Goal: Information Seeking & Learning: Learn about a topic

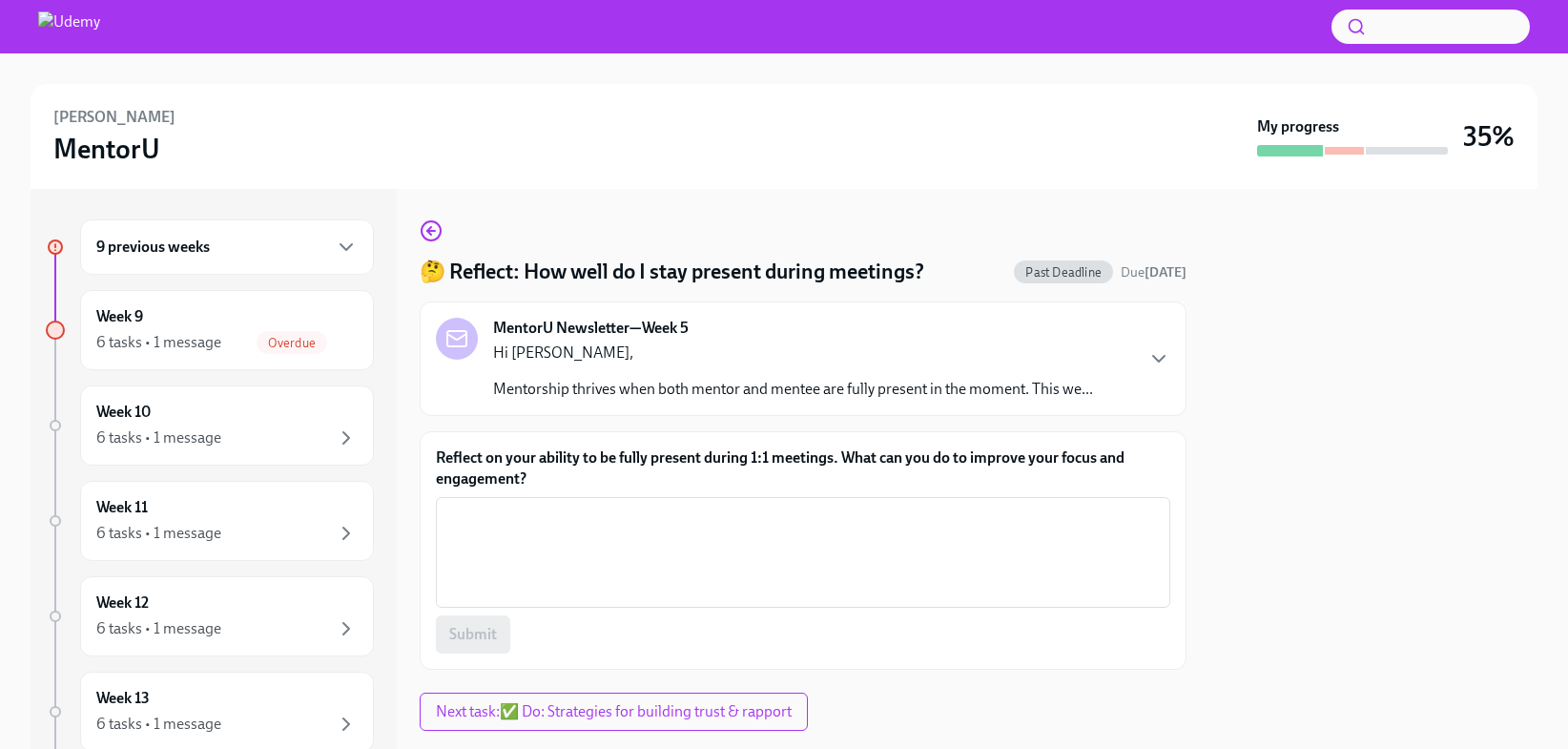
scroll to position [43, 0]
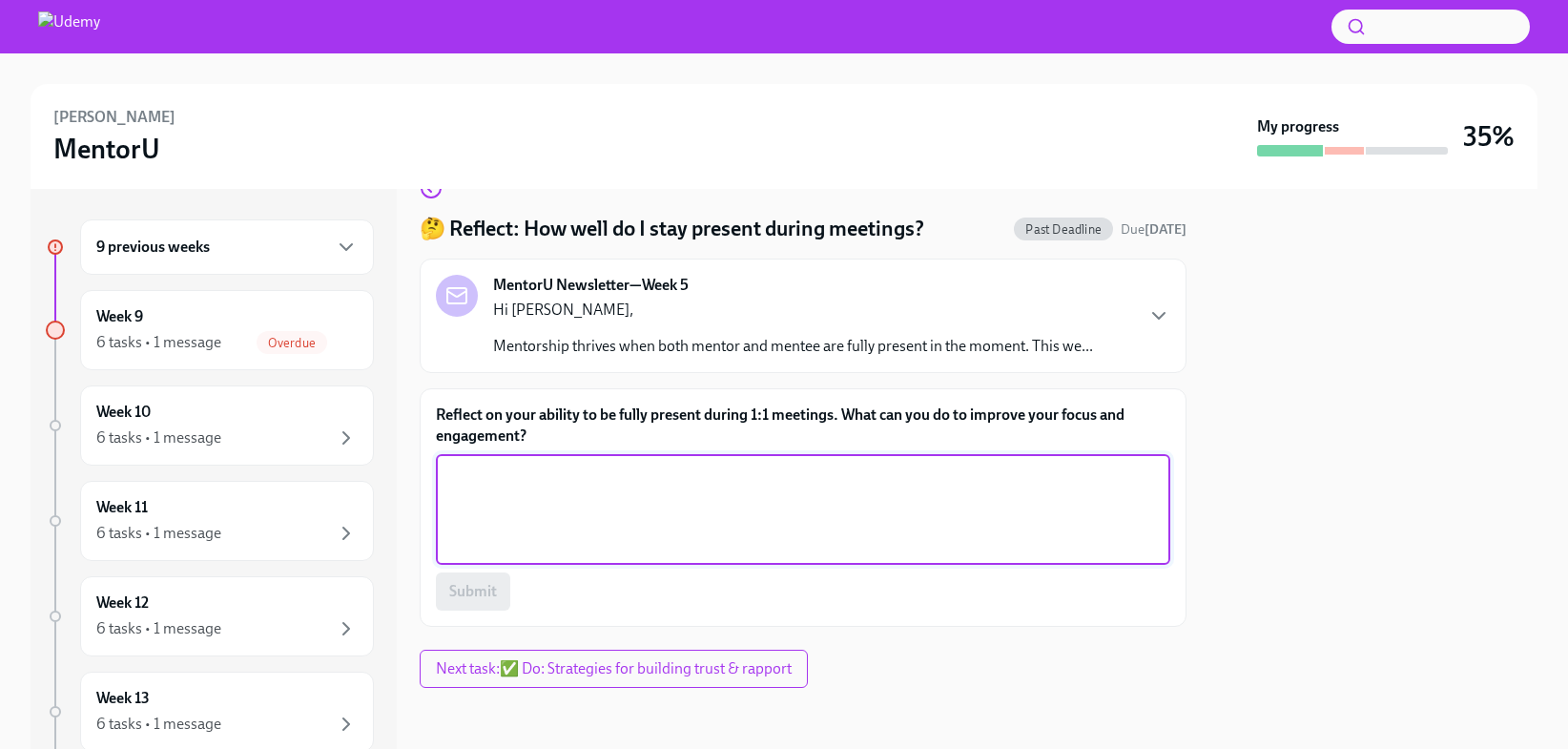
click at [476, 507] on textarea "Reflect on your ability to be fully present during 1:1 meetings. What can you d…" at bounding box center [803, 509] width 712 height 92
type textarea "Close other windows, and turn off slack notifications!"
click at [480, 590] on span "Submit" at bounding box center [472, 591] width 47 height 19
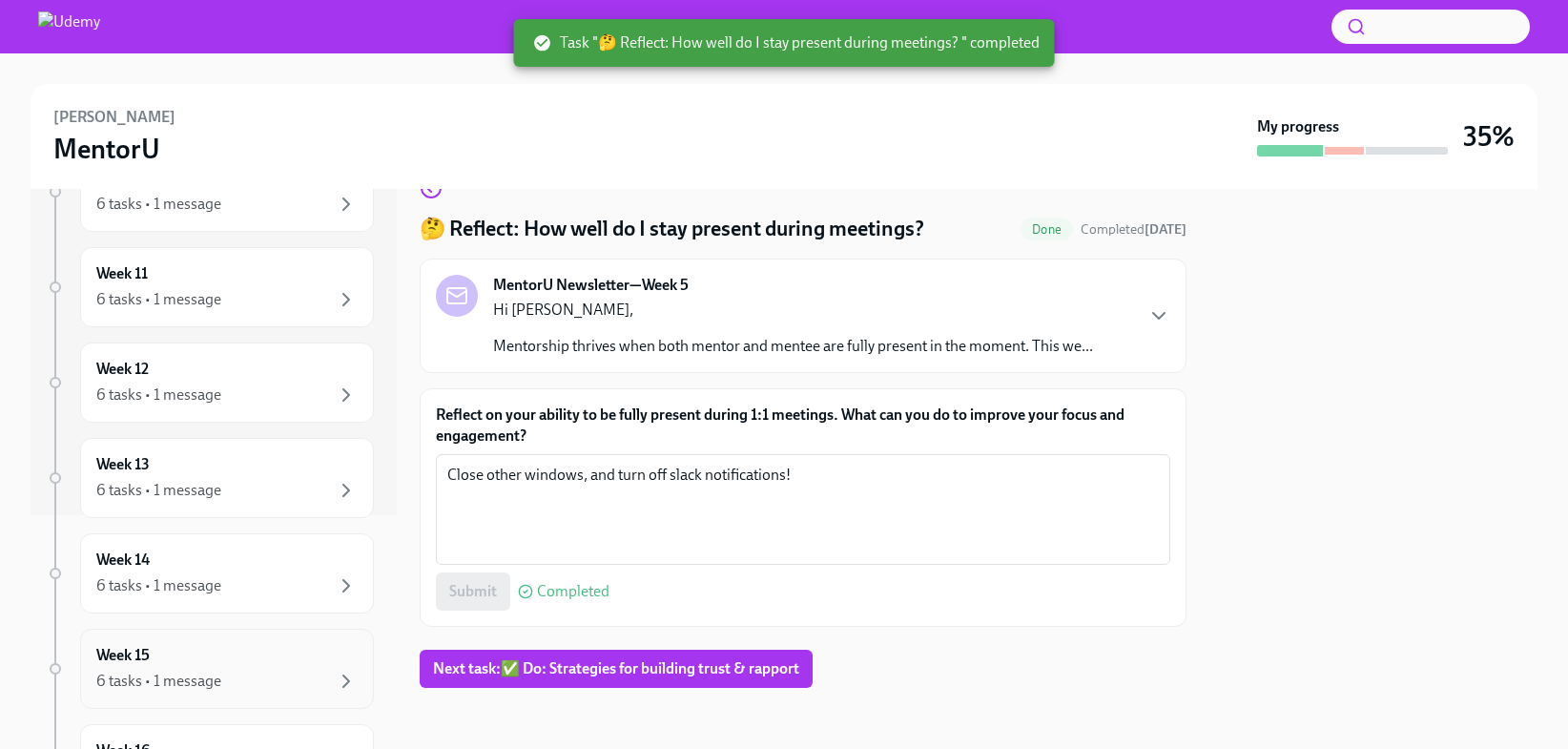
scroll to position [0, 0]
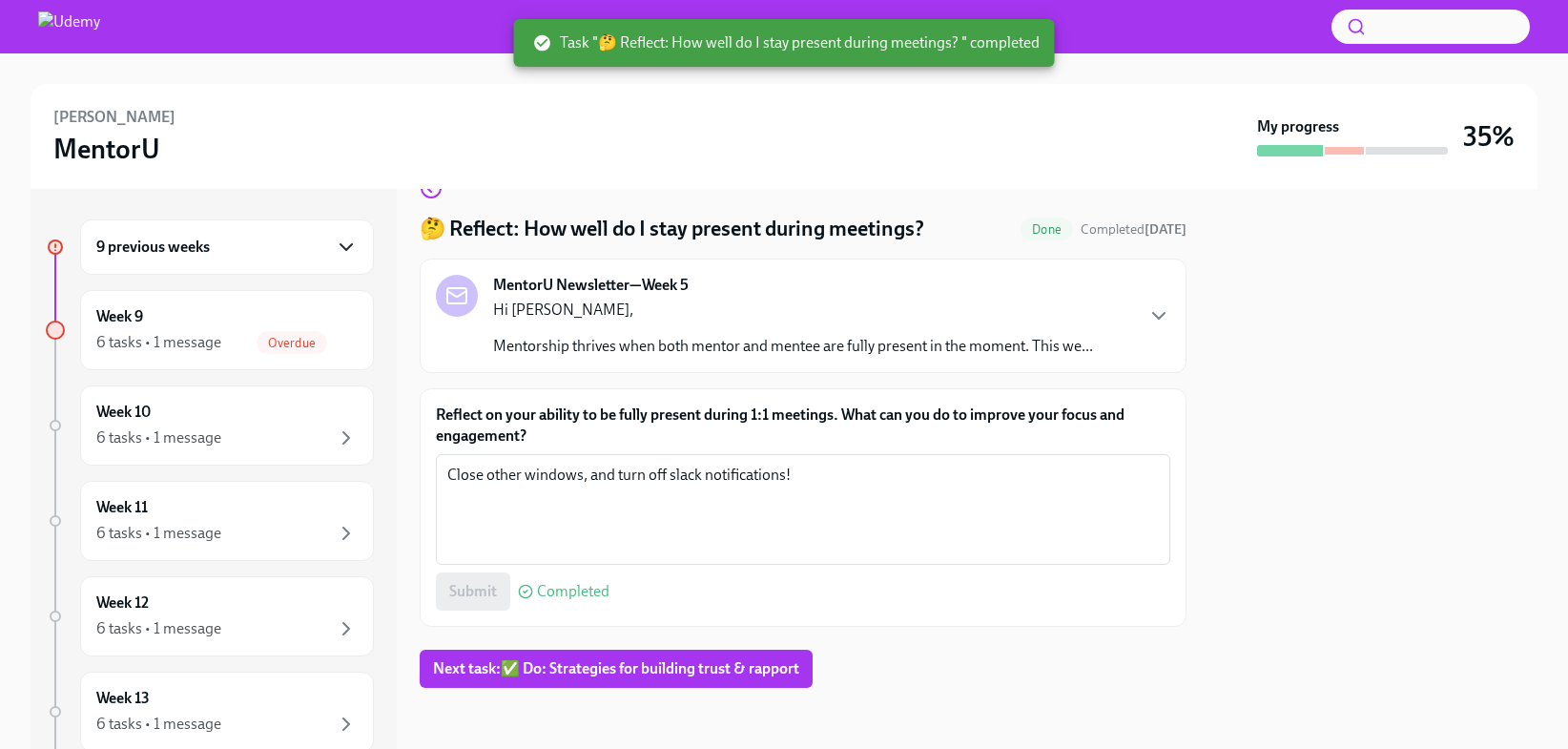
click at [341, 244] on icon "button" at bounding box center [347, 247] width 23 height 23
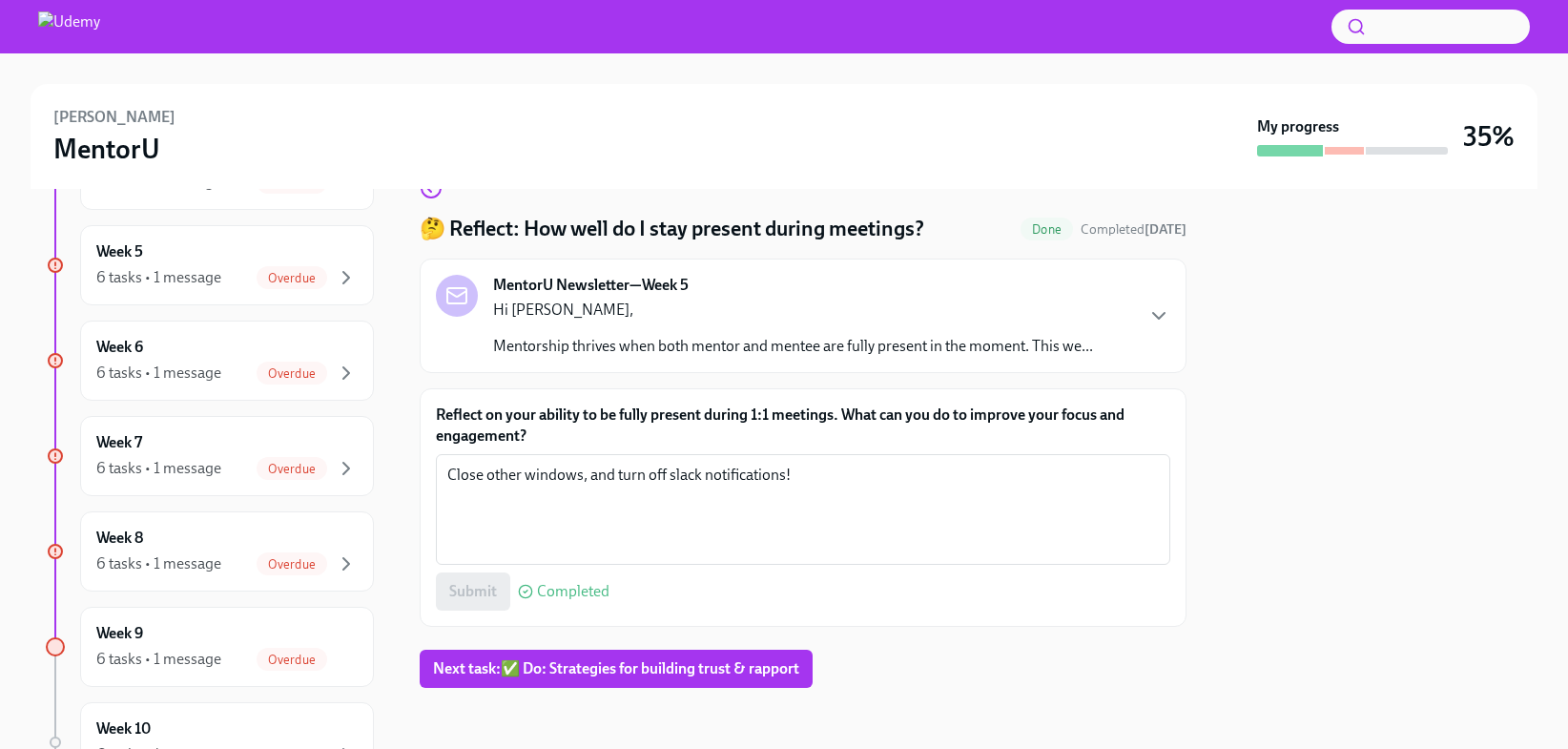
scroll to position [230, 0]
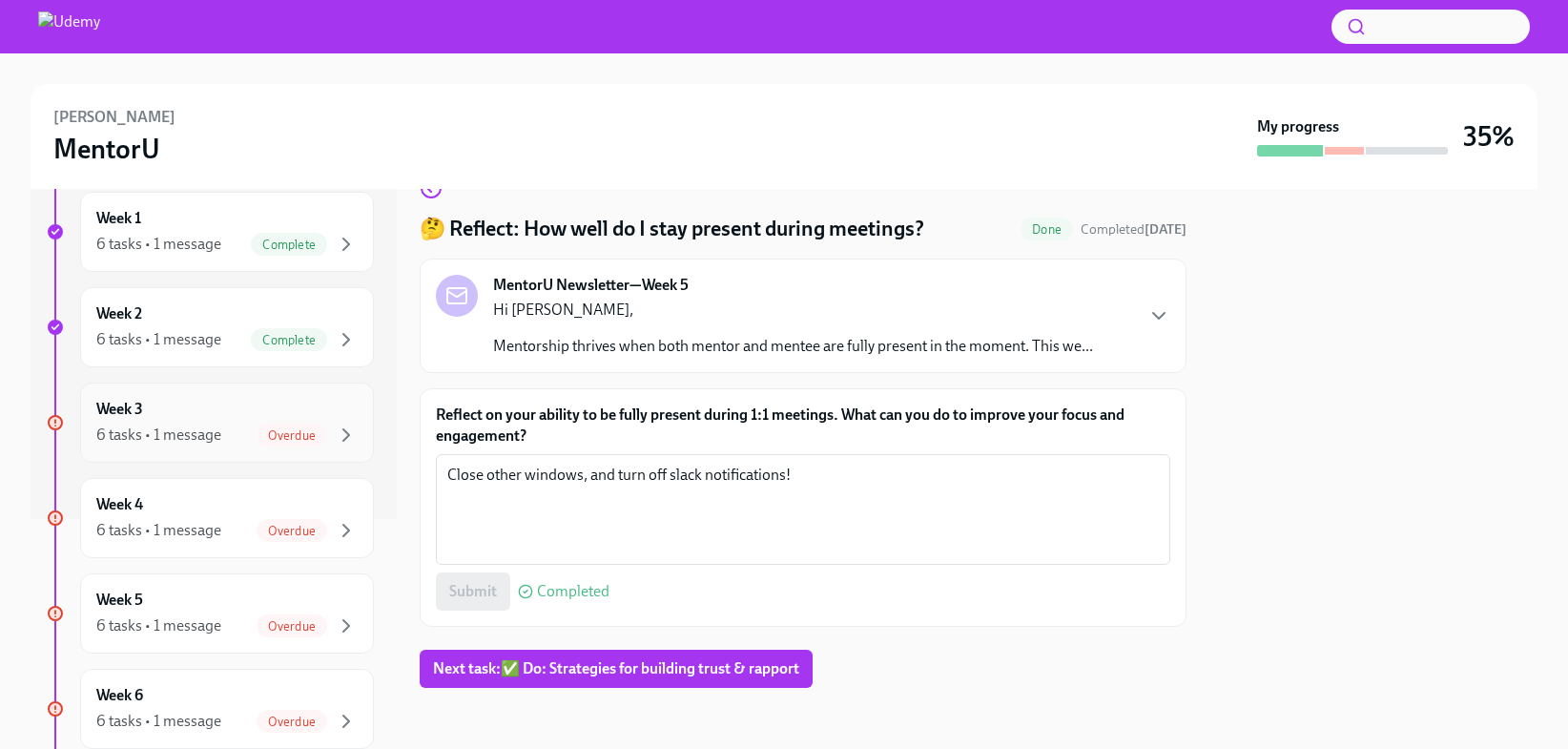
click at [226, 446] on div "6 tasks • 1 message Overdue" at bounding box center [227, 435] width 262 height 23
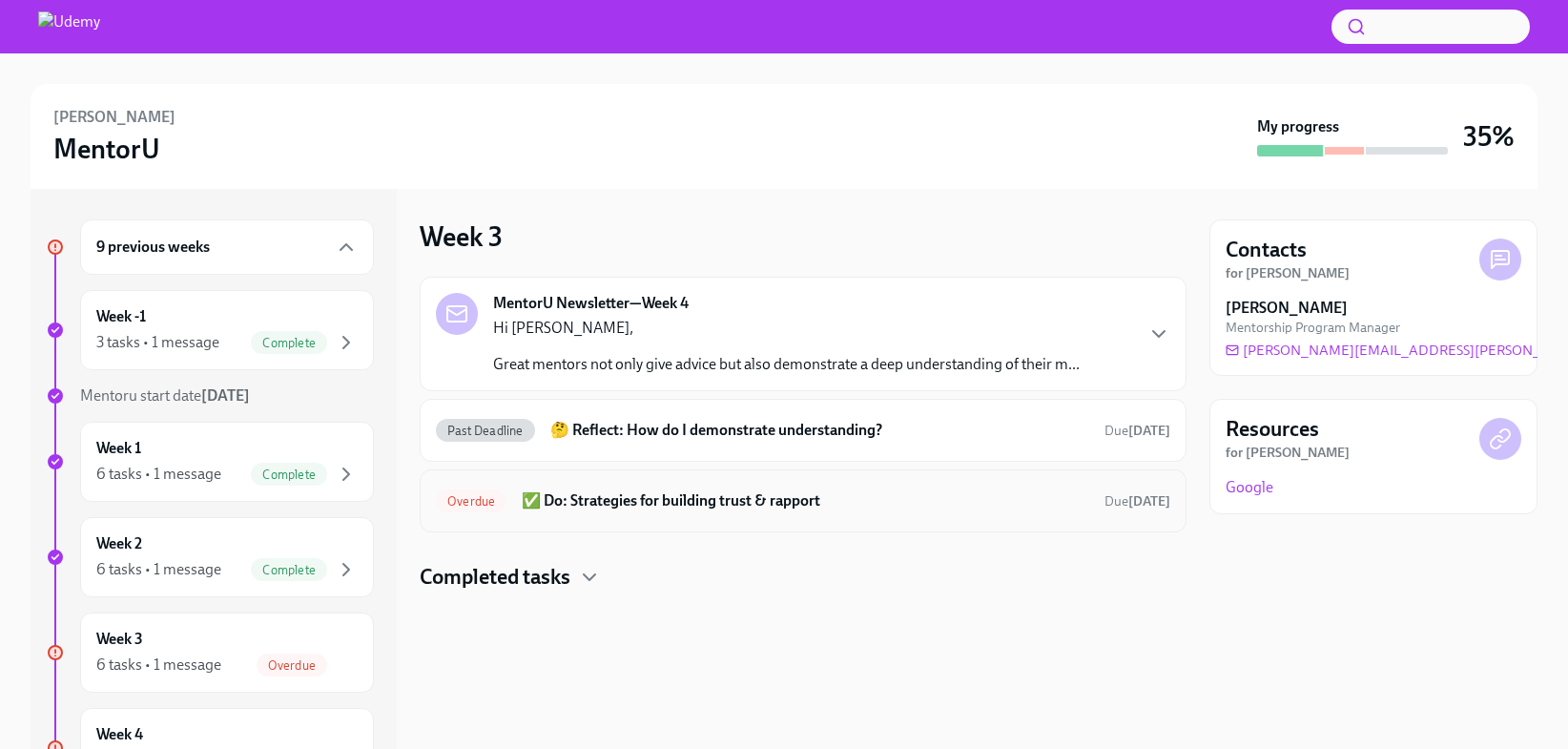
click at [686, 508] on h6 "✅ Do: Strategies for building trust & rapport" at bounding box center [805, 501] width 567 height 21
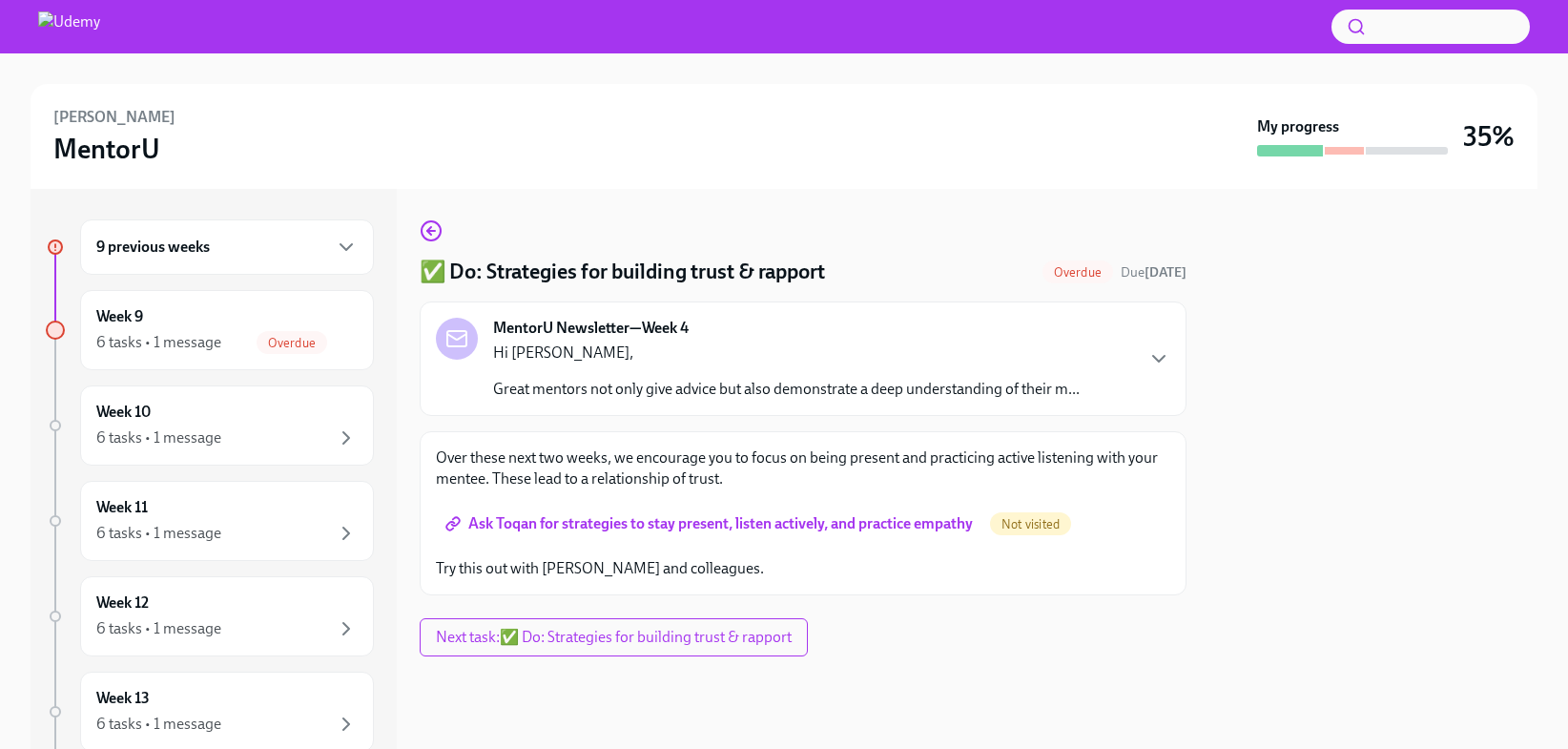
click at [663, 523] on span "Ask Toqan for strategies to stay present, listen actively, and practice empathy" at bounding box center [711, 524] width 524 height 19
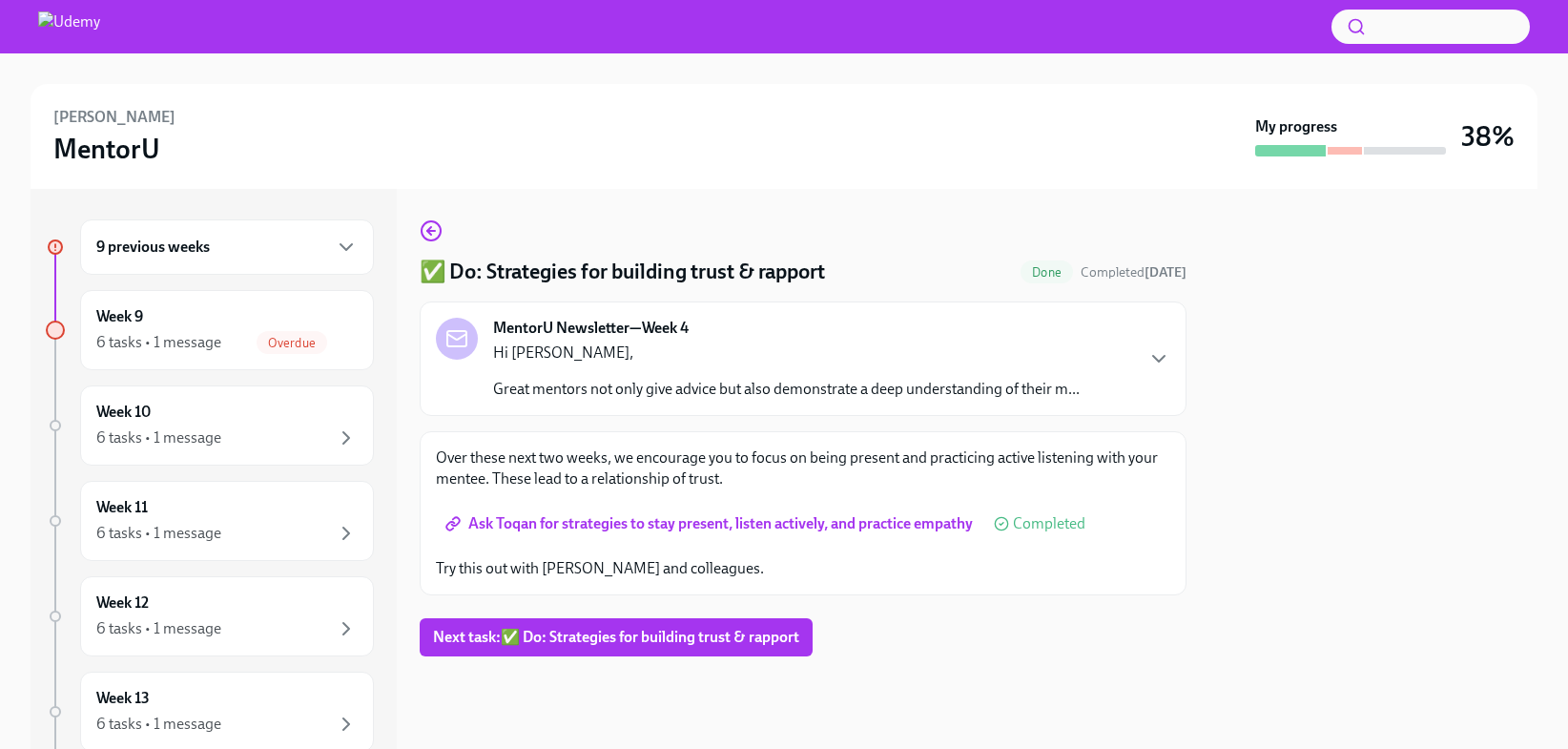
click at [229, 252] on div "9 previous weeks" at bounding box center [227, 247] width 262 height 23
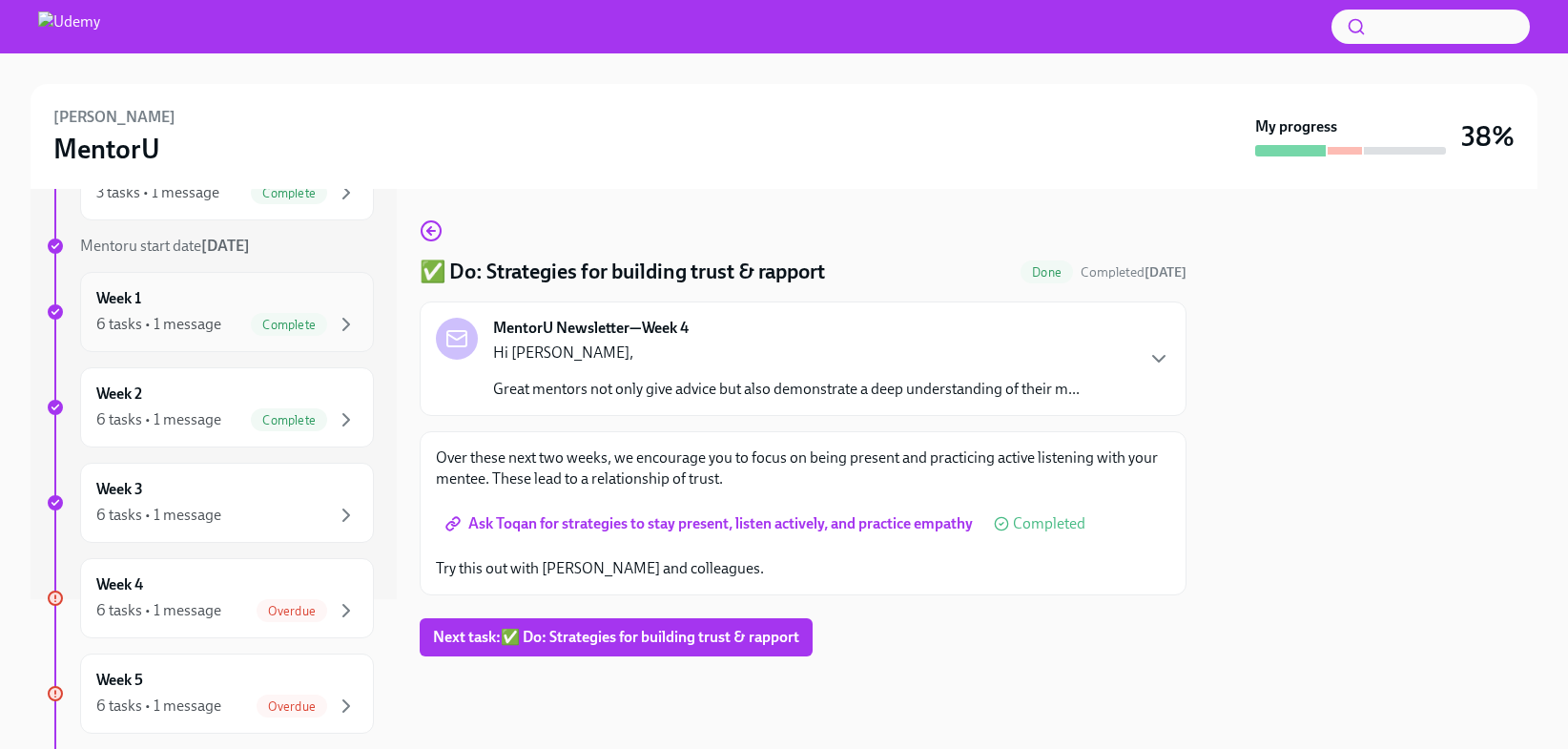
scroll to position [152, 0]
click at [167, 605] on div "6 tasks • 1 message" at bounding box center [158, 609] width 125 height 21
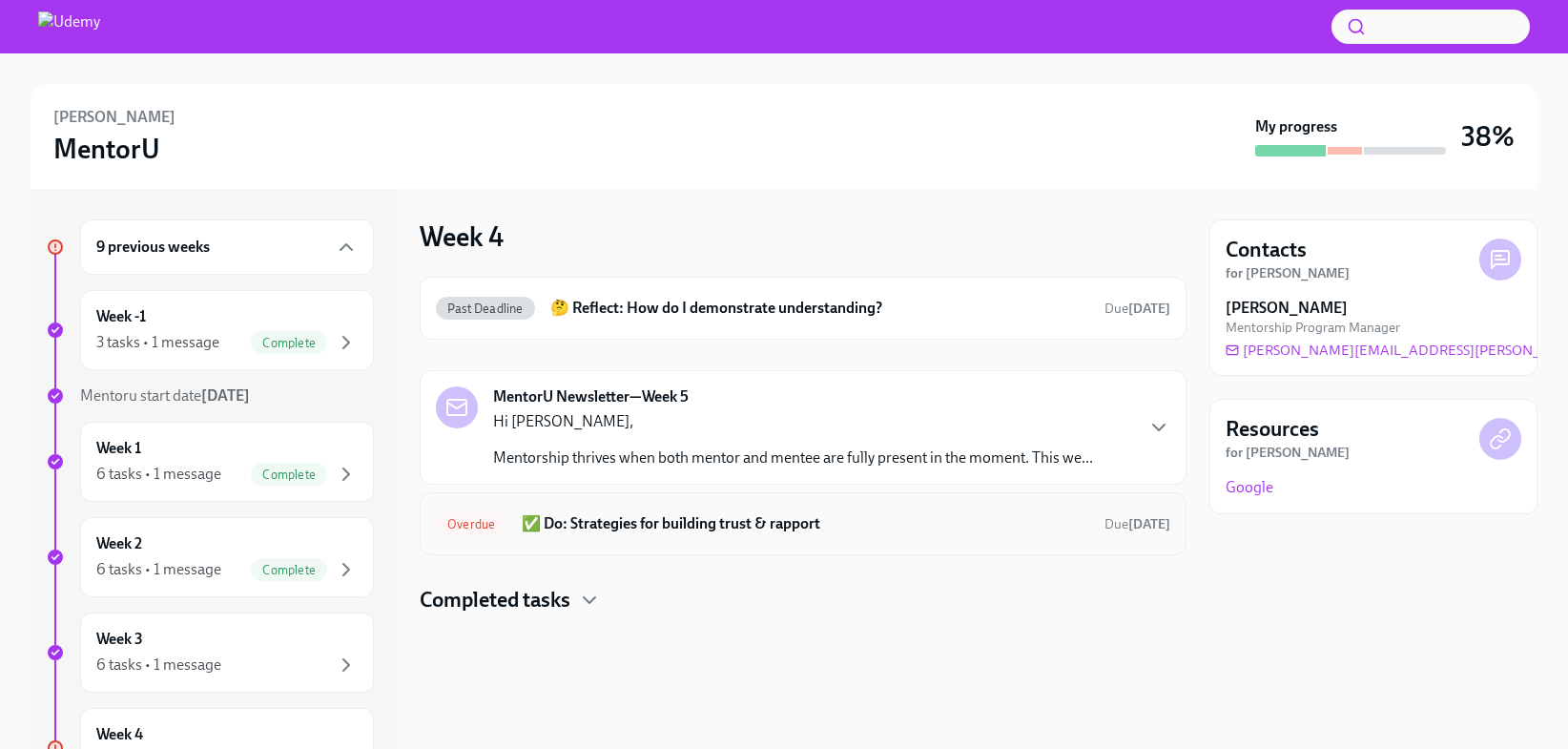
click at [588, 520] on h6 "✅ Do: Strategies for building trust & rapport" at bounding box center [805, 524] width 567 height 21
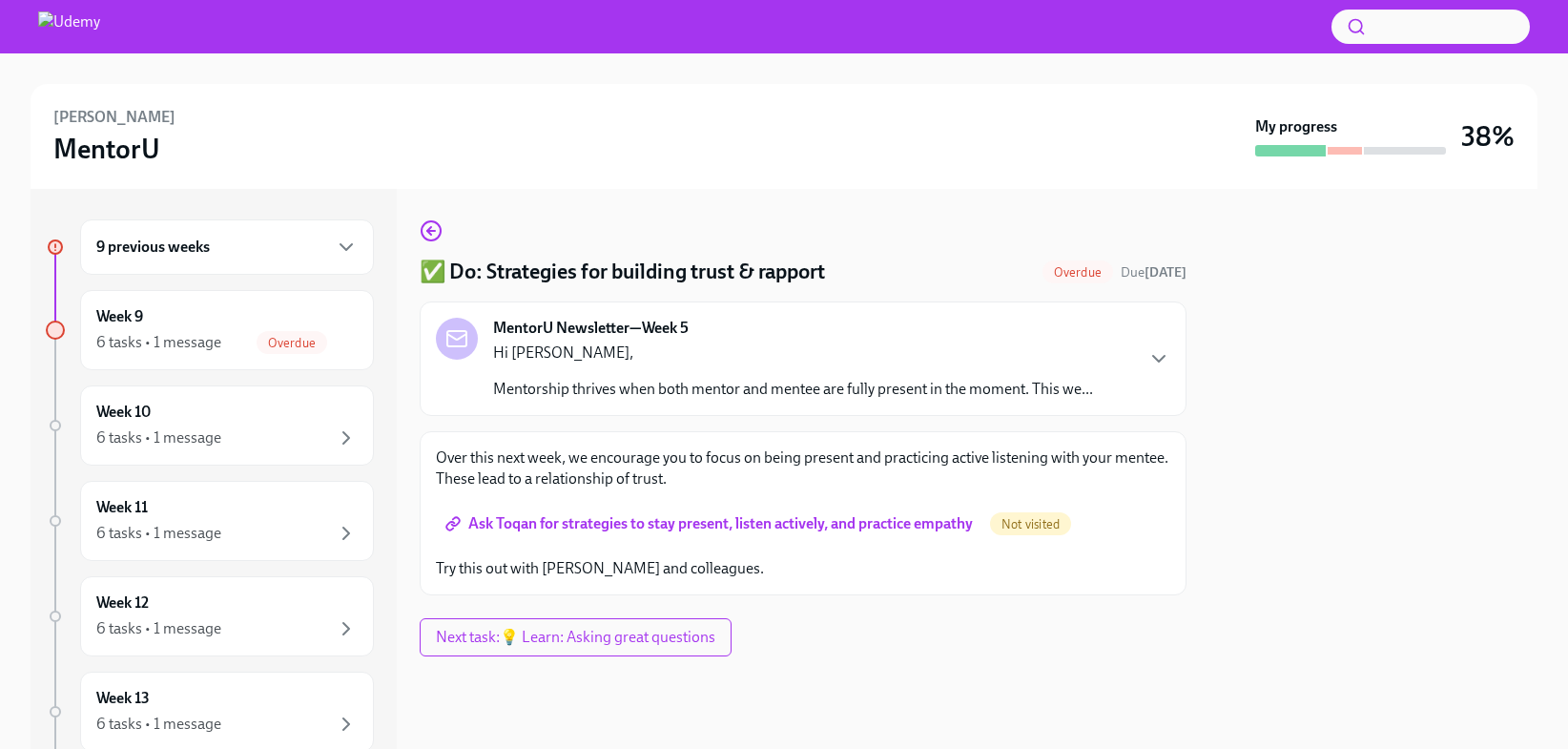
click at [588, 522] on span "Ask Toqan for strategies to stay present, listen actively, and practice empathy" at bounding box center [711, 524] width 524 height 19
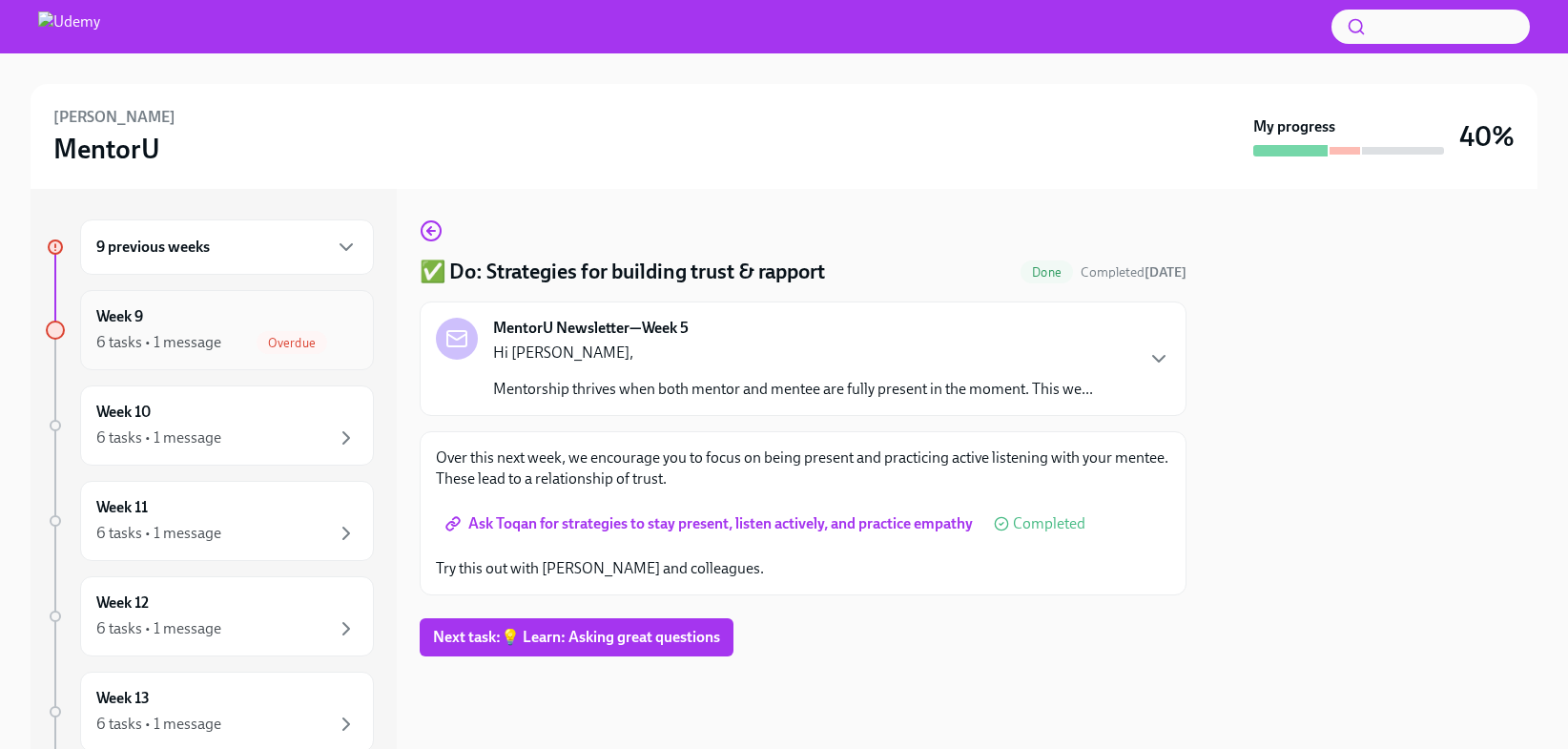
click at [222, 319] on div "Week 9 6 tasks • 1 message Overdue" at bounding box center [227, 330] width 262 height 47
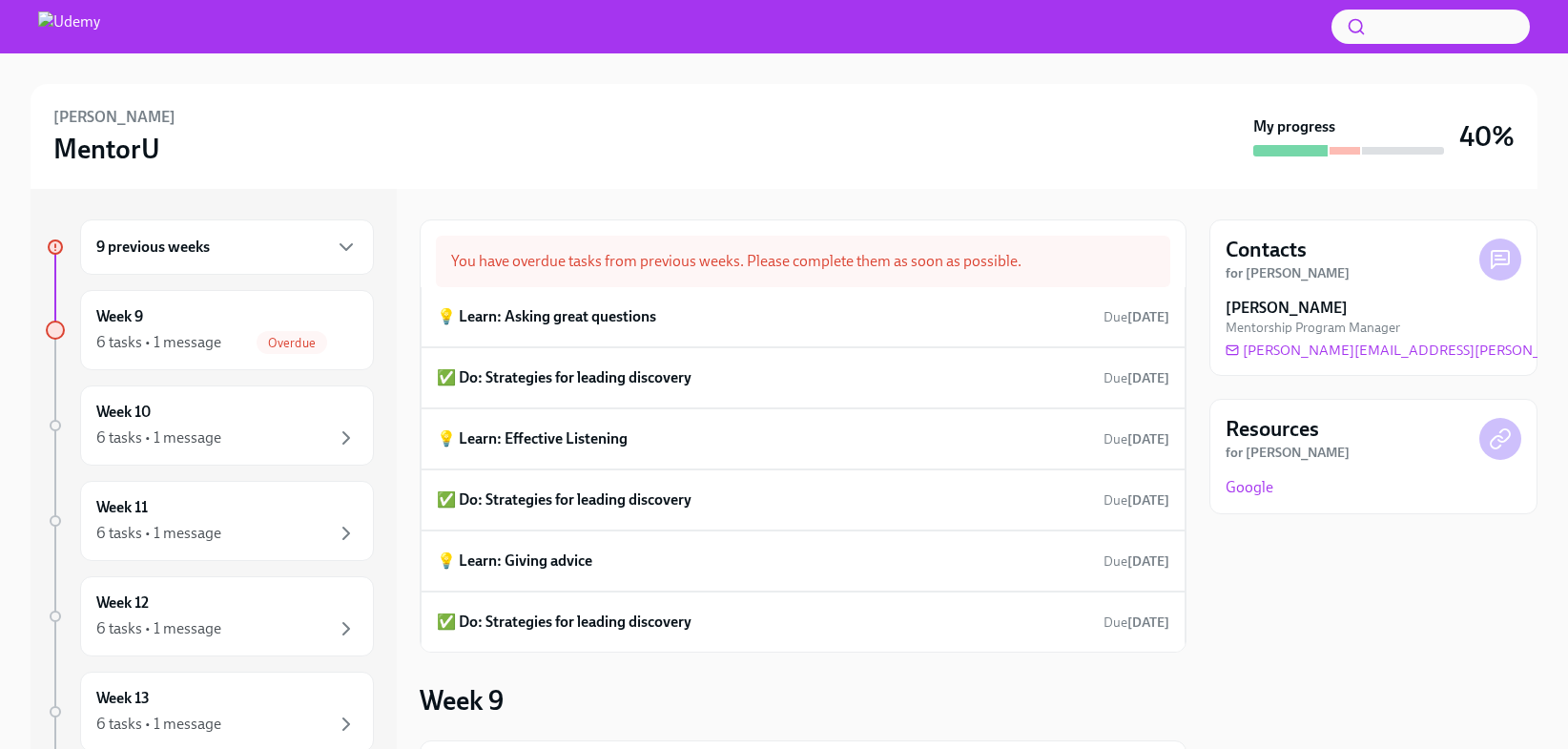
click at [232, 244] on div "9 previous weeks" at bounding box center [227, 247] width 262 height 23
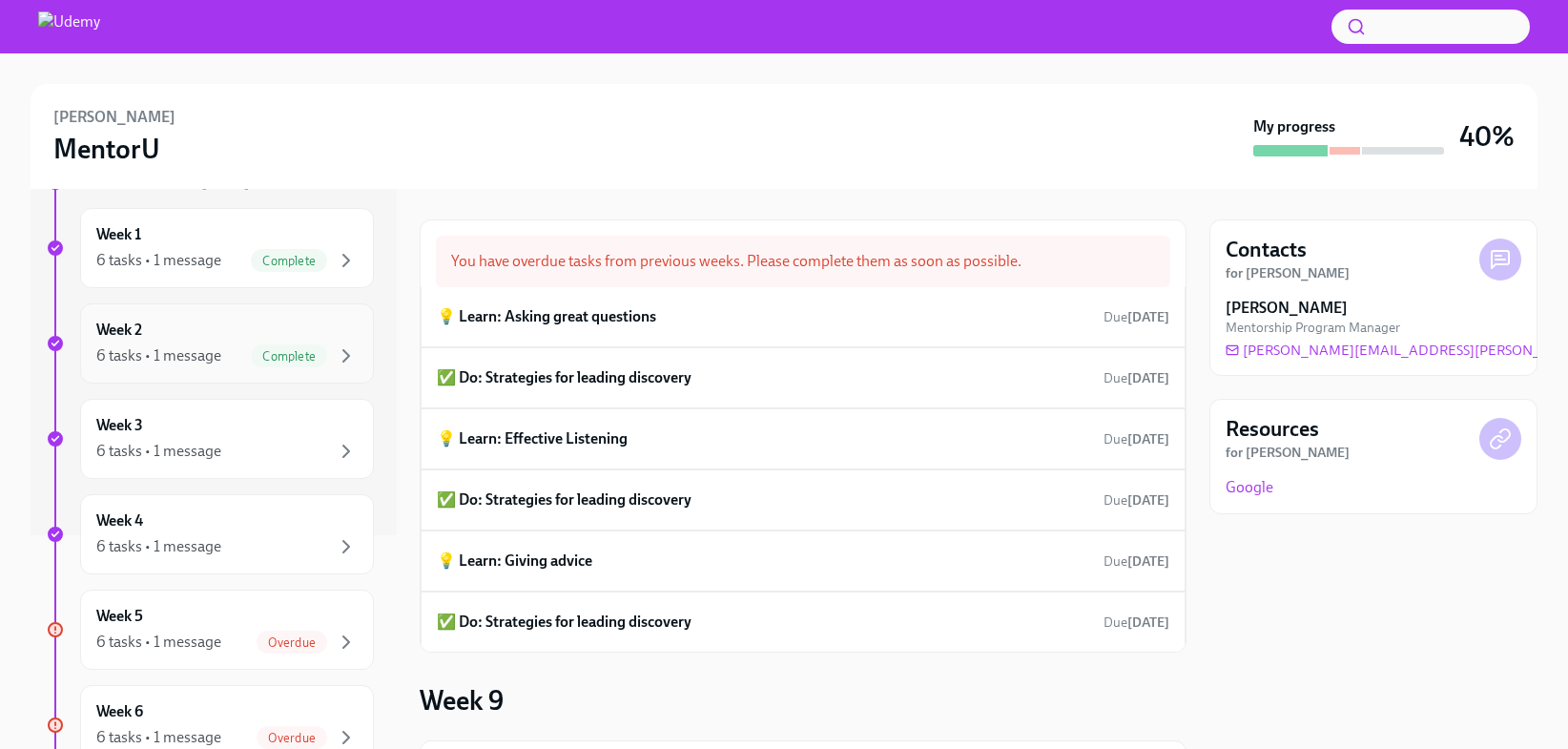
scroll to position [274, 0]
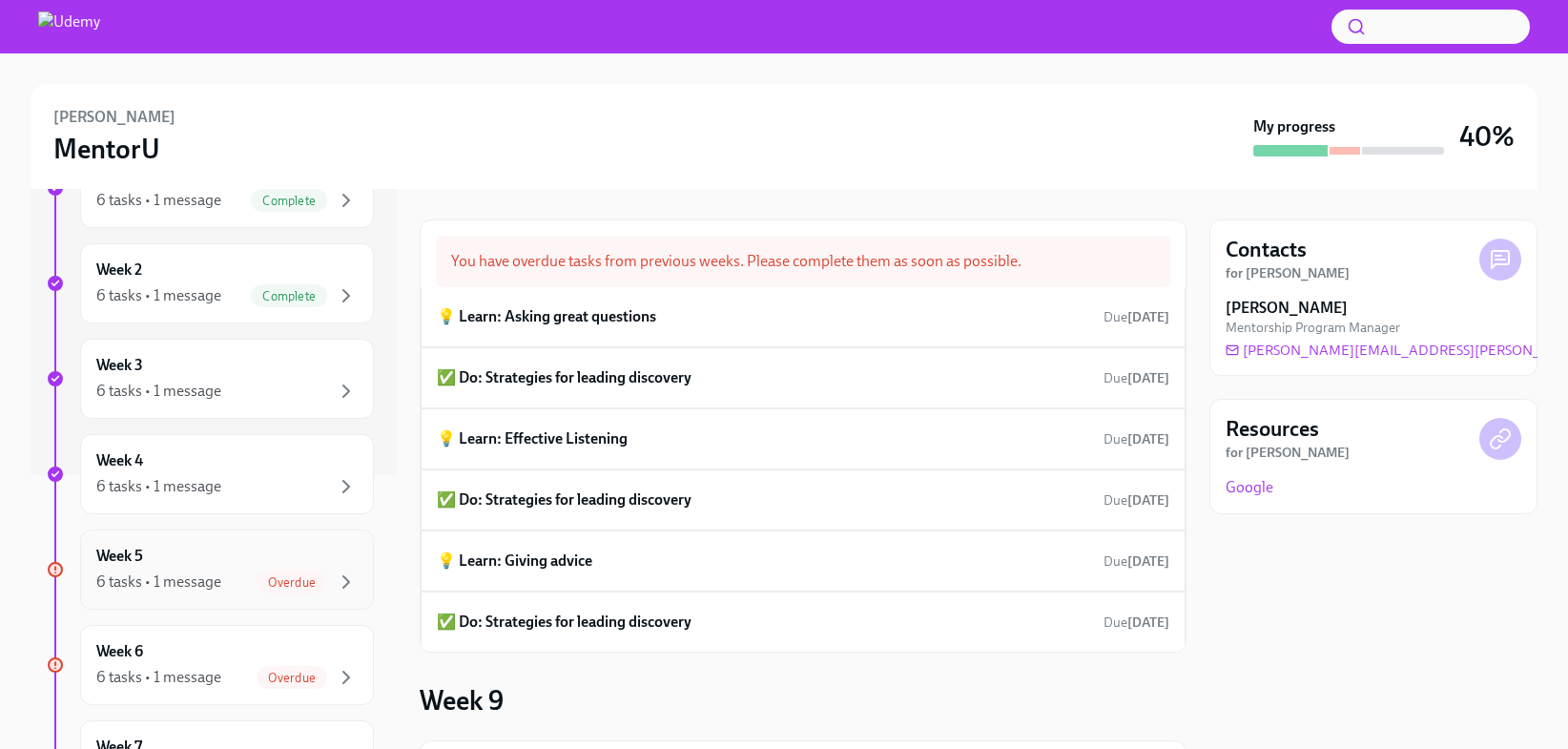
click at [197, 570] on div "6 tasks • 1 message Overdue" at bounding box center [227, 582] width 262 height 23
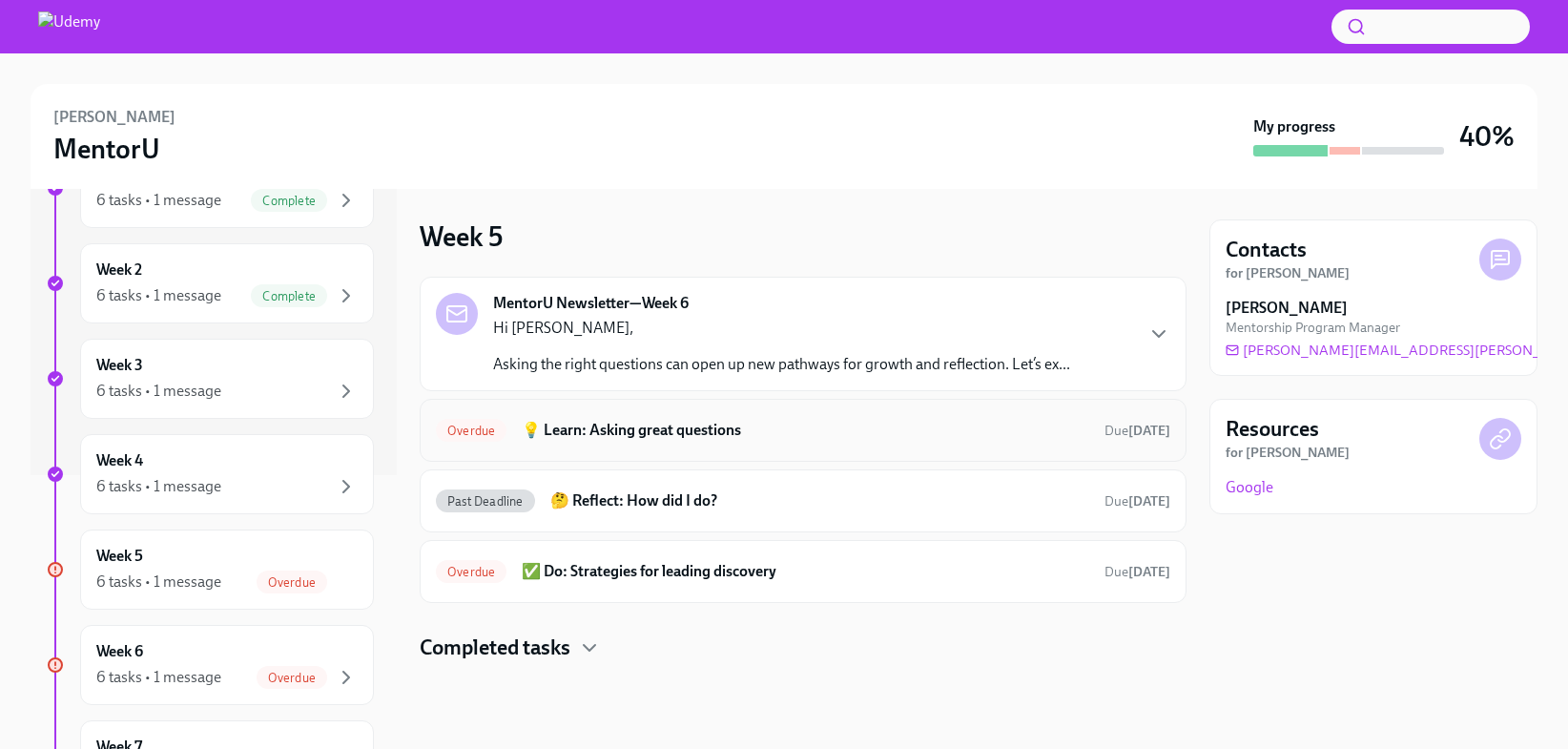
click at [610, 433] on h6 "💡 Learn: Asking great questions" at bounding box center [805, 430] width 567 height 21
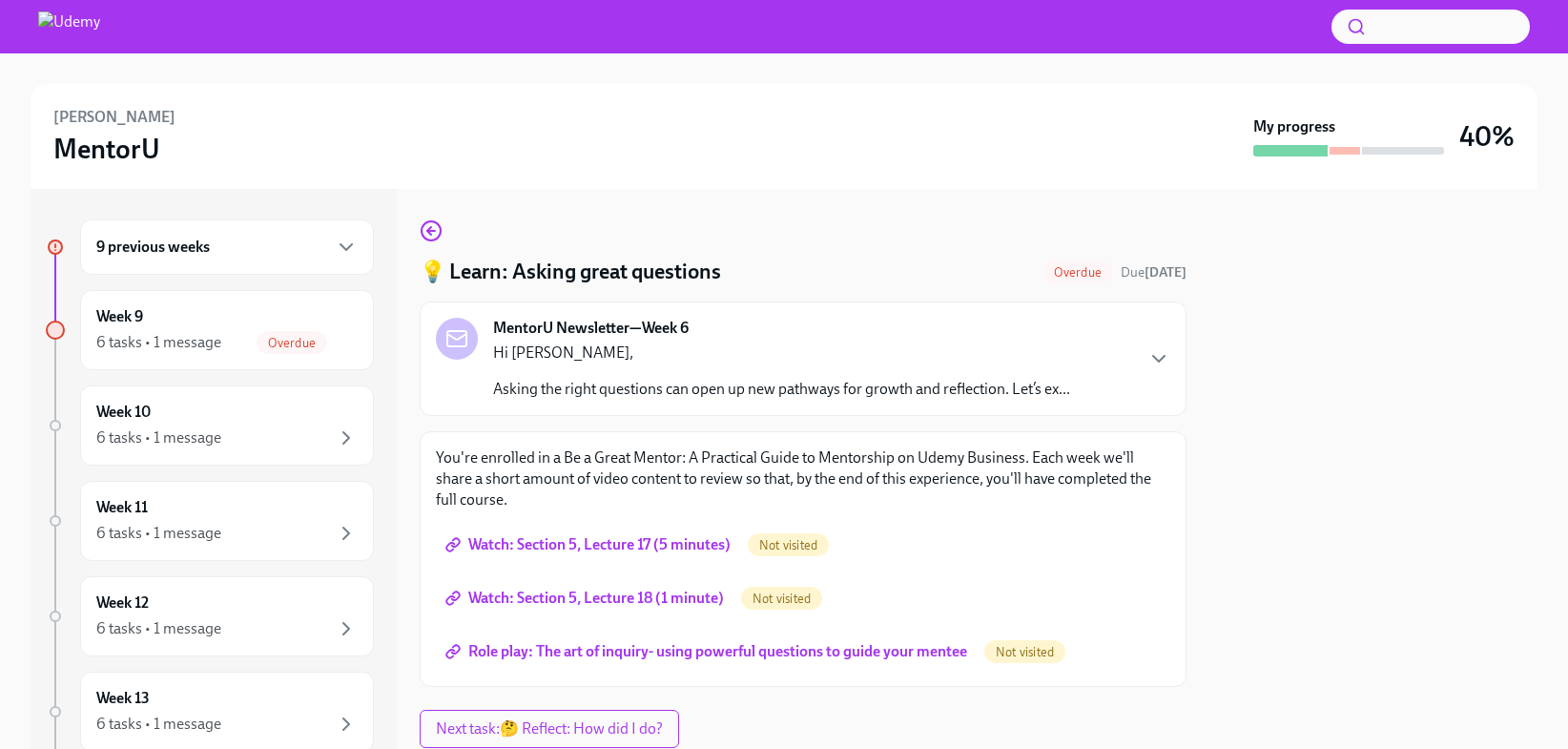
scroll to position [9, 0]
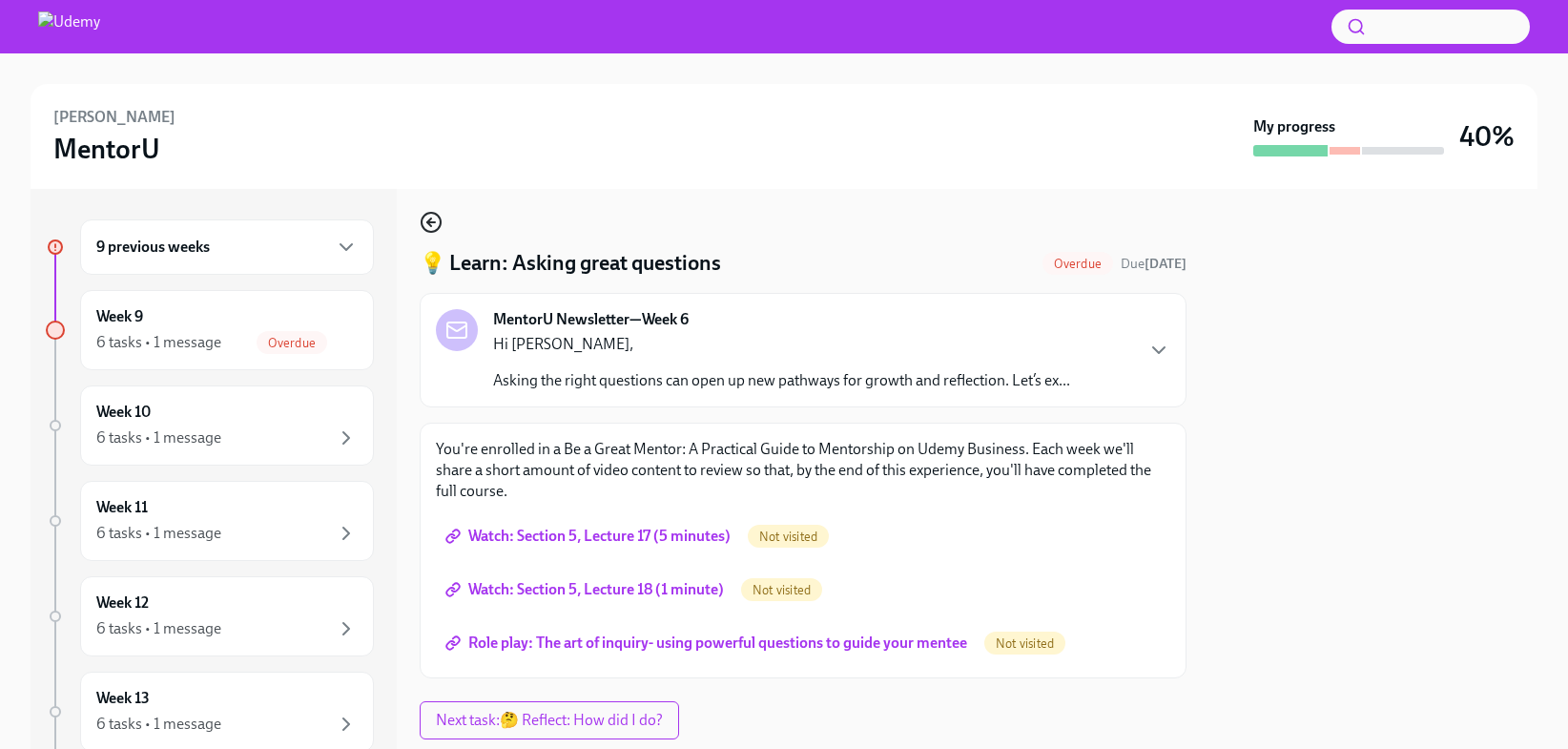
click at [435, 219] on icon "button" at bounding box center [431, 222] width 23 height 23
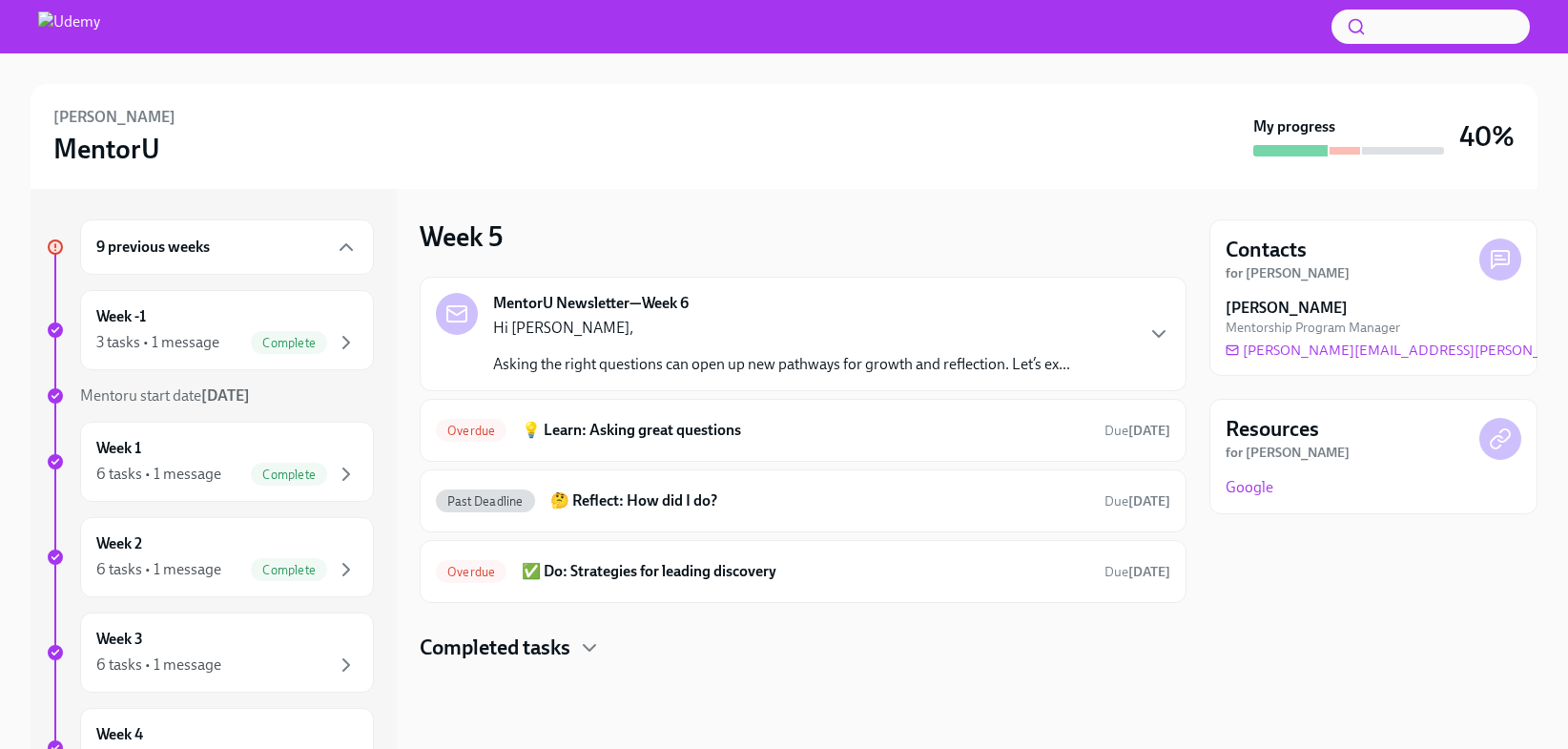
click at [435, 220] on h3 "Week 5" at bounding box center [461, 237] width 83 height 35
click at [236, 243] on div "9 previous weeks" at bounding box center [227, 247] width 262 height 23
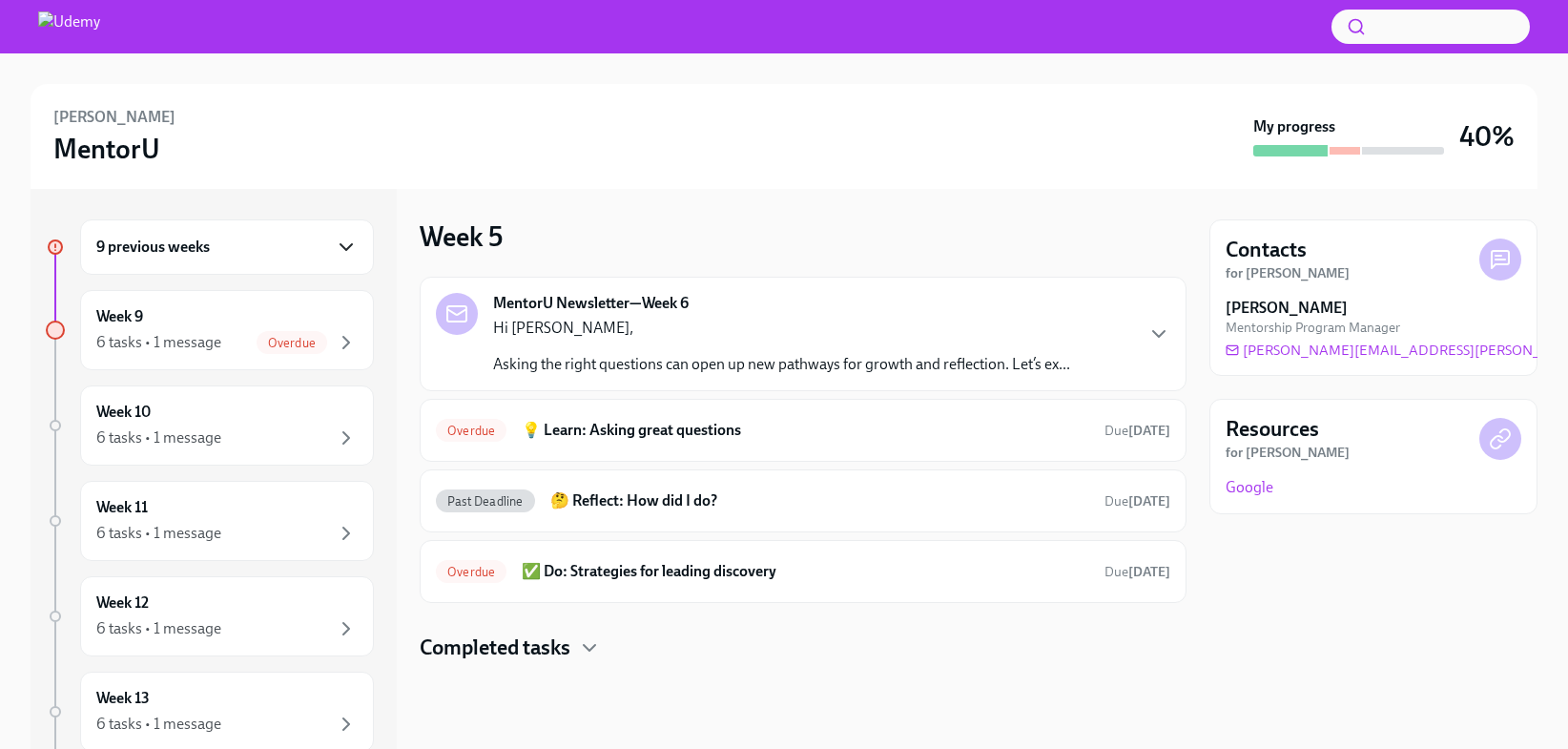
click at [340, 250] on icon "button" at bounding box center [347, 247] width 23 height 23
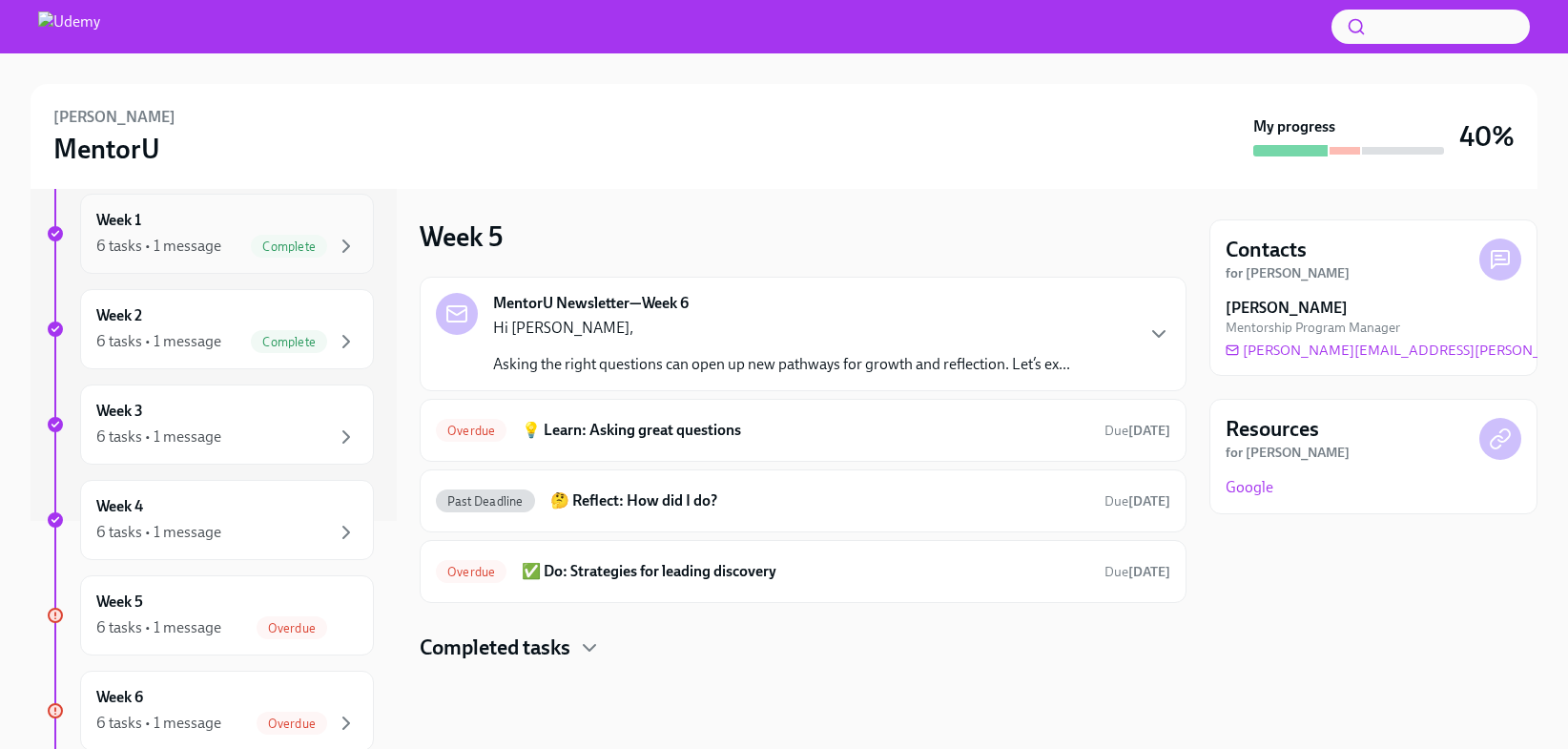
scroll to position [241, 0]
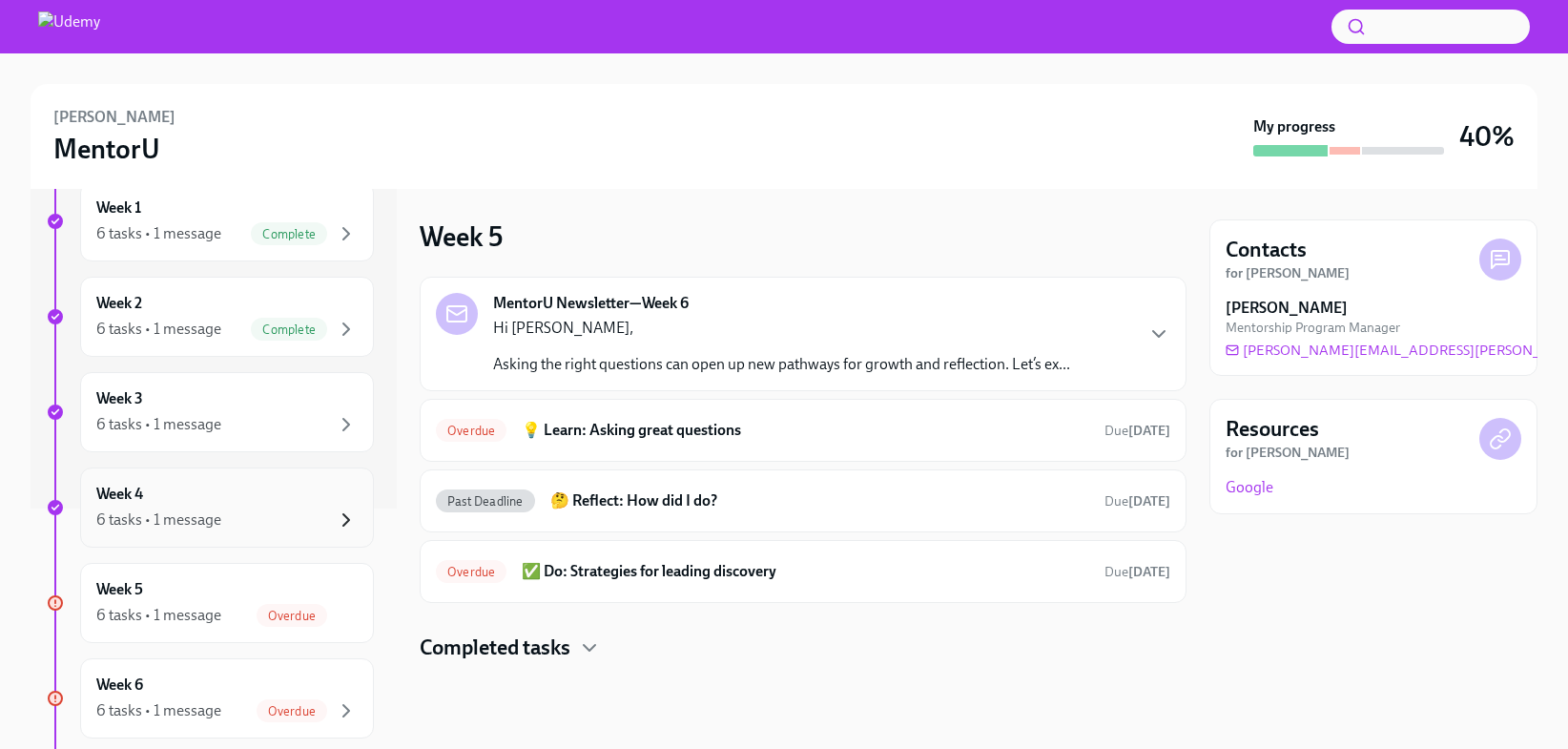
click at [347, 511] on icon "button" at bounding box center [347, 520] width 23 height 23
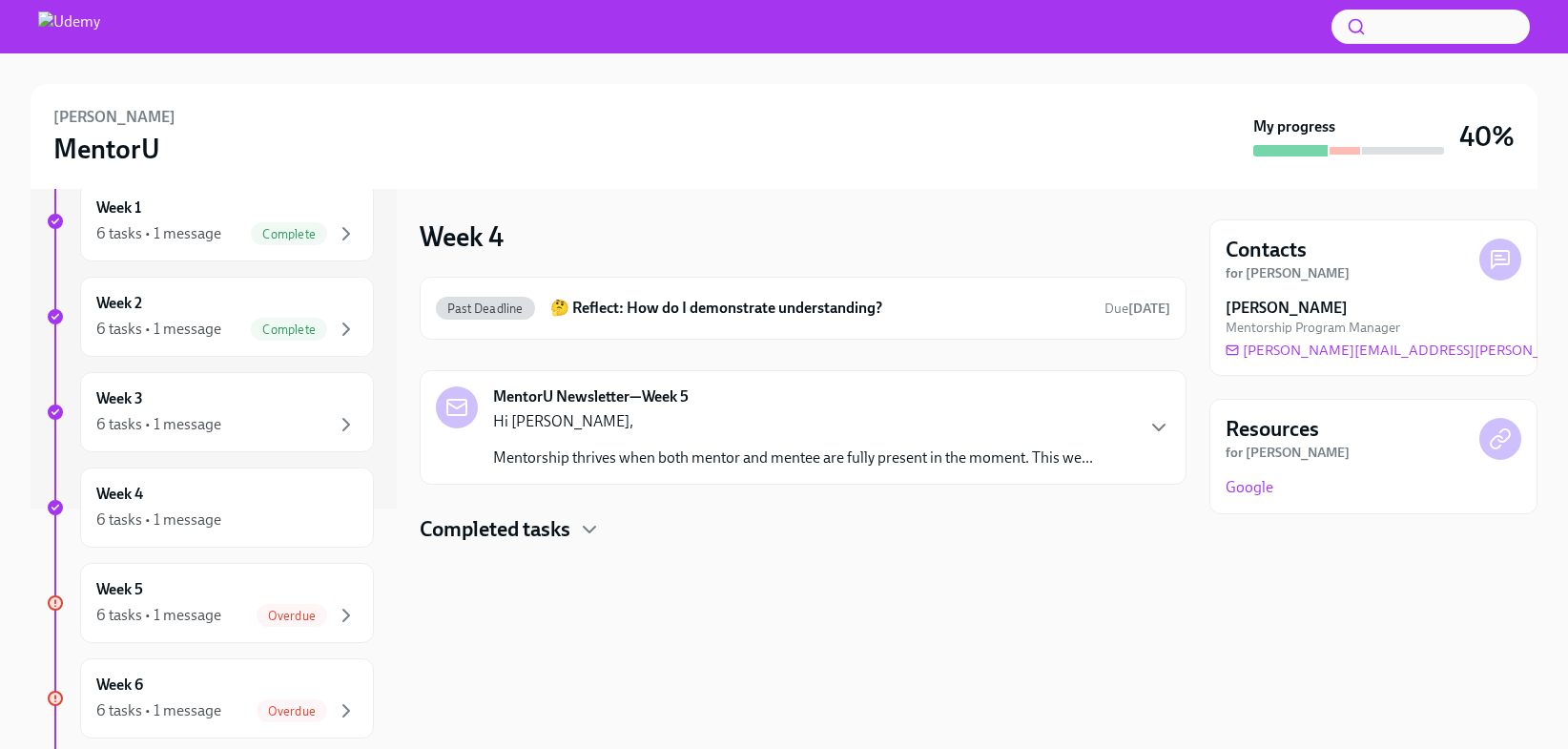
click at [487, 542] on h4 "Completed tasks" at bounding box center [495, 530] width 151 height 29
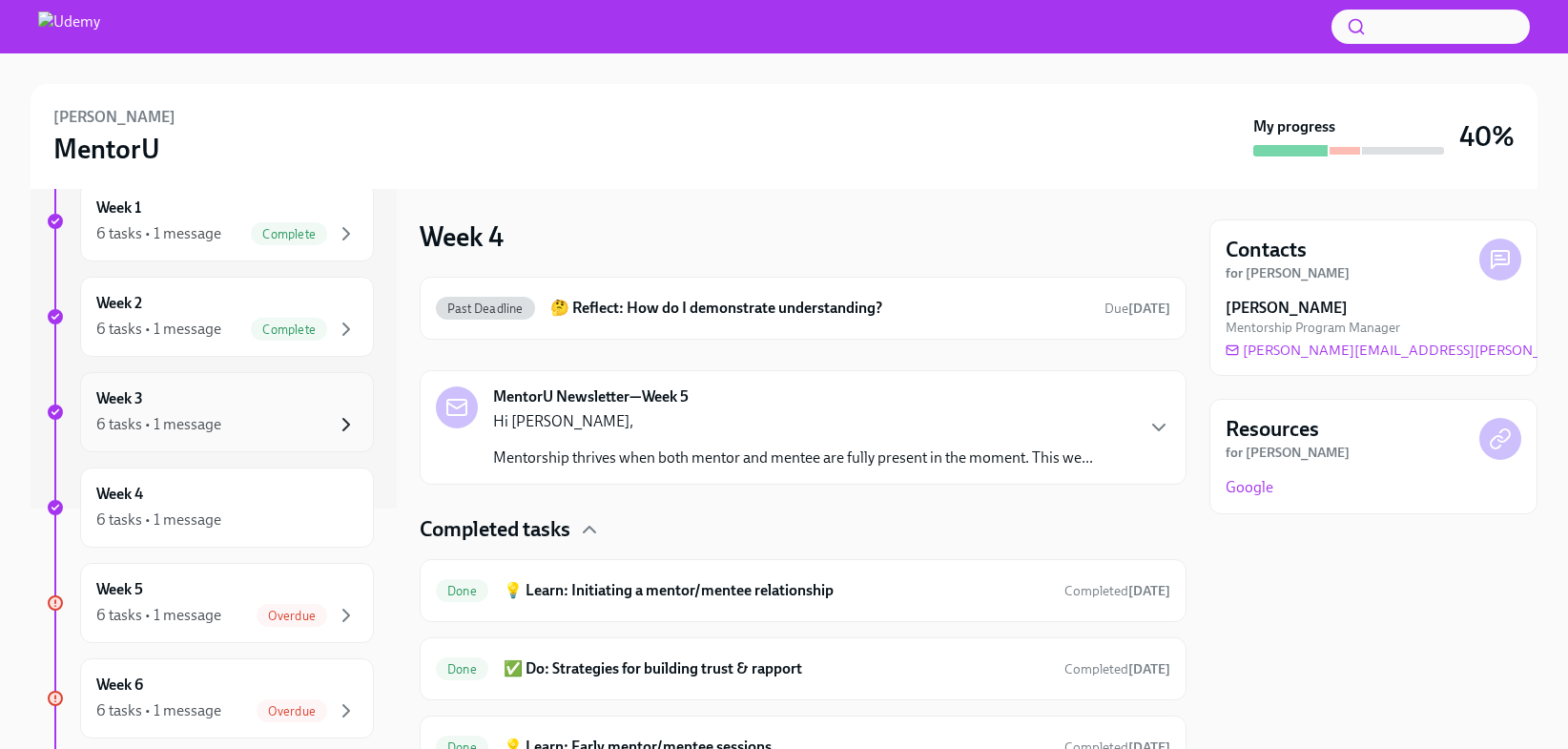
click at [345, 423] on icon "button" at bounding box center [347, 425] width 23 height 23
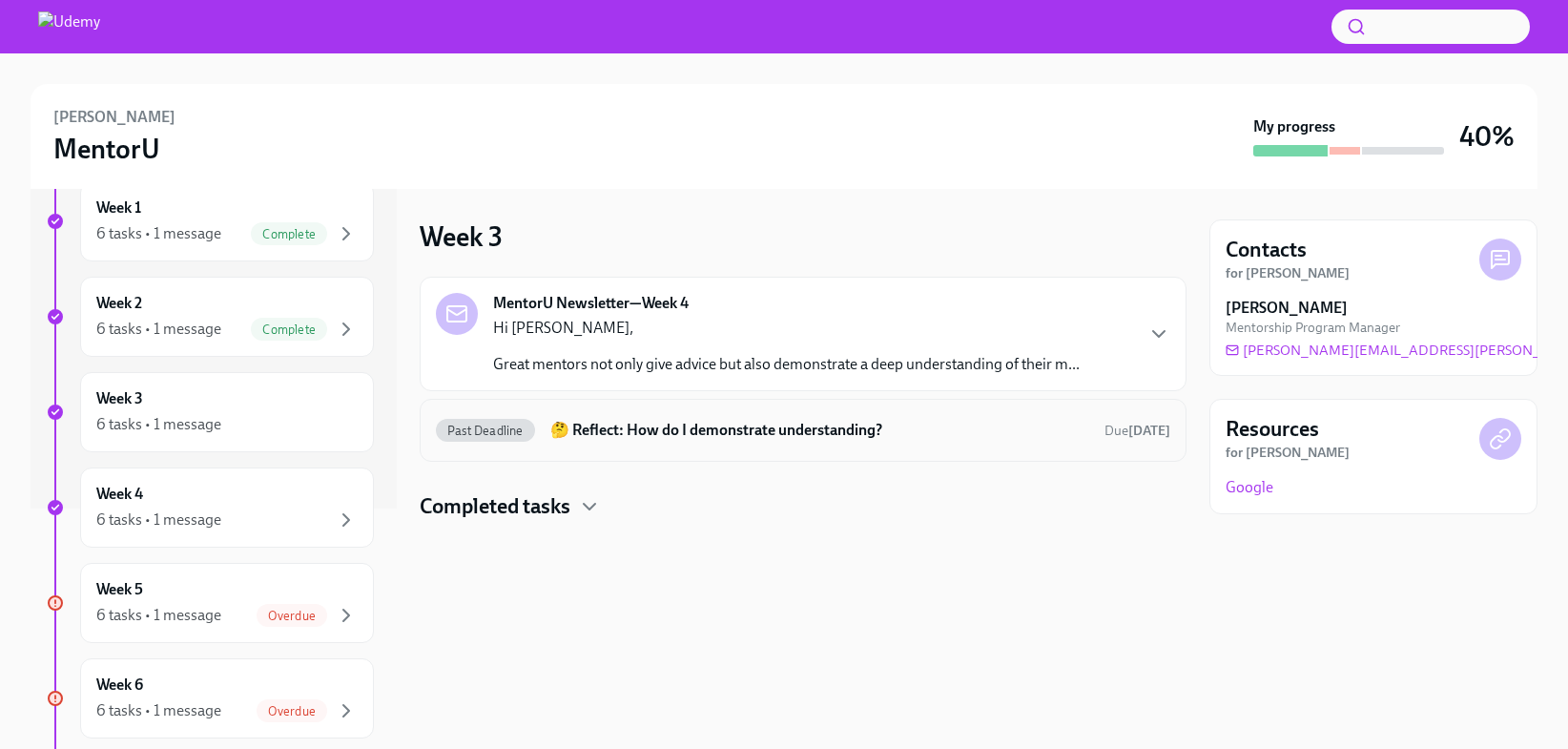
click at [480, 446] on div "Past Deadline 🤔 Reflect: How do I demonstrate understanding? Due [DATE]" at bounding box center [803, 430] width 767 height 63
click at [481, 427] on span "Past Deadline" at bounding box center [485, 430] width 100 height 14
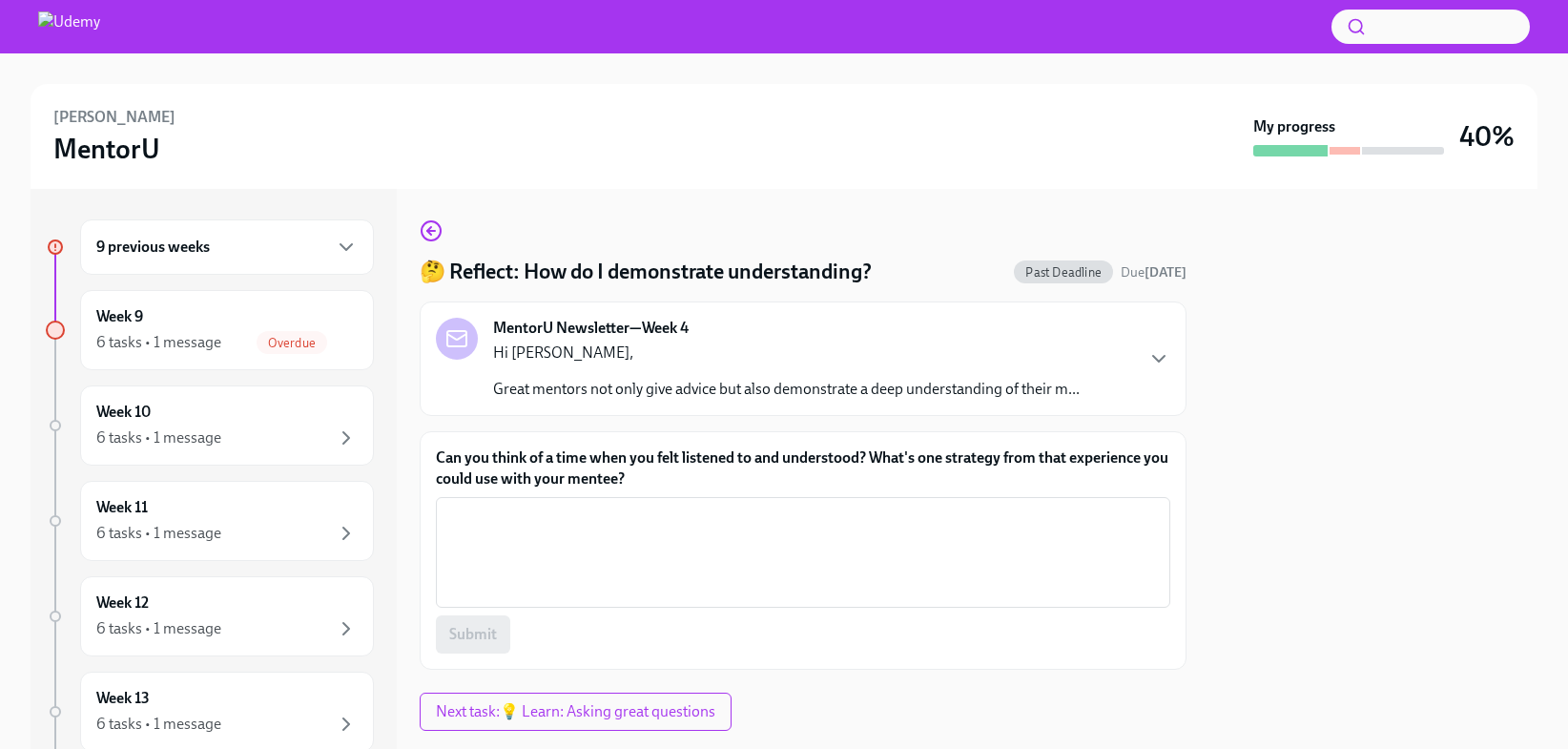
scroll to position [43, 0]
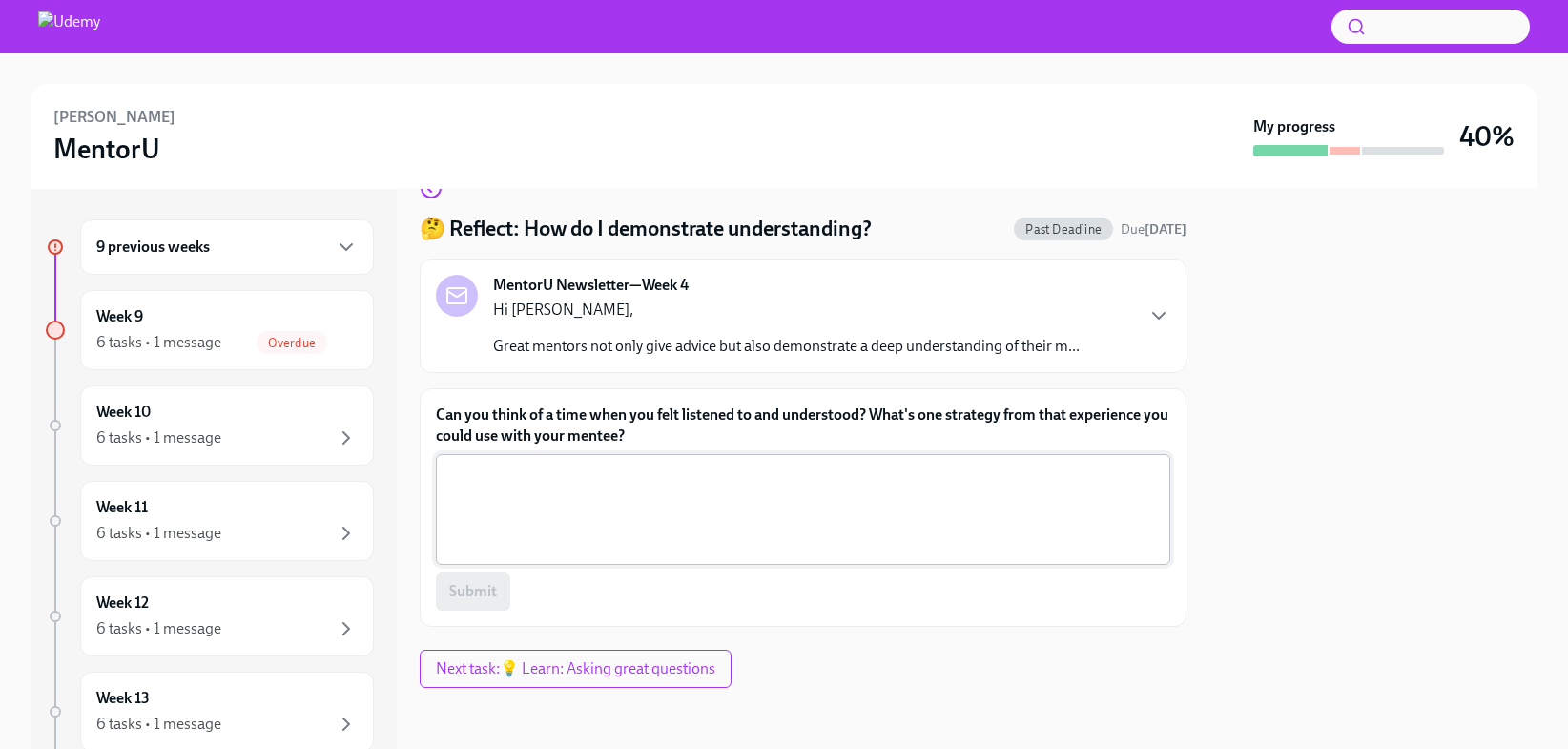
click at [469, 509] on textarea "Can you think of a time when you felt listened to and understood? What's one st…" at bounding box center [803, 509] width 712 height 92
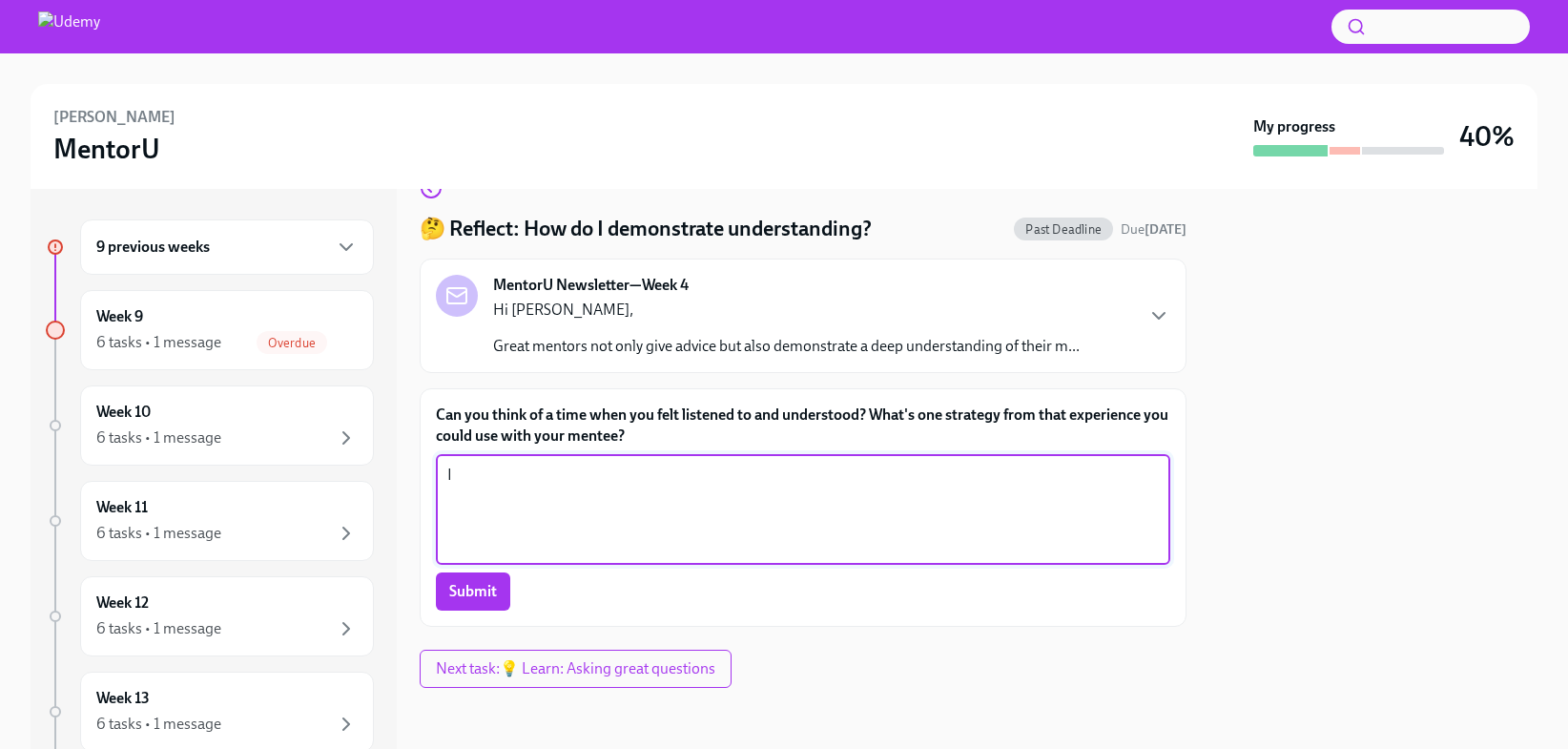
type textarea "I"
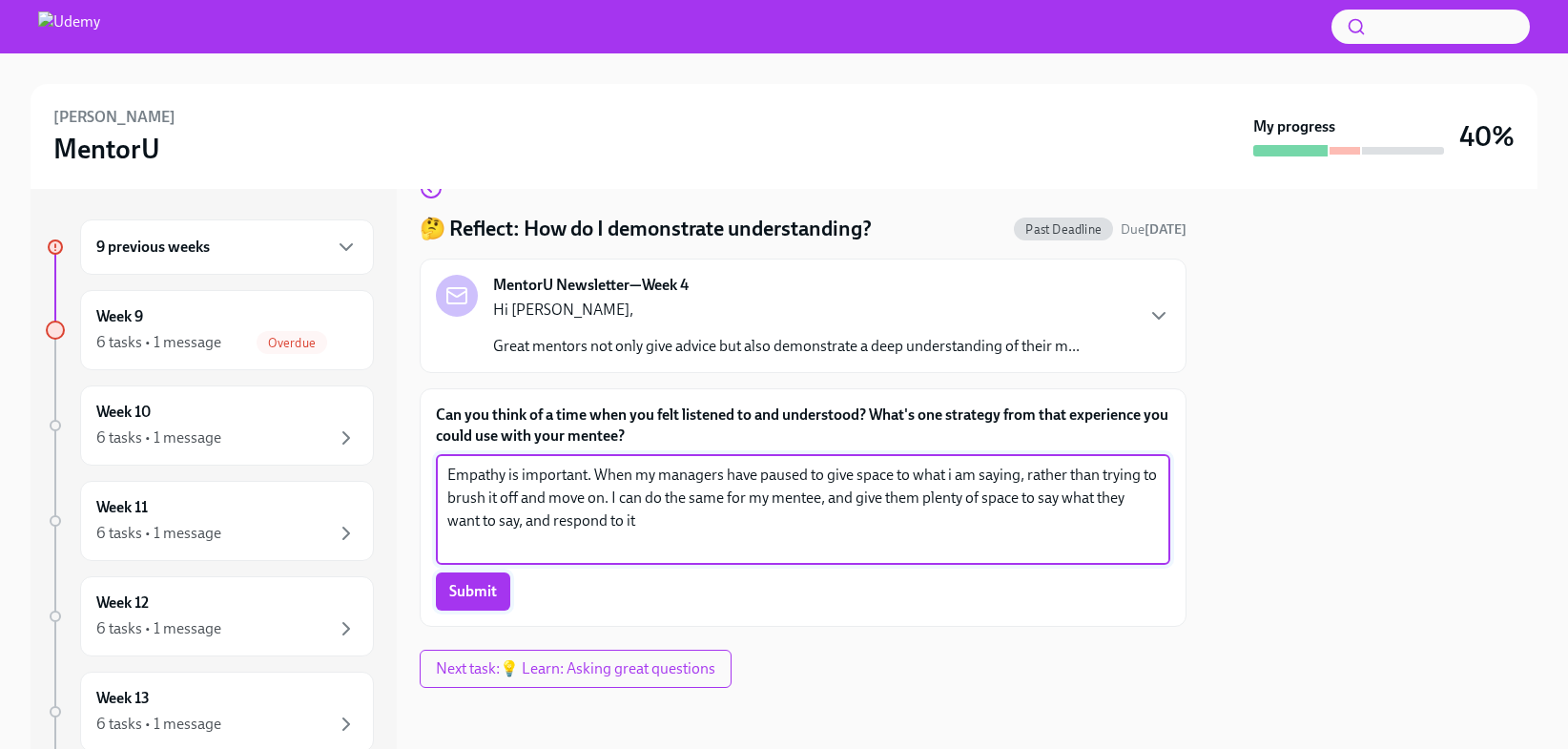
type textarea "Empathy is important. When my managers have paused to give space to what i am s…"
click at [454, 584] on span "Submit" at bounding box center [472, 591] width 47 height 19
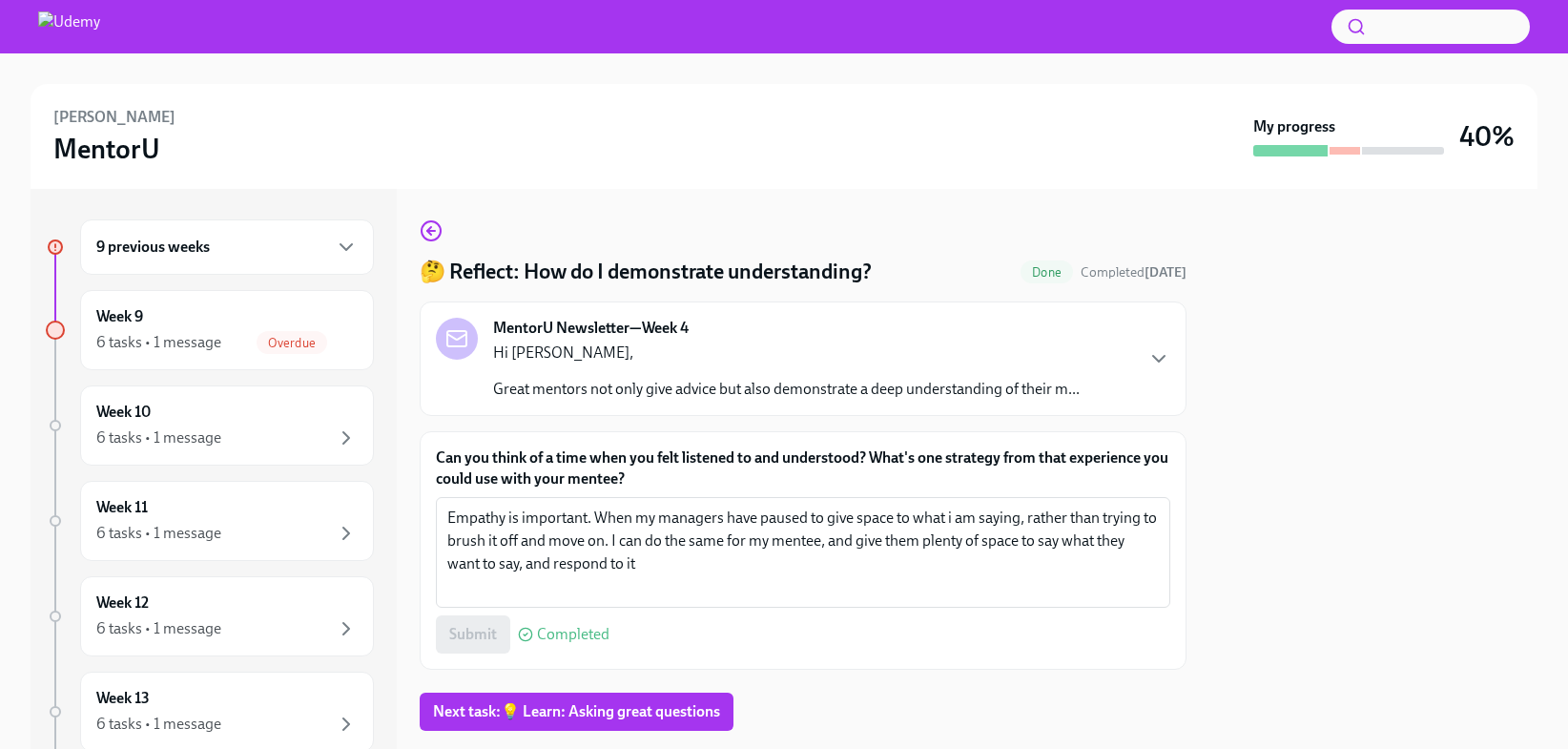
click at [328, 252] on div "9 previous weeks" at bounding box center [227, 247] width 262 height 23
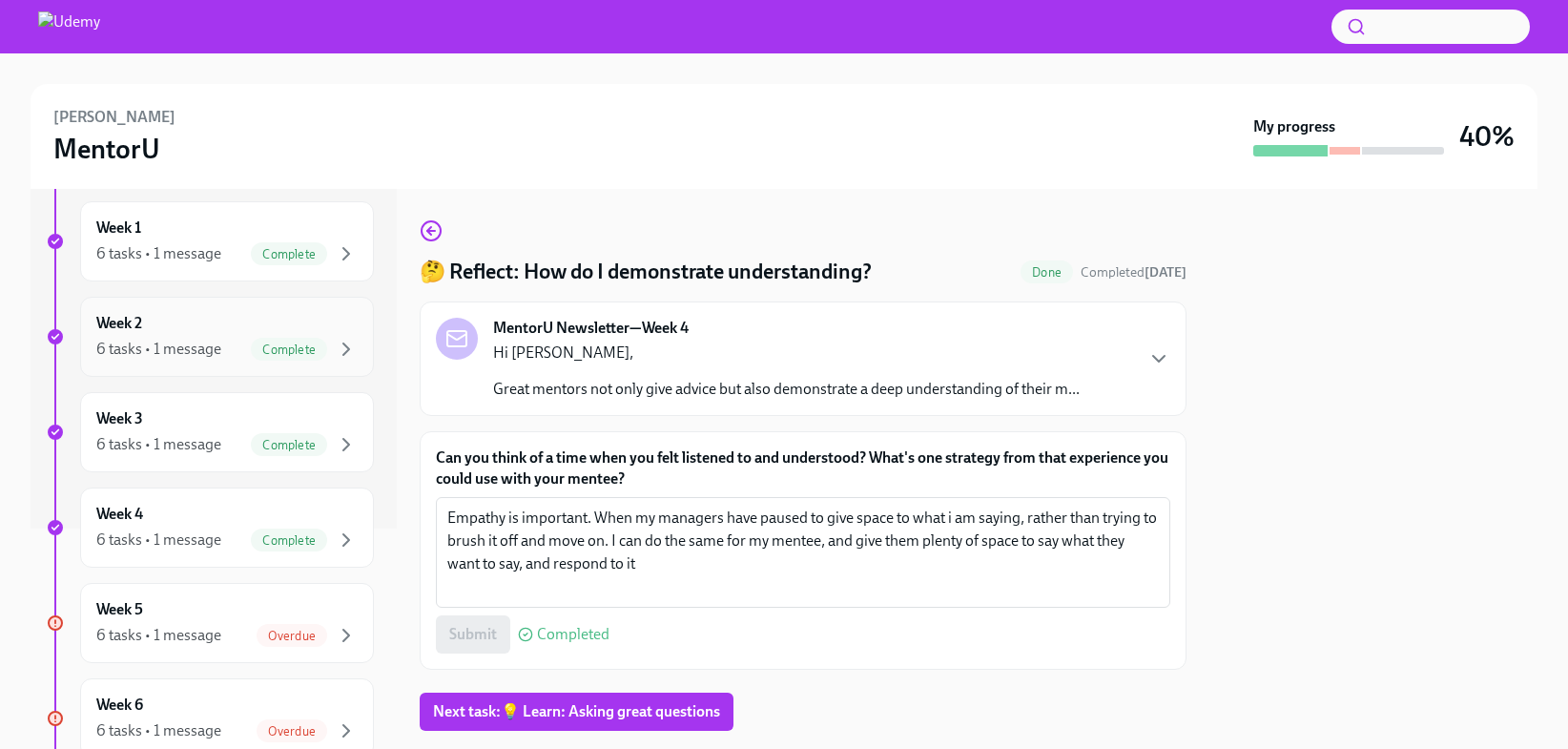
scroll to position [352, 0]
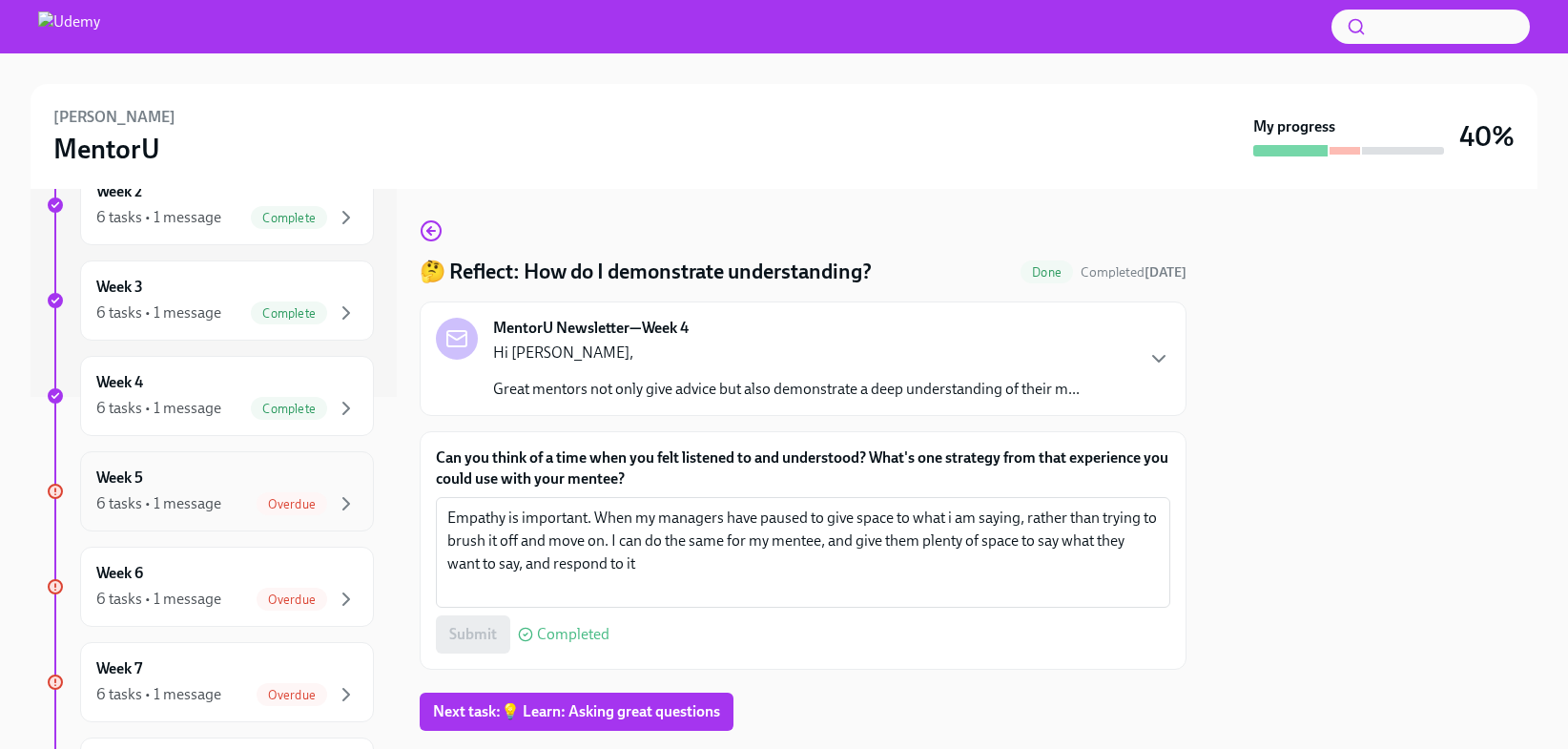
click at [263, 505] on span "Overdue" at bounding box center [292, 504] width 71 height 14
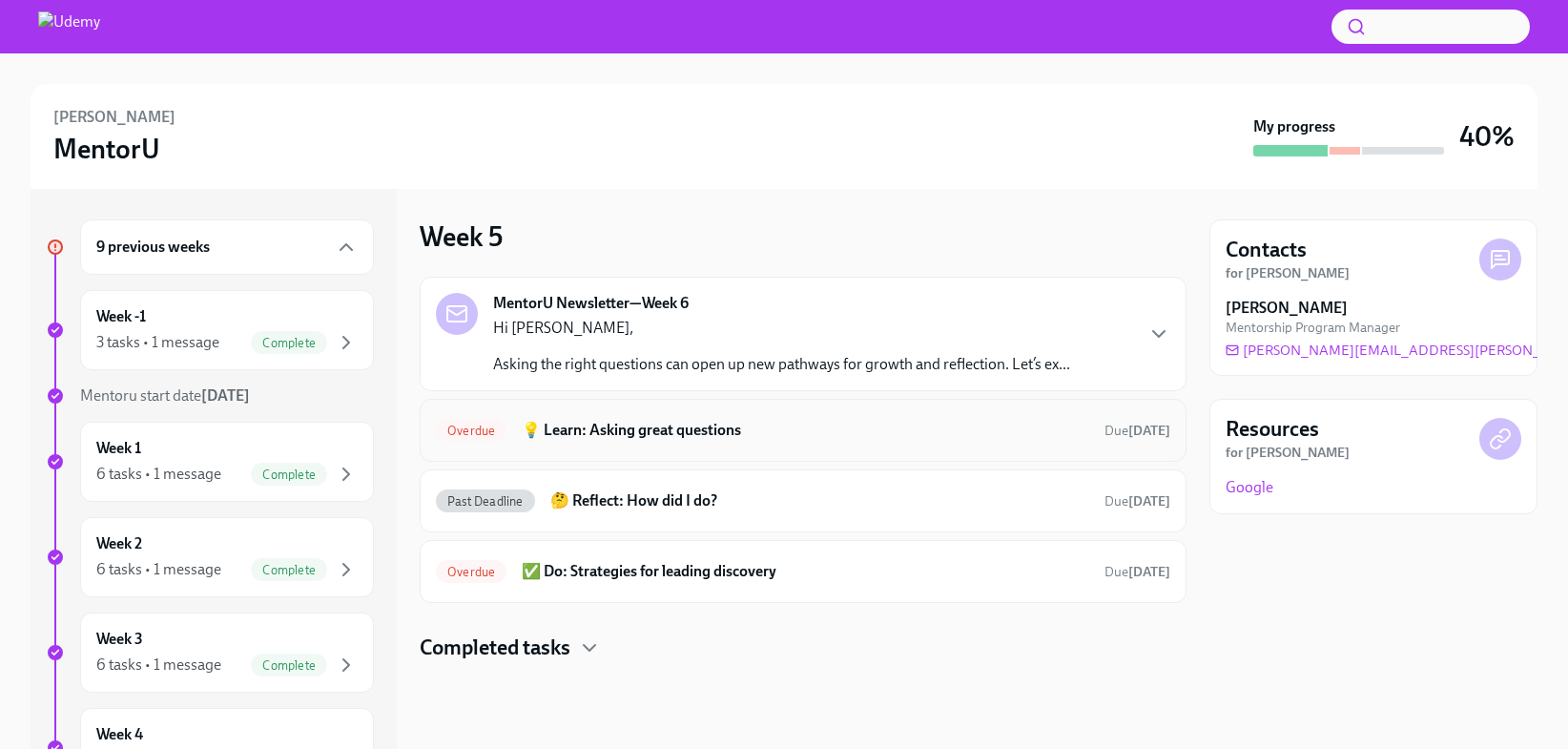
click at [656, 423] on h6 "💡 Learn: Asking great questions" at bounding box center [805, 430] width 567 height 21
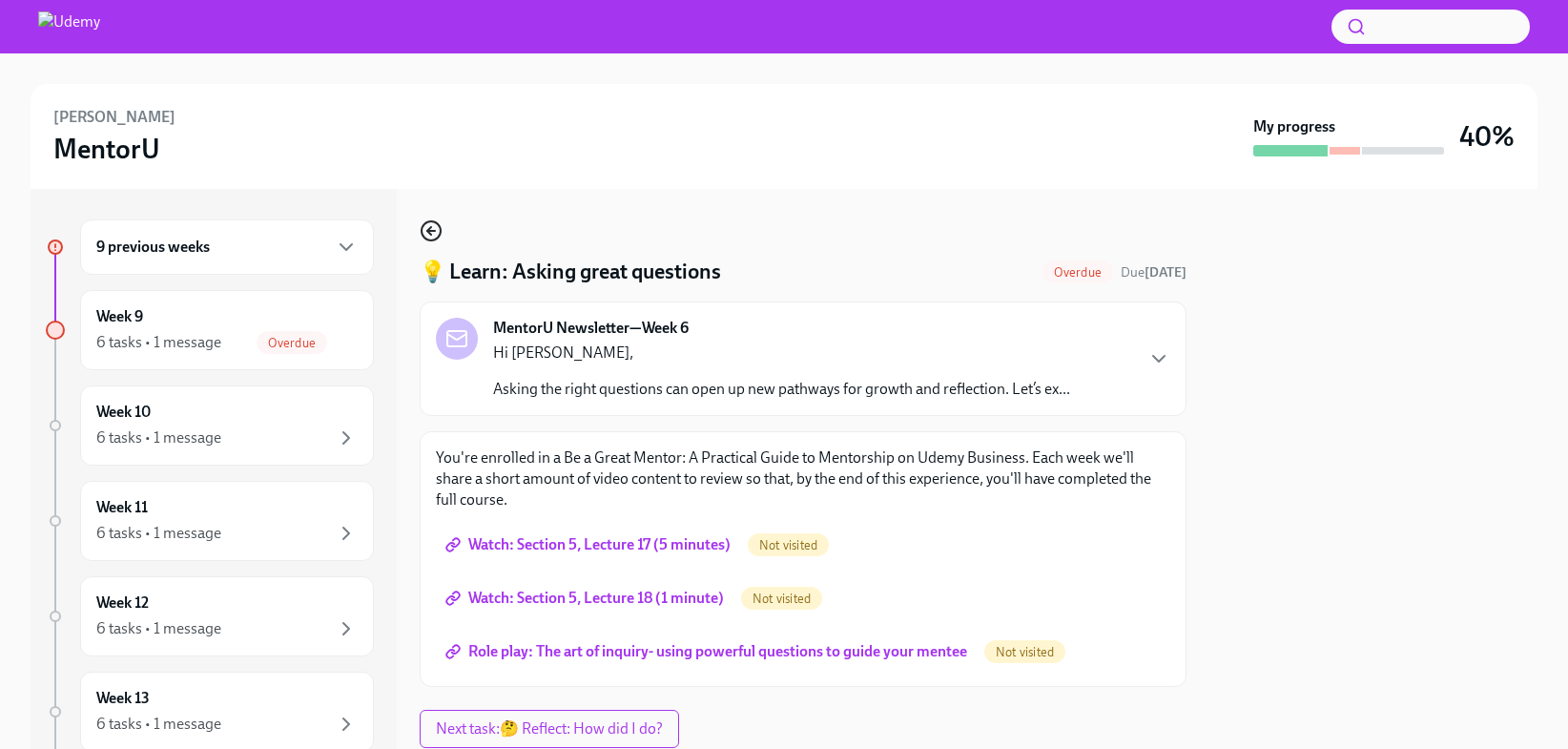
click at [428, 231] on icon "button" at bounding box center [429, 231] width 4 height 8
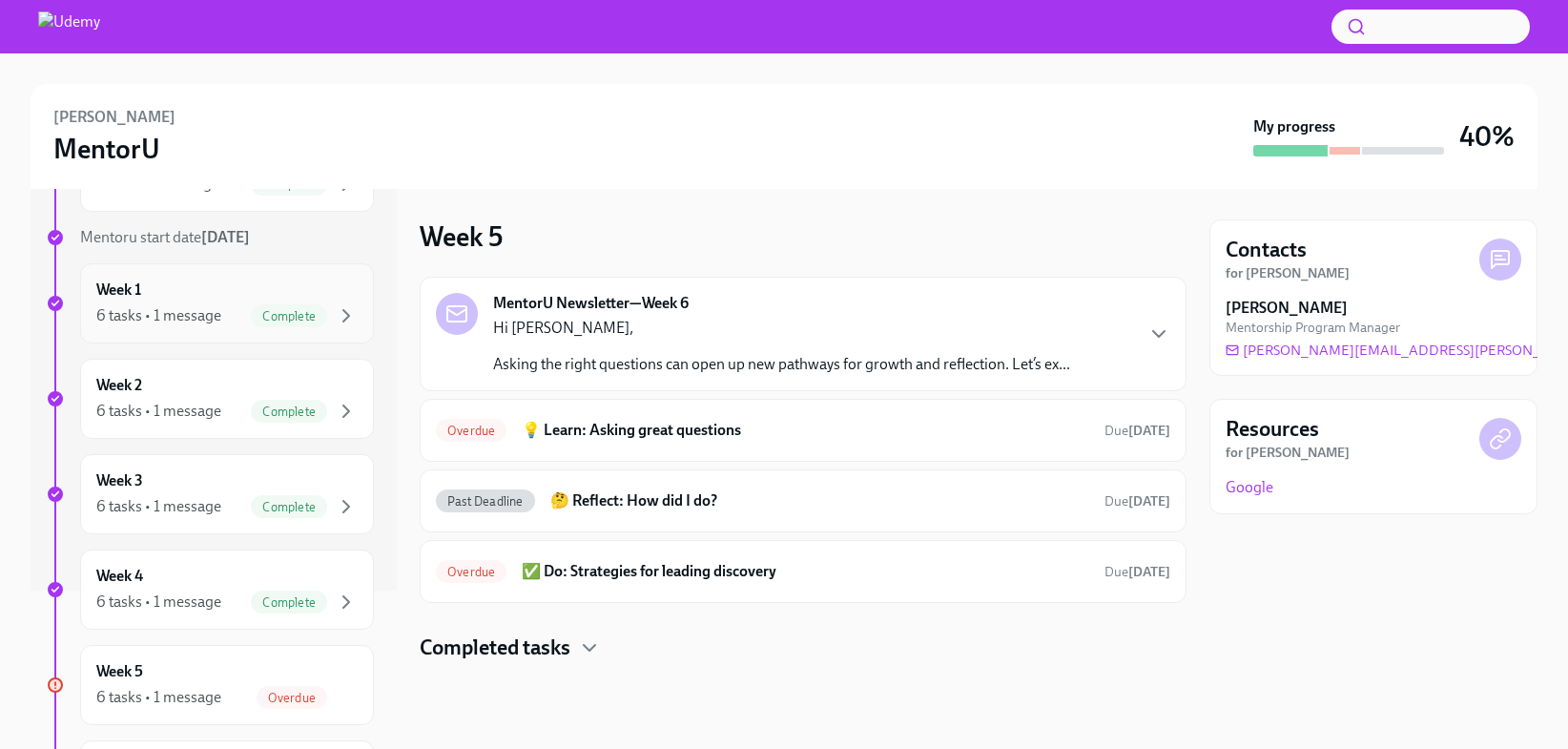
scroll to position [181, 0]
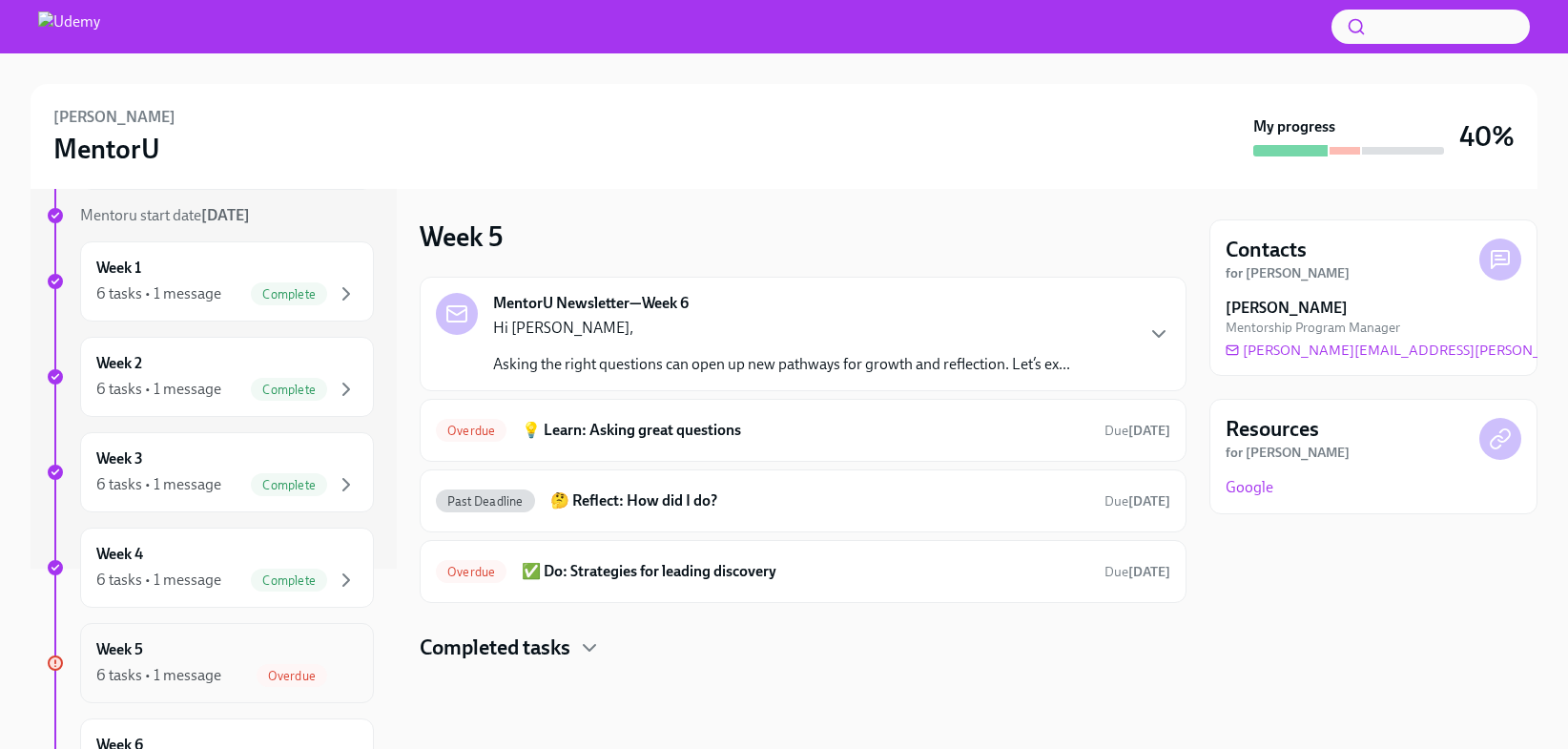
click at [140, 653] on h6 "Week 5" at bounding box center [120, 649] width 46 height 21
click at [1156, 336] on icon "button" at bounding box center [1159, 334] width 23 height 23
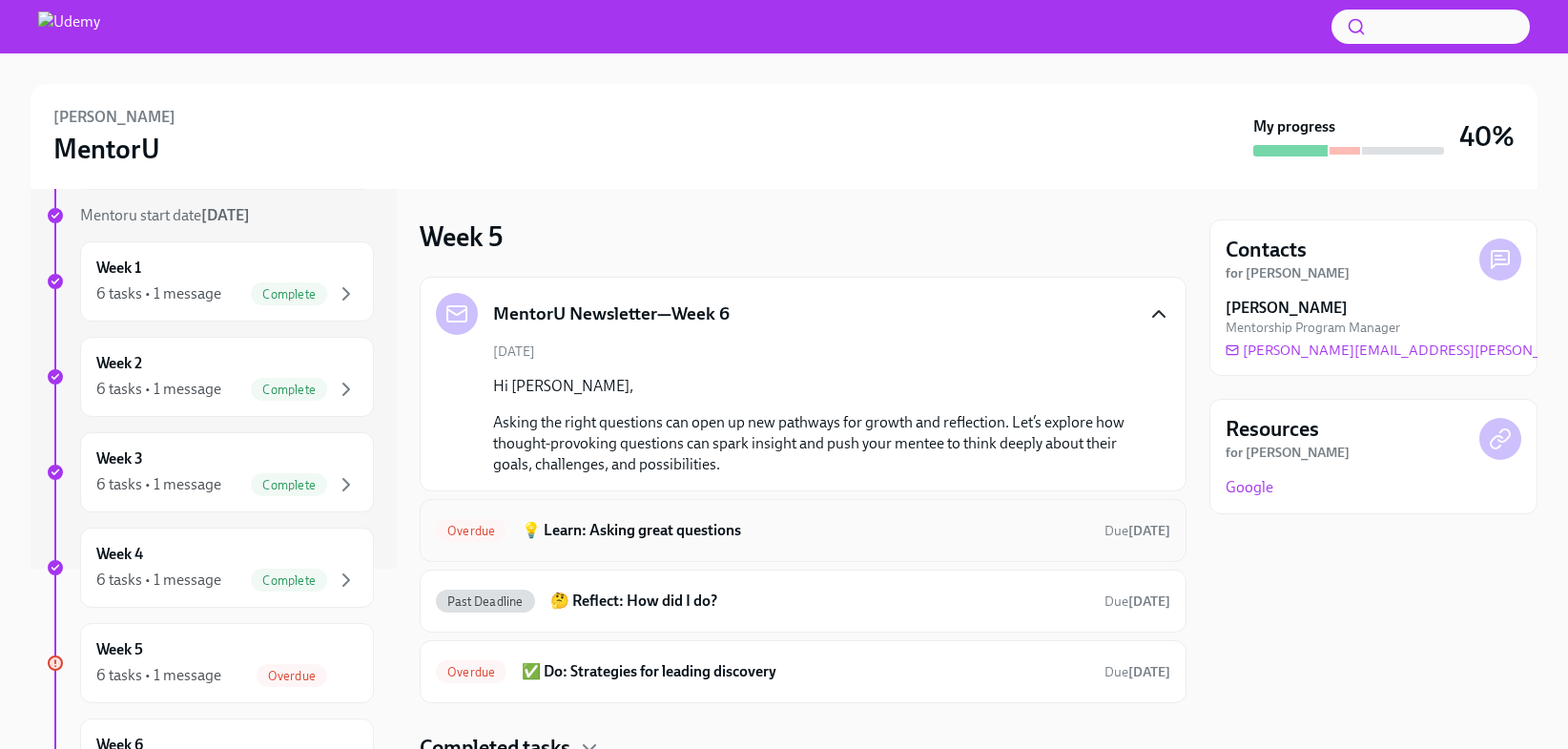
click at [766, 524] on h6 "💡 Learn: Asking great questions" at bounding box center [805, 531] width 567 height 21
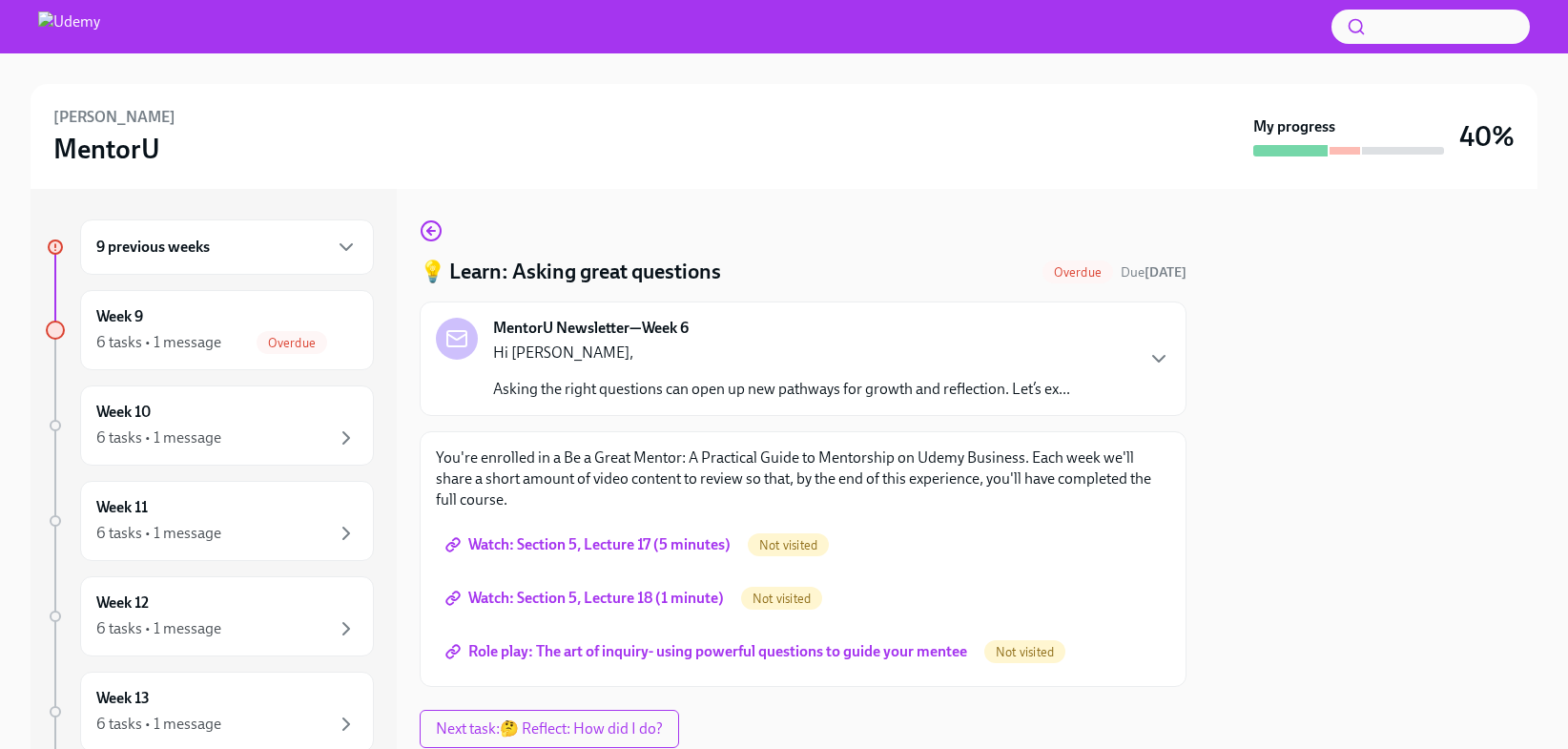
click at [415, 231] on div "9 previous weeks Week 9 6 tasks • 1 message Overdue Week 10 6 tasks • 1 message…" at bounding box center [784, 469] width 1507 height 561
click at [435, 232] on icon "button" at bounding box center [431, 231] width 23 height 23
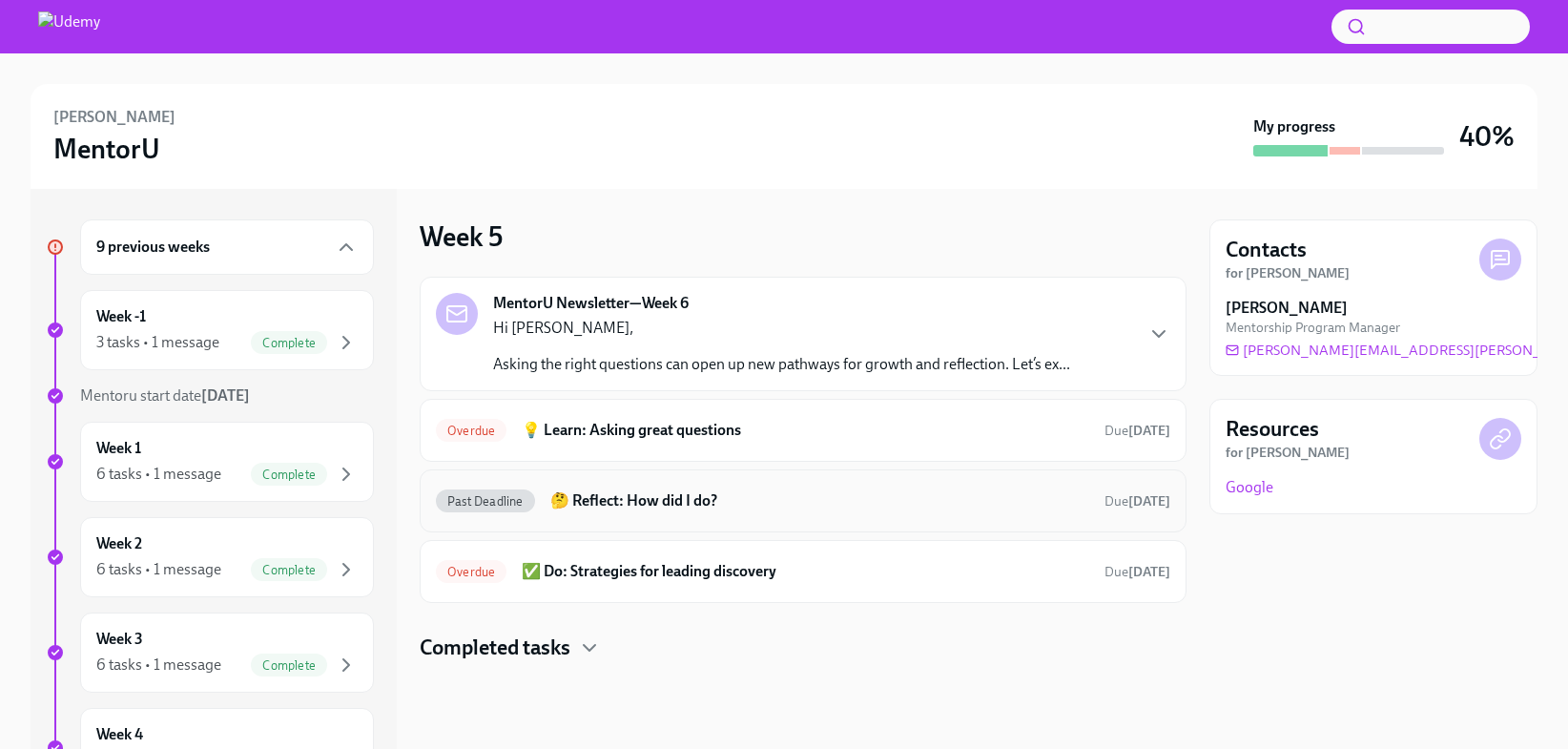
click at [715, 504] on h6 "🤔 Reflect: How did I do?" at bounding box center [820, 501] width 539 height 21
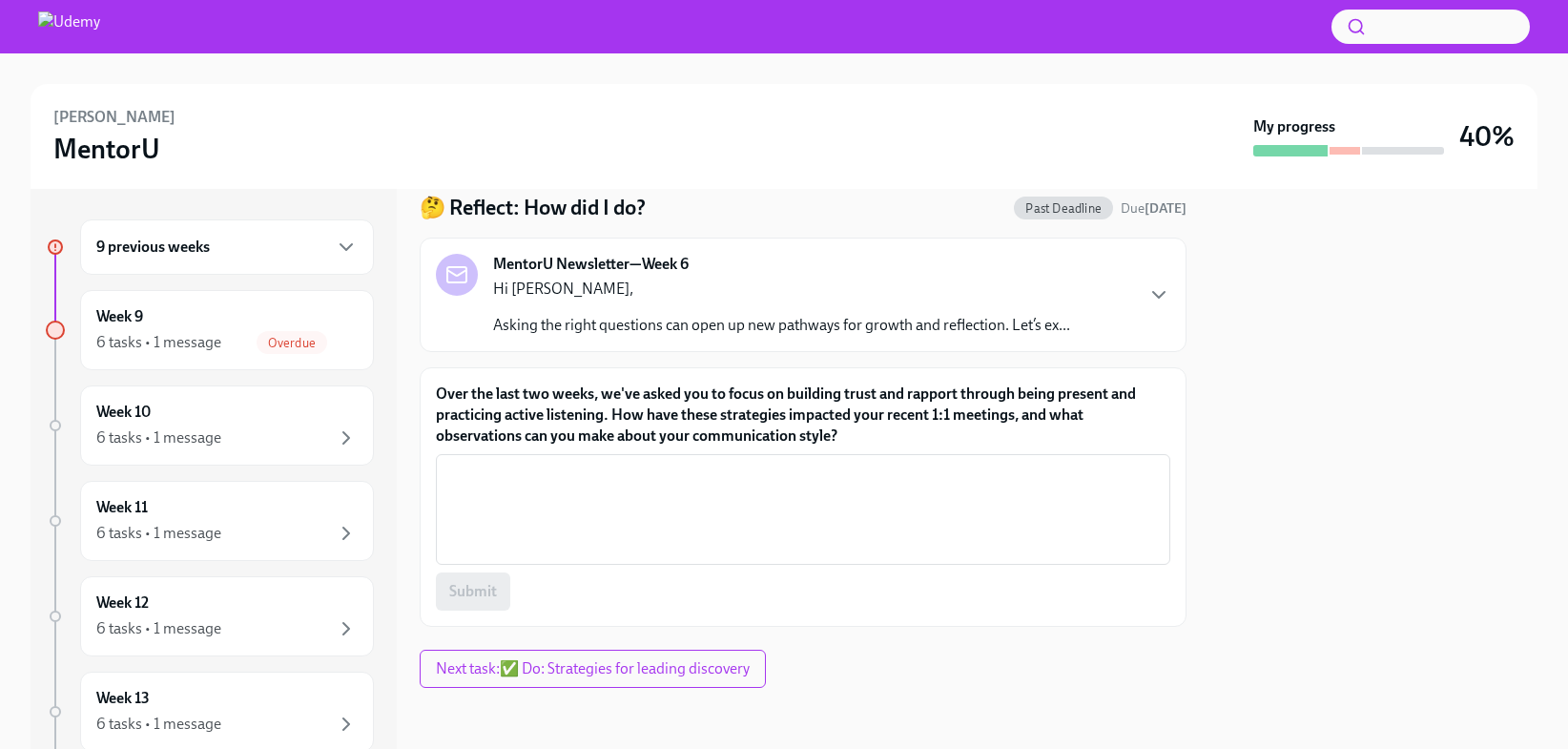
scroll to position [63, 0]
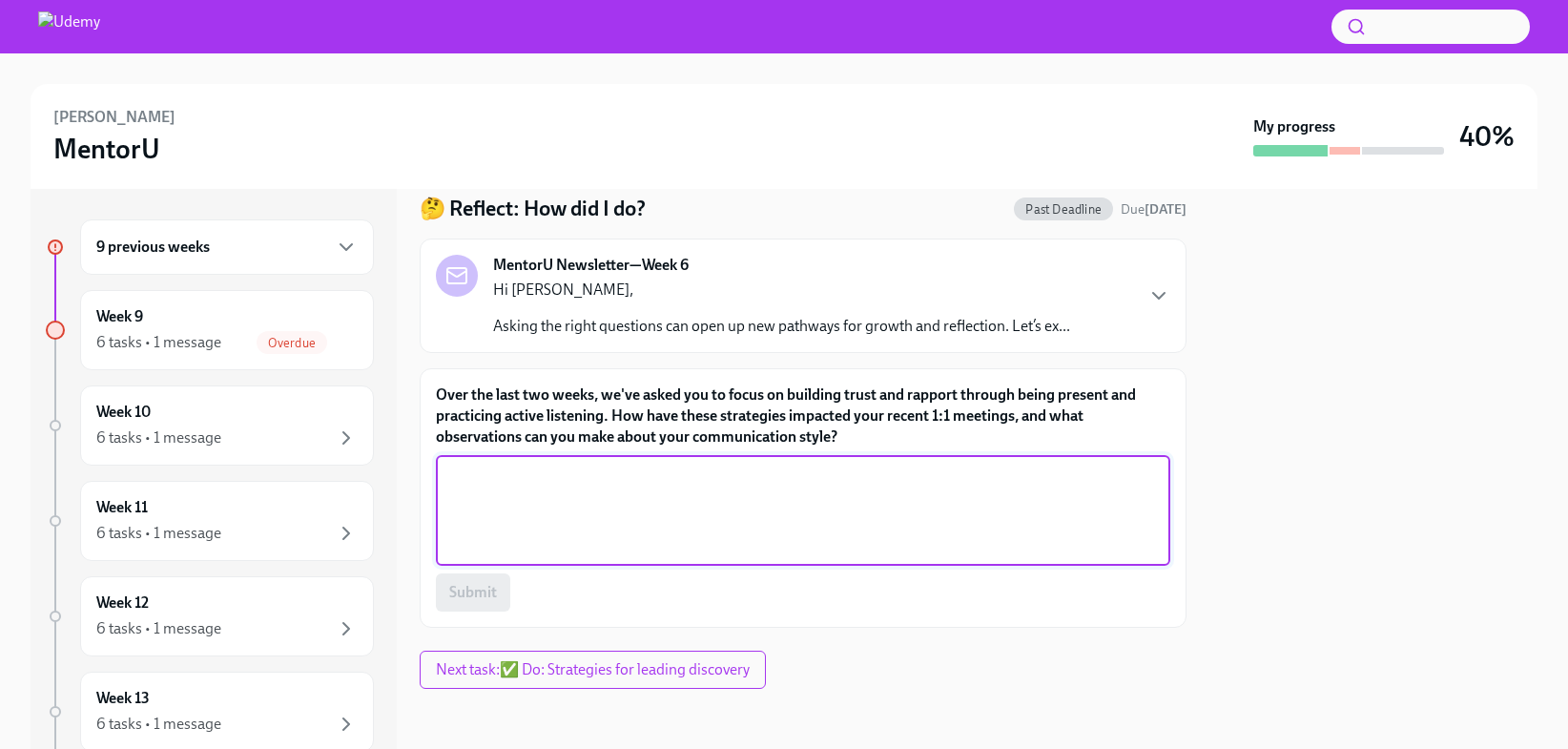
click at [715, 504] on textarea "Over the last two weeks, we've asked you to focus on building trust and rapport…" at bounding box center [803, 510] width 712 height 92
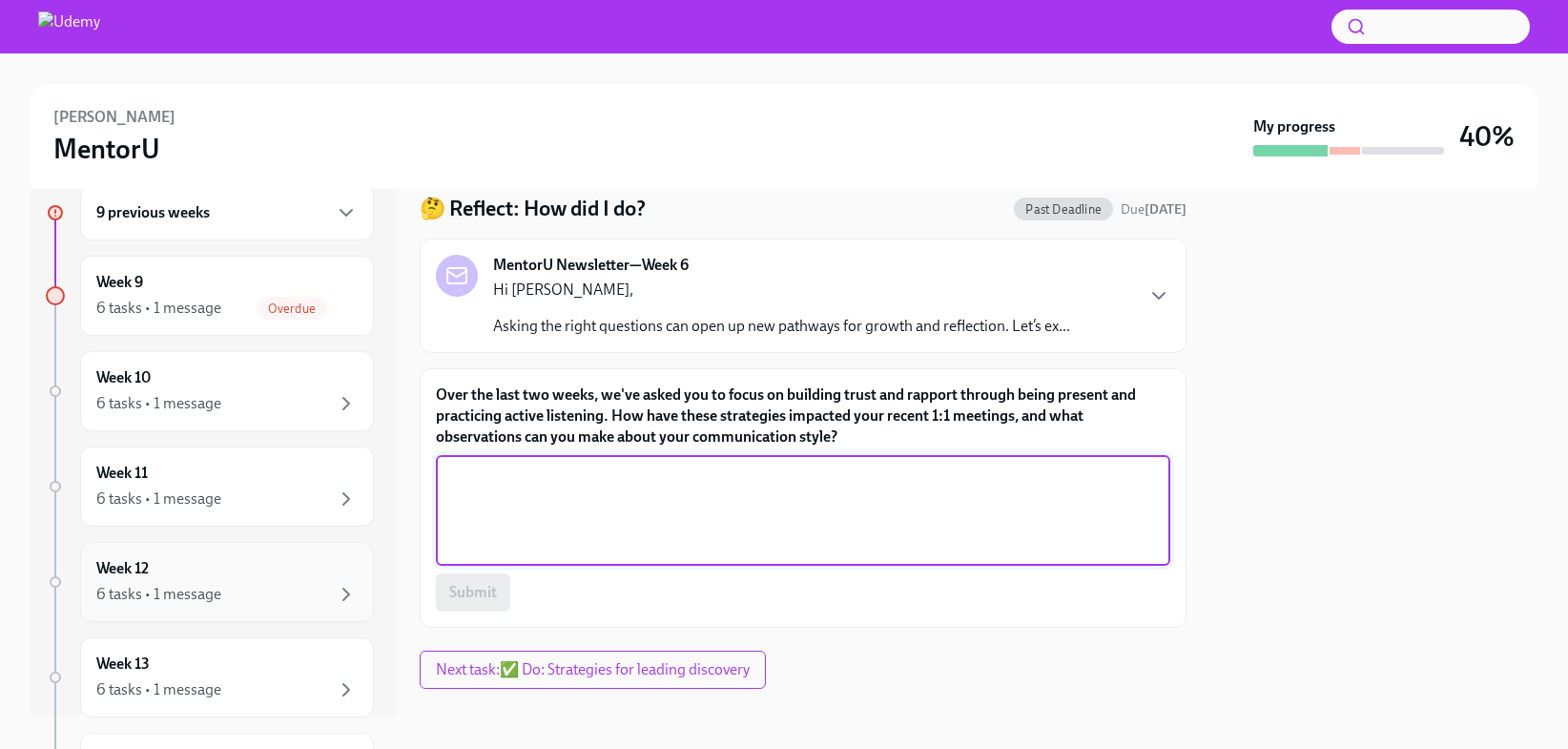
scroll to position [0, 0]
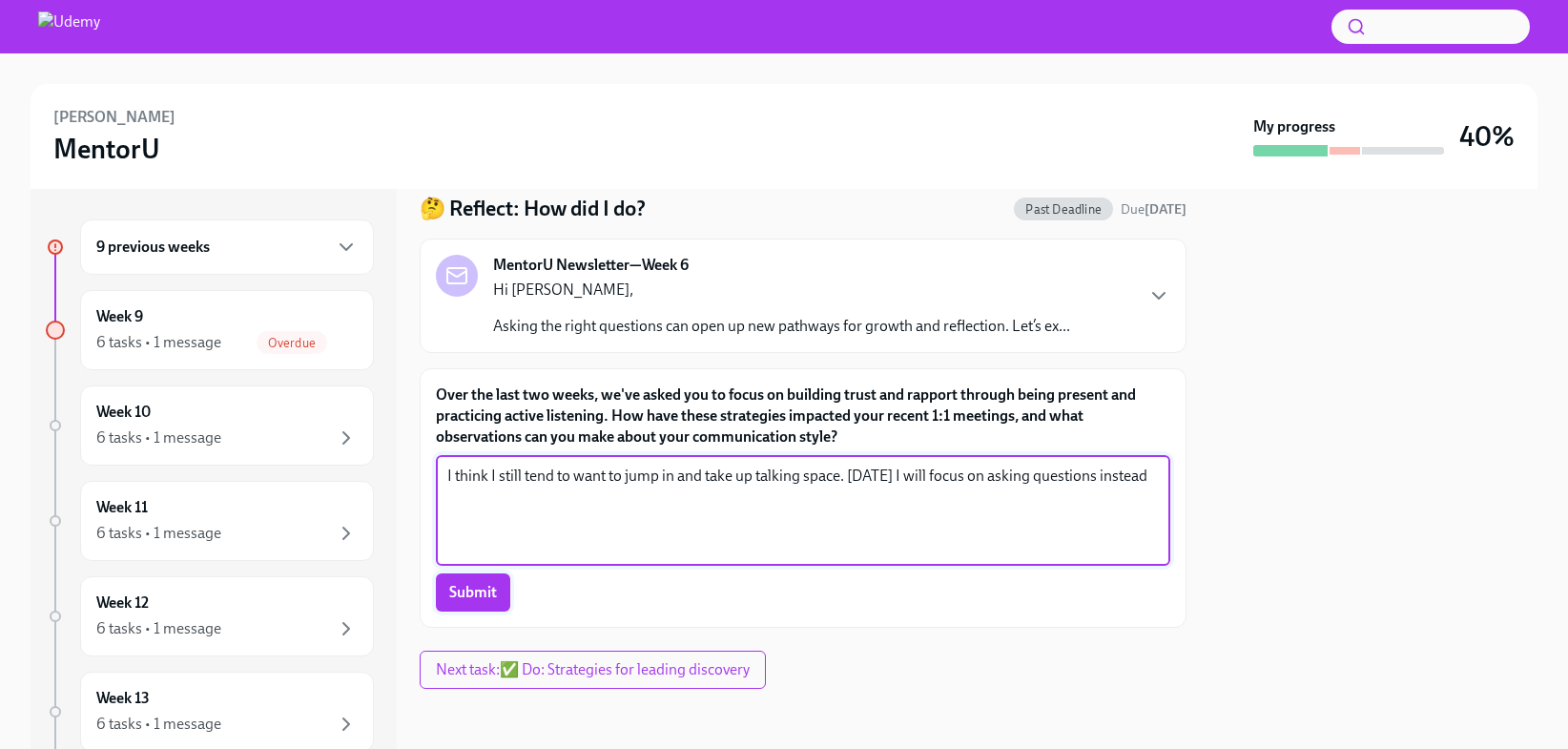
type textarea "I think I still tend to want to jump in and take up talking space. [DATE] I wil…"
click at [456, 597] on span "Submit" at bounding box center [472, 592] width 47 height 19
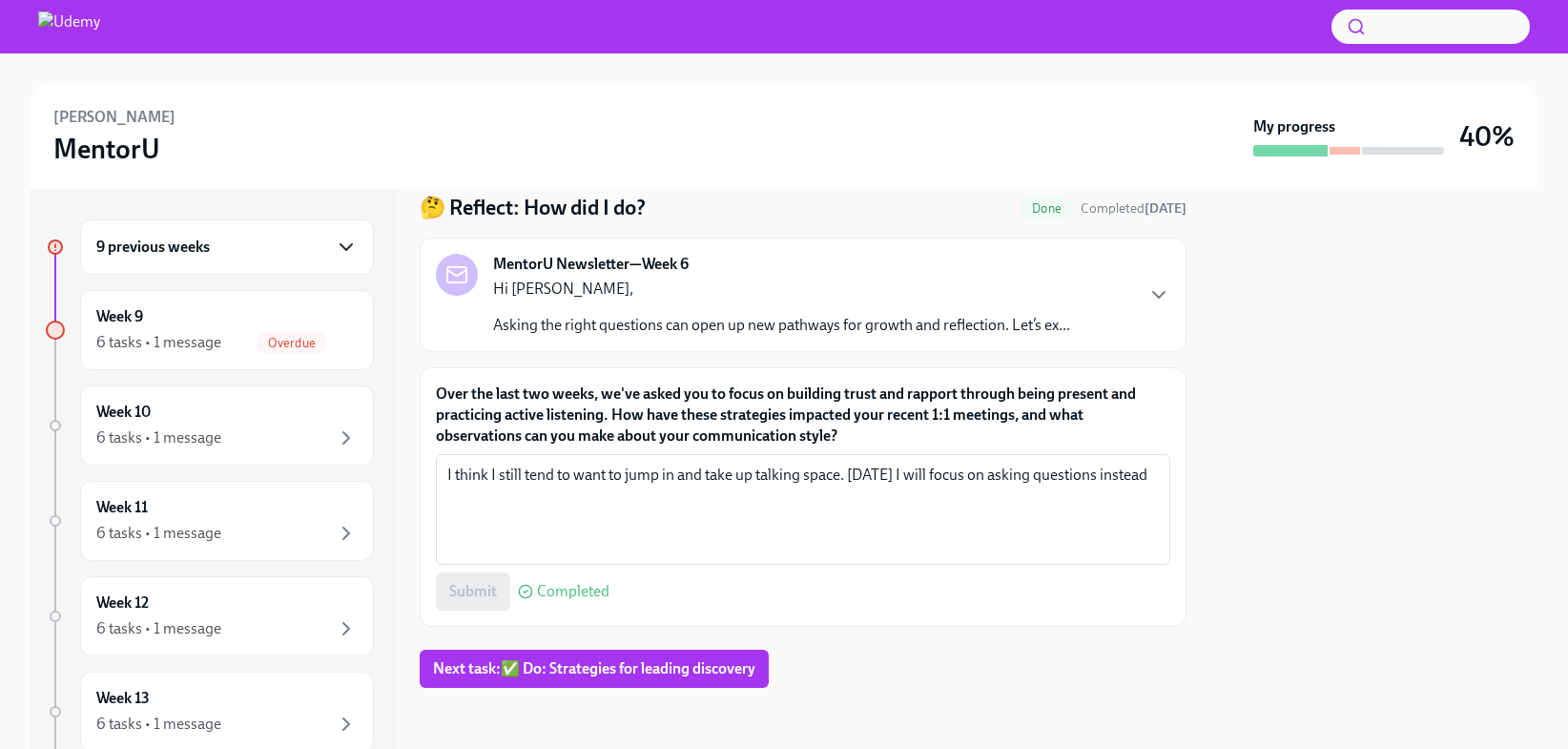
click at [344, 249] on icon "button" at bounding box center [347, 247] width 23 height 23
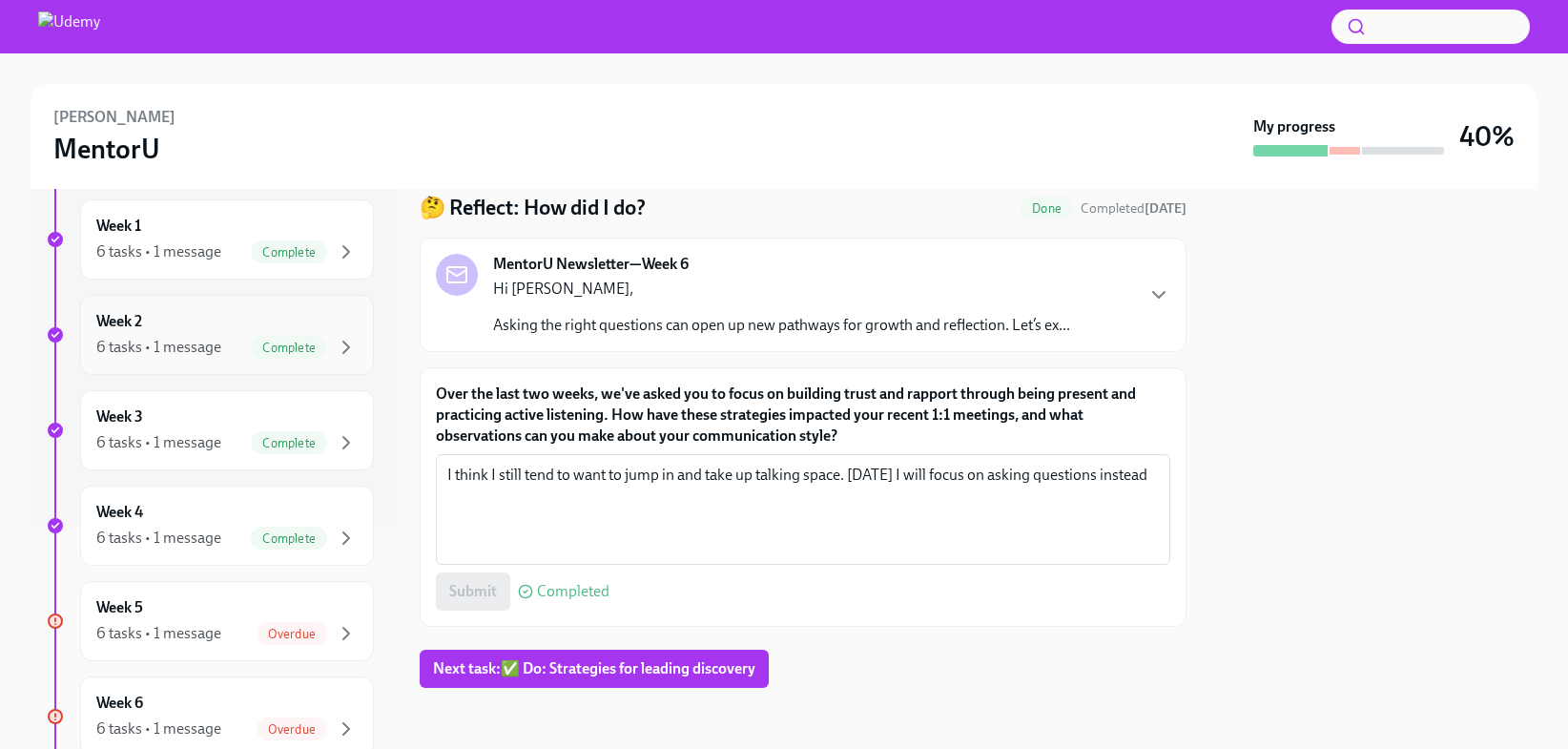
scroll to position [372, 0]
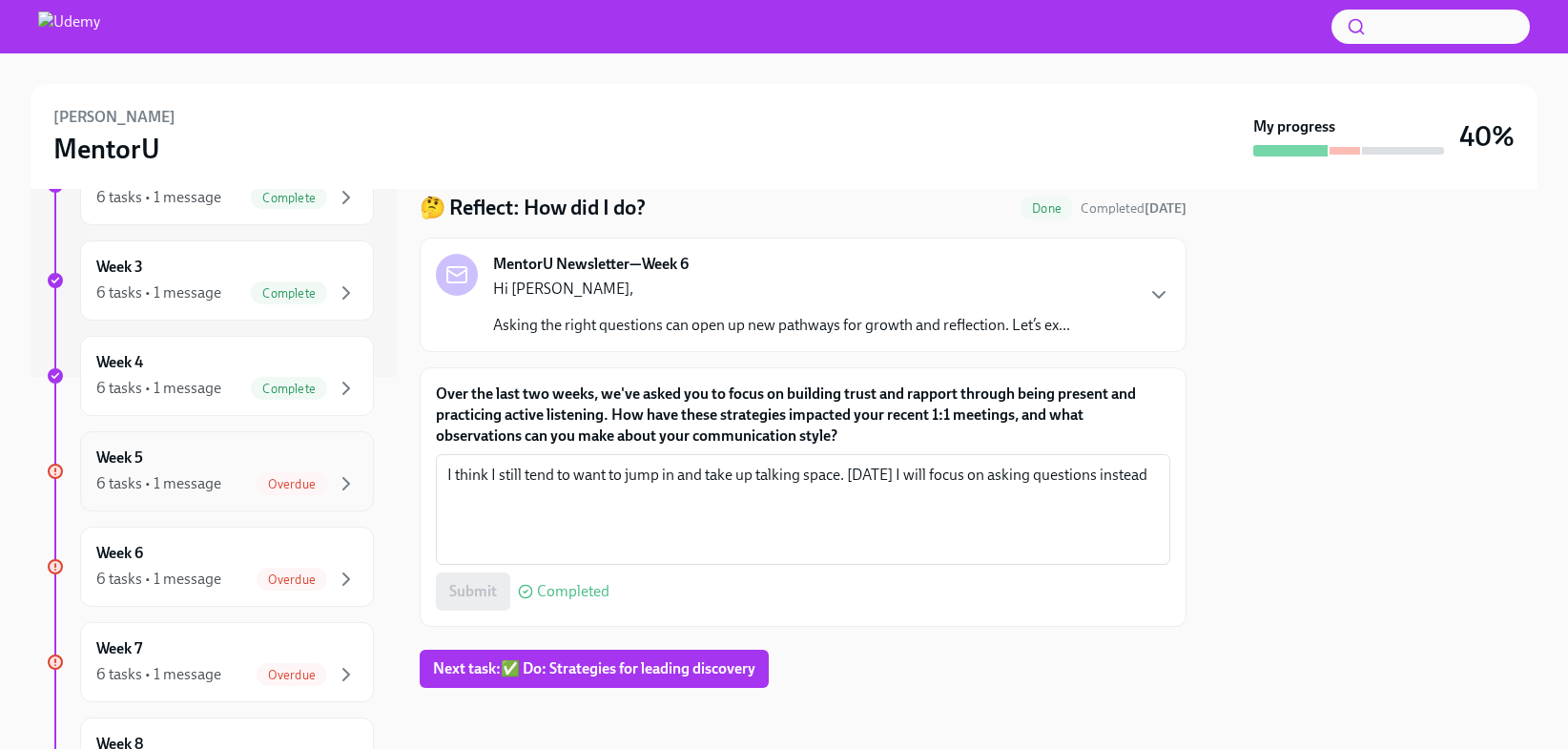
click at [175, 471] on div "Week 5 6 tasks • 1 message Overdue" at bounding box center [227, 471] width 262 height 47
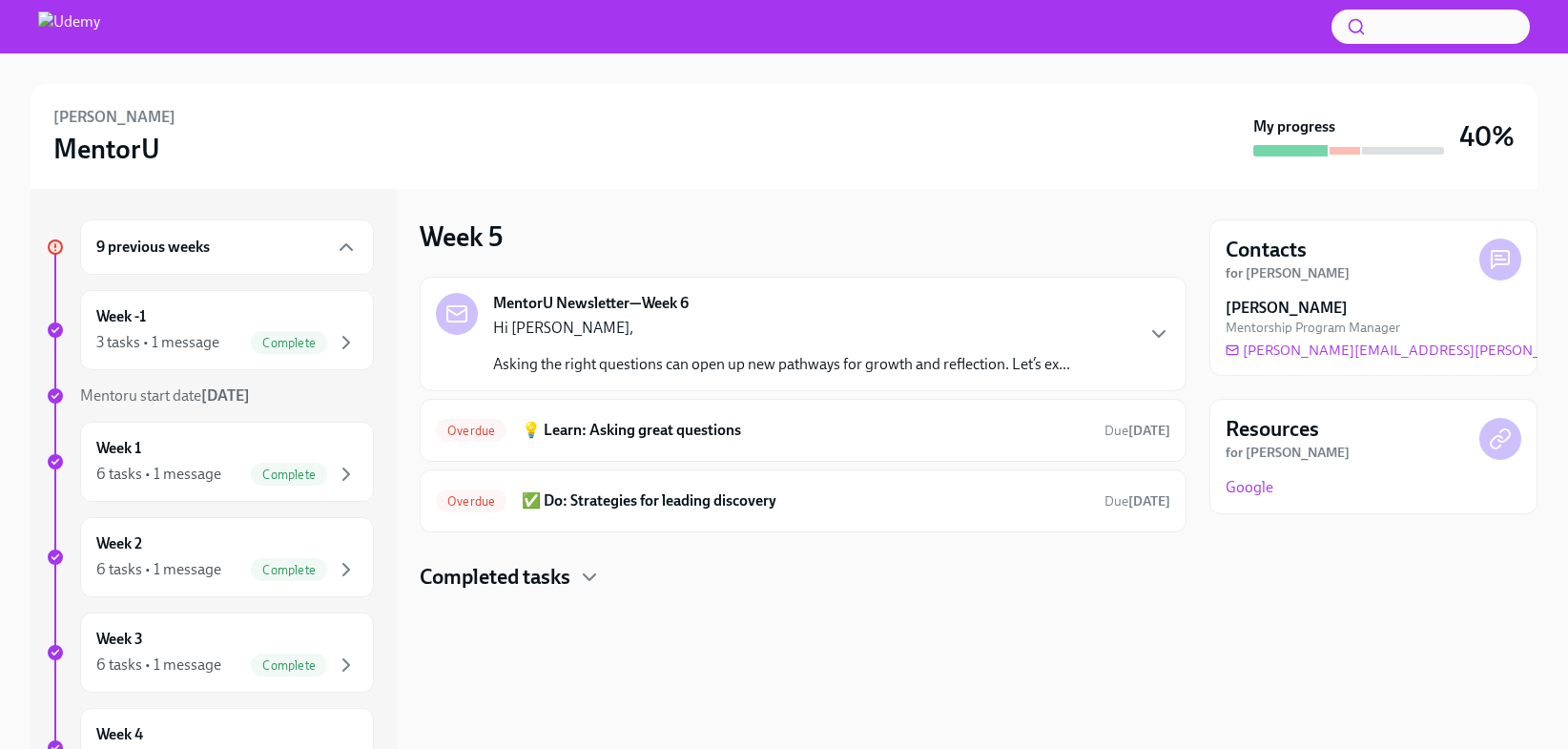
click at [494, 591] on h4 "Completed tasks" at bounding box center [495, 578] width 151 height 29
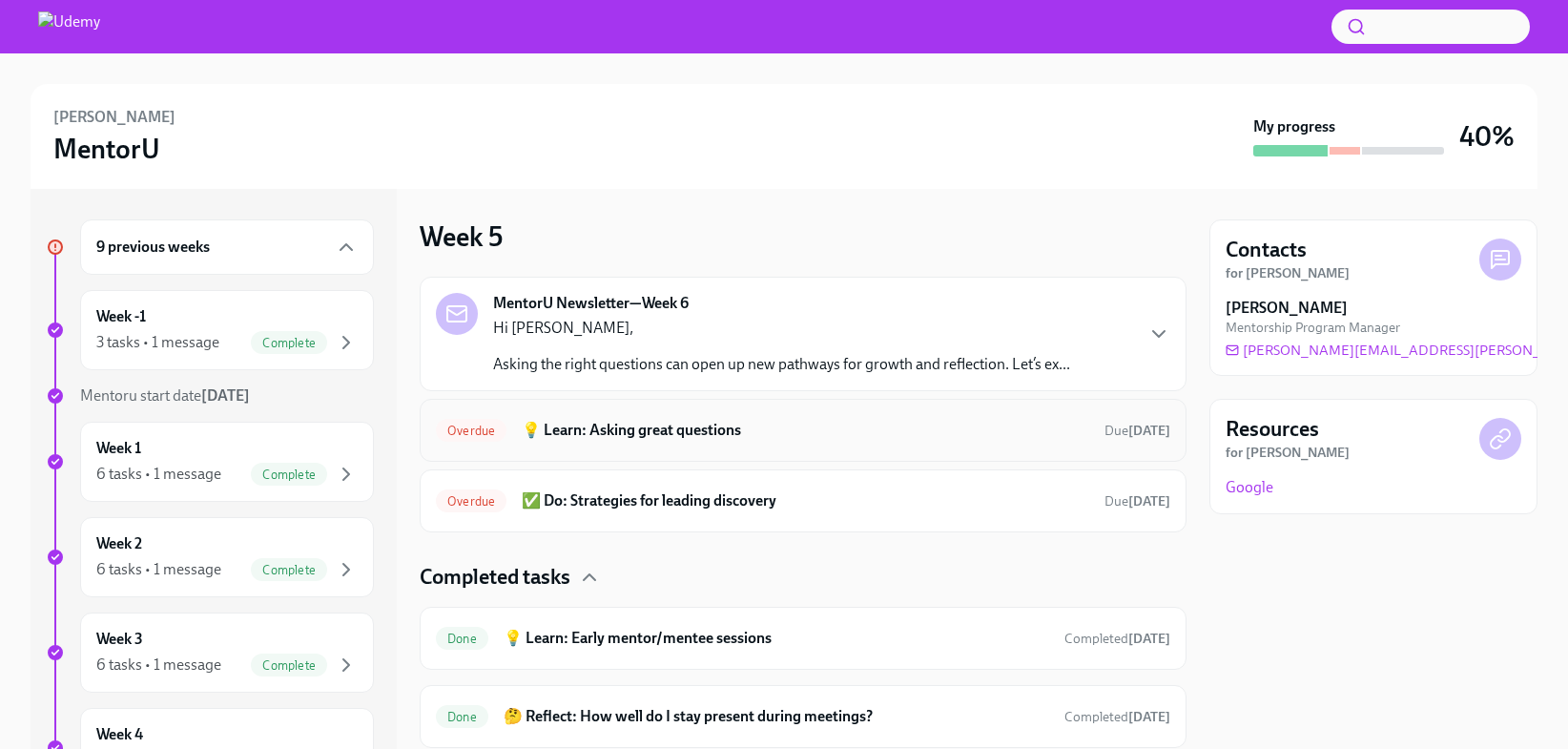
click at [591, 427] on h6 "💡 Learn: Asking great questions" at bounding box center [805, 430] width 567 height 21
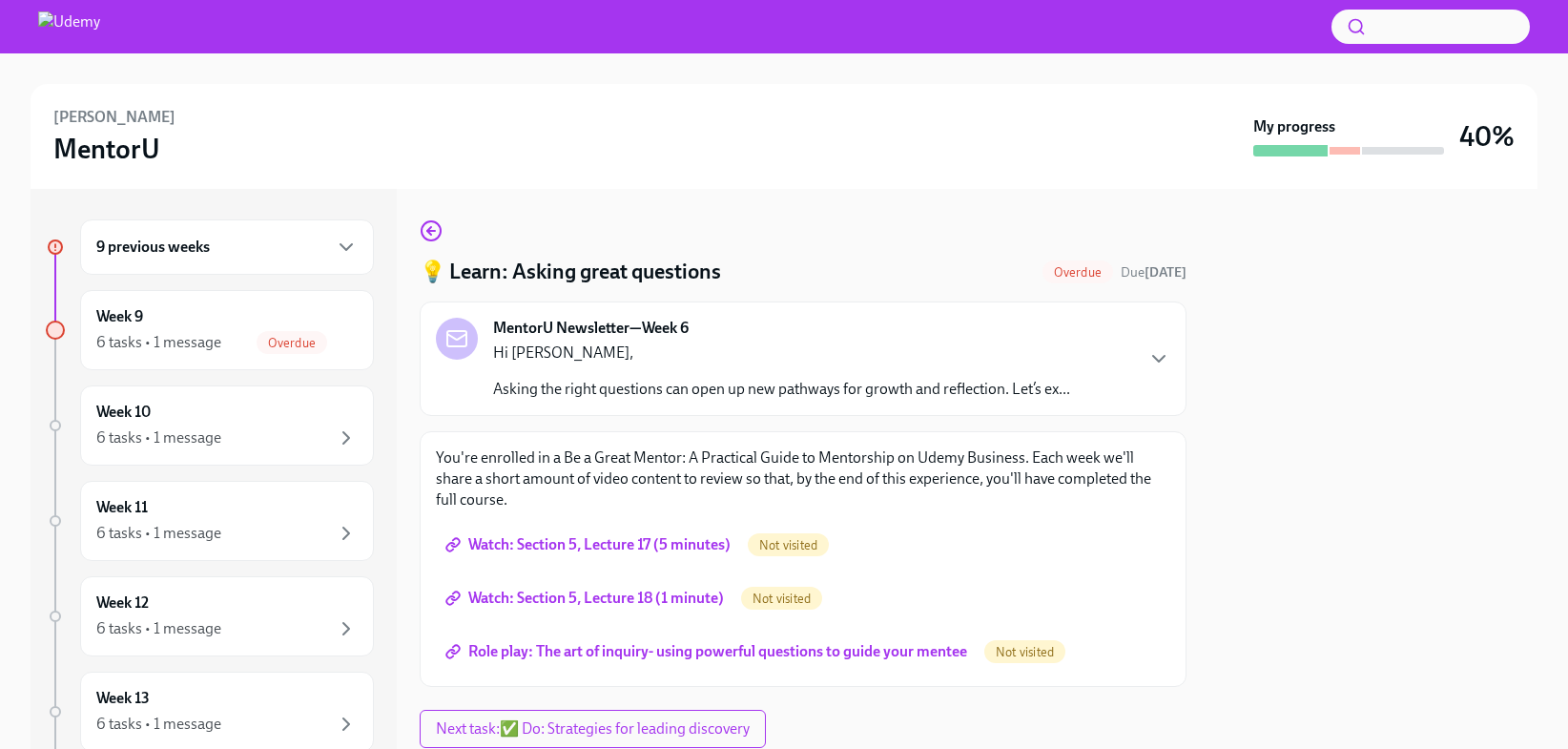
scroll to position [60, 0]
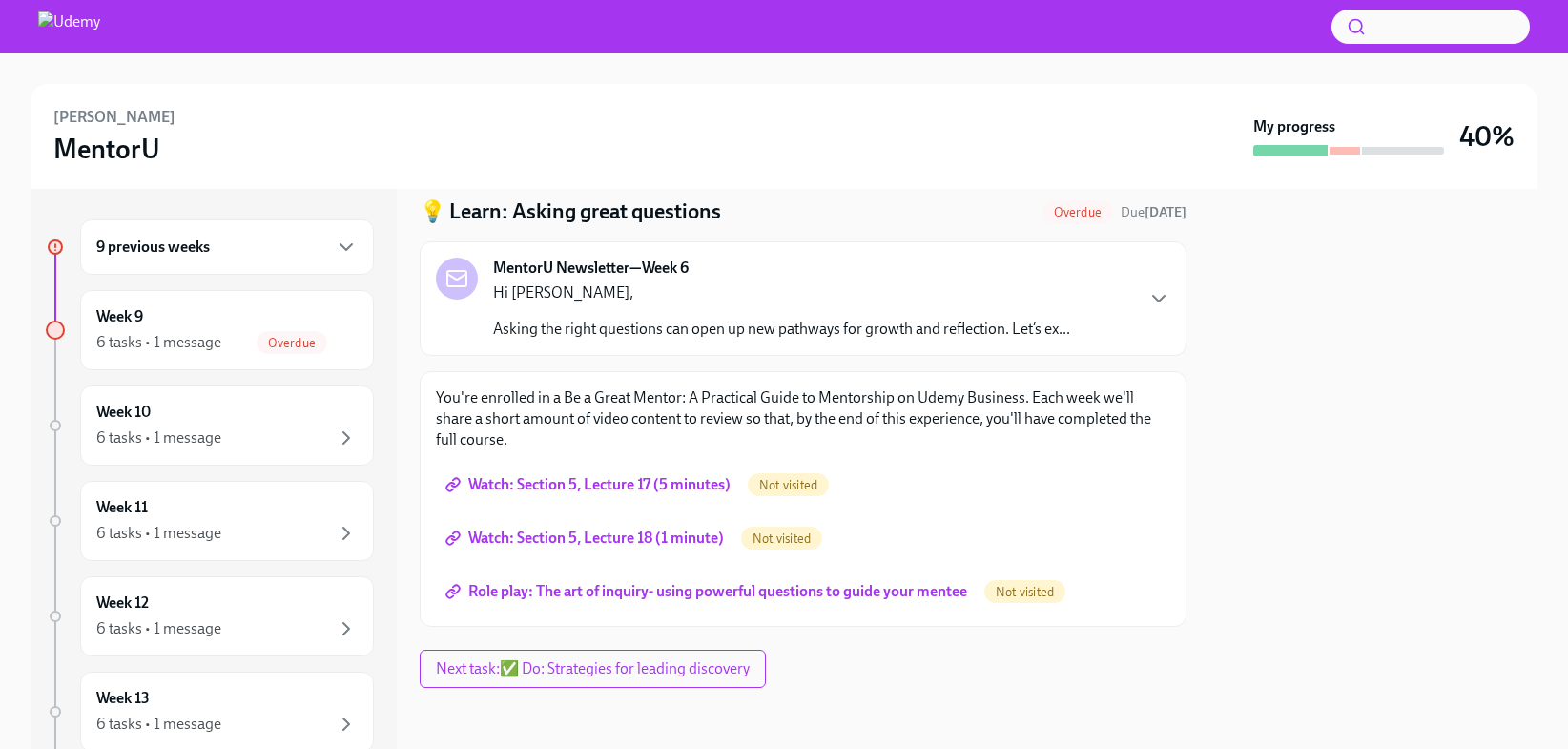
click at [566, 477] on span "Watch: Section 5, Lecture 17 (5 minutes)" at bounding box center [589, 485] width 281 height 19
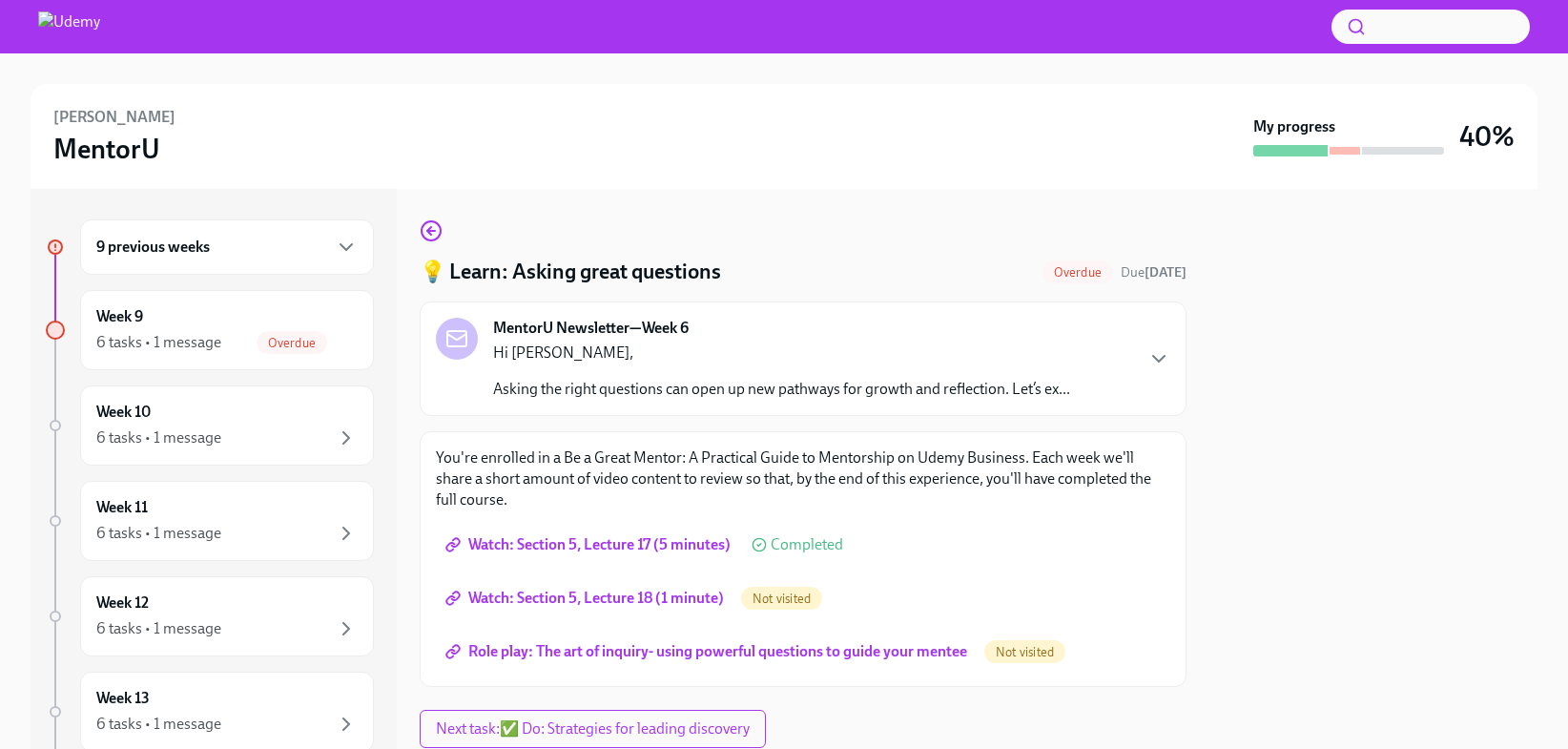
click at [321, 235] on div "9 previous weeks" at bounding box center [227, 246] width 294 height 55
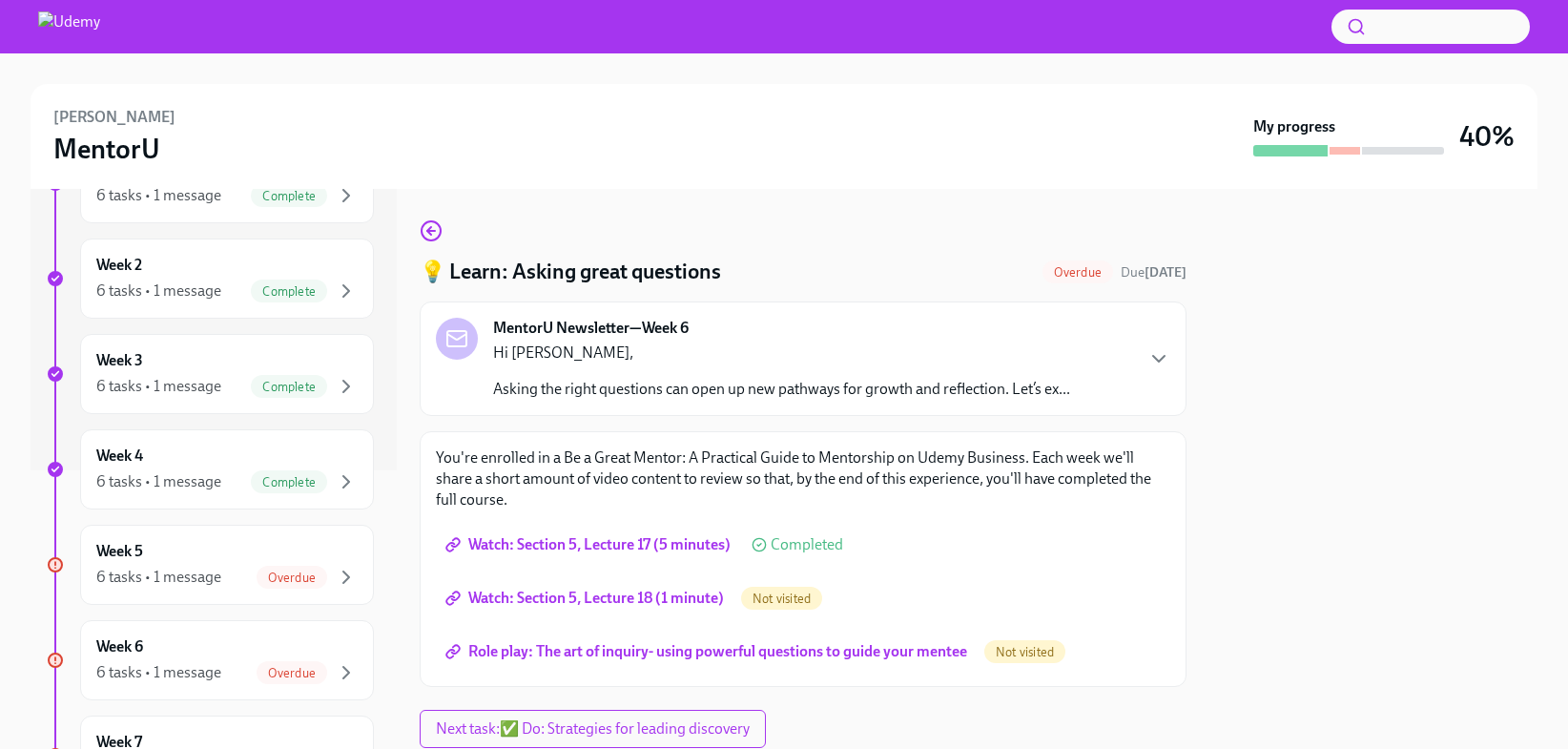
scroll to position [431, 0]
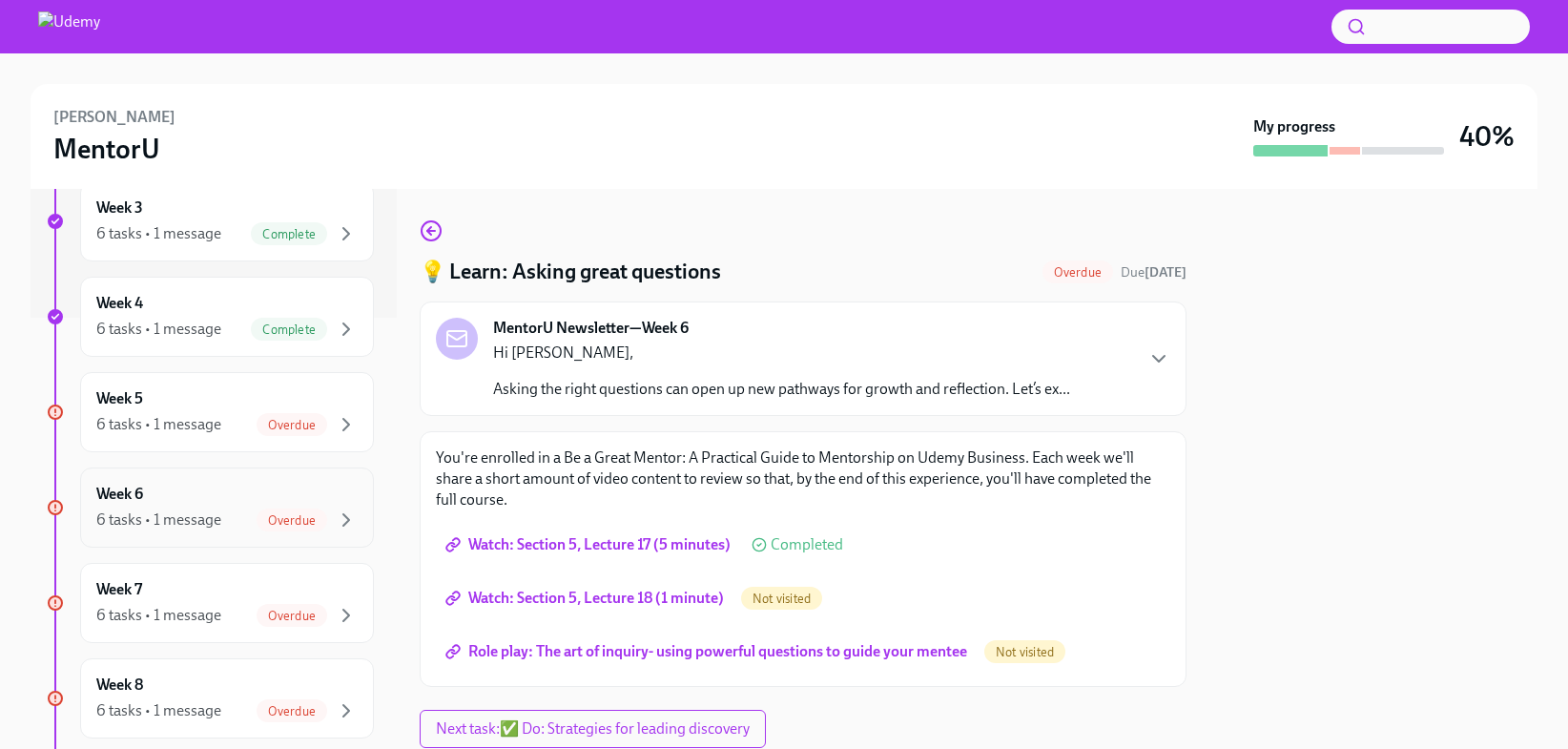
click at [197, 525] on div "6 tasks • 1 message" at bounding box center [158, 520] width 125 height 21
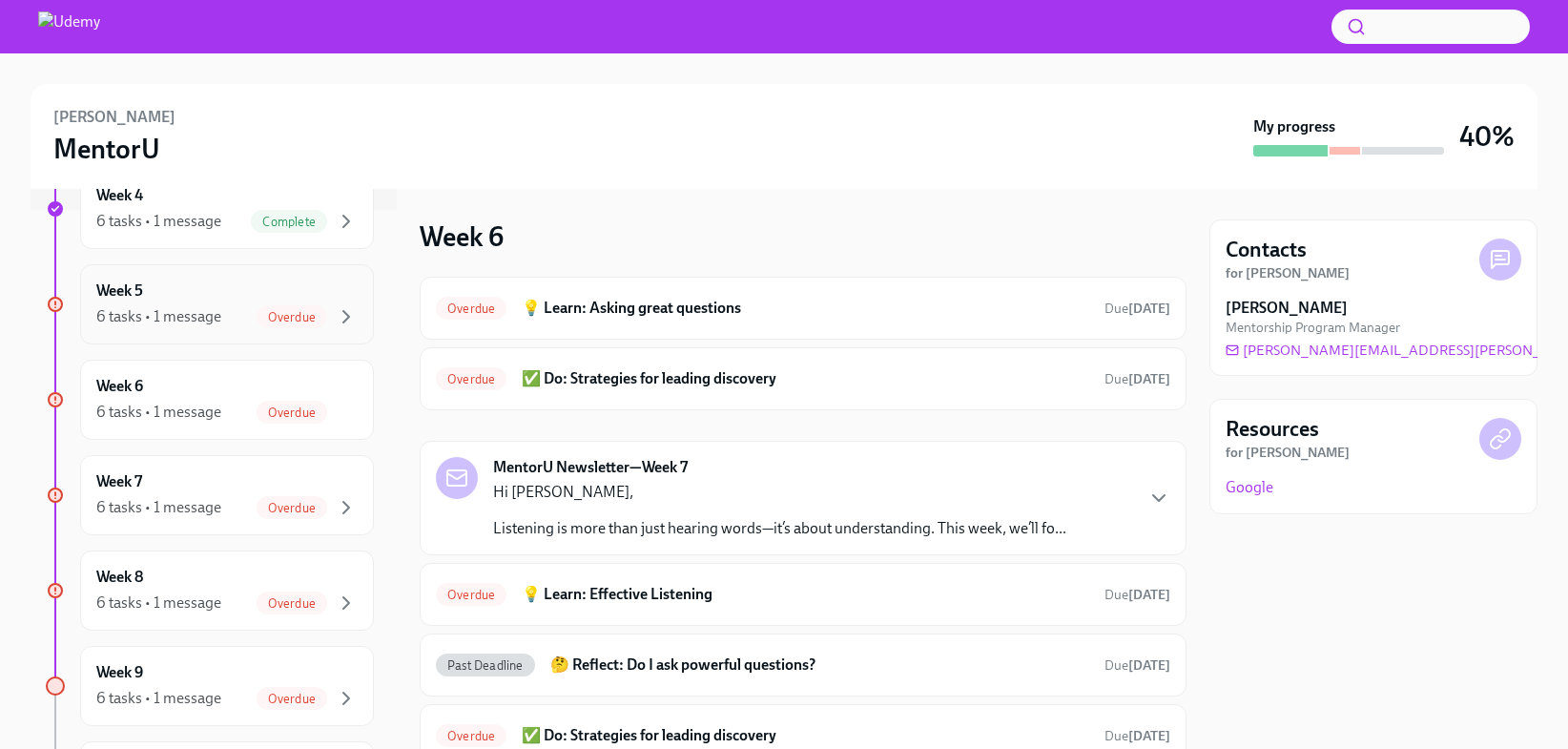
click at [162, 315] on div "6 tasks • 1 message" at bounding box center [158, 317] width 125 height 21
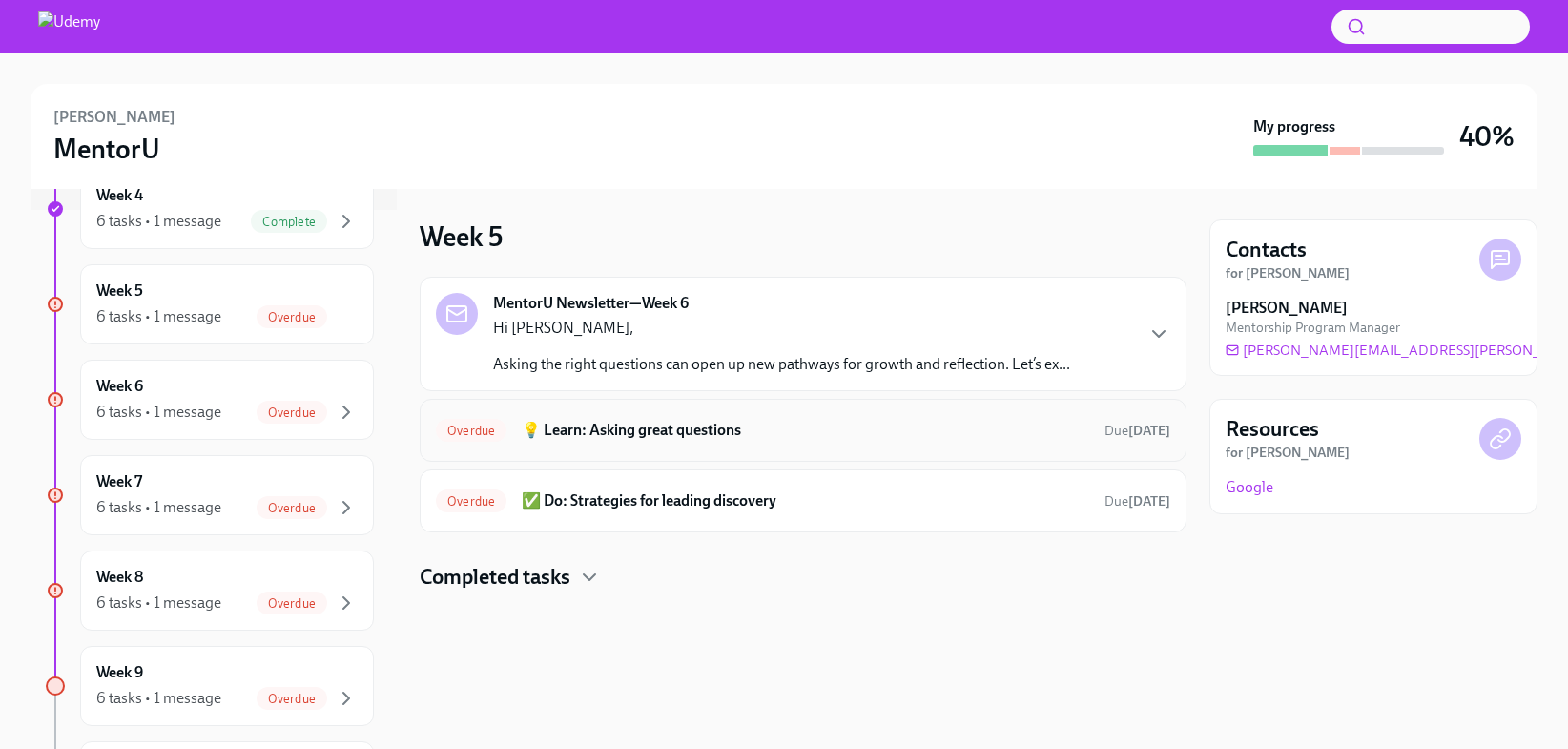
click at [606, 440] on h6 "💡 Learn: Asking great questions" at bounding box center [805, 430] width 567 height 21
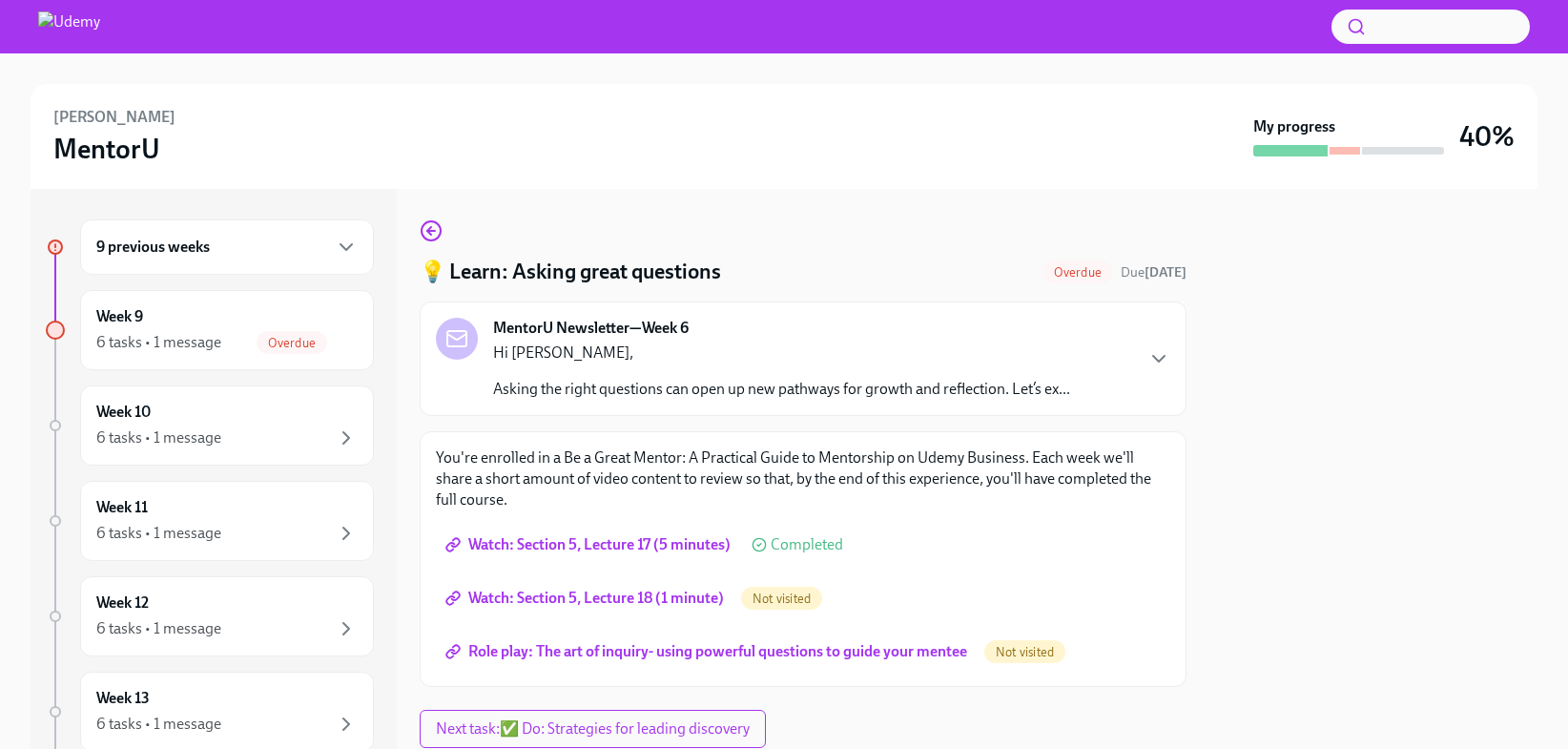
scroll to position [60, 0]
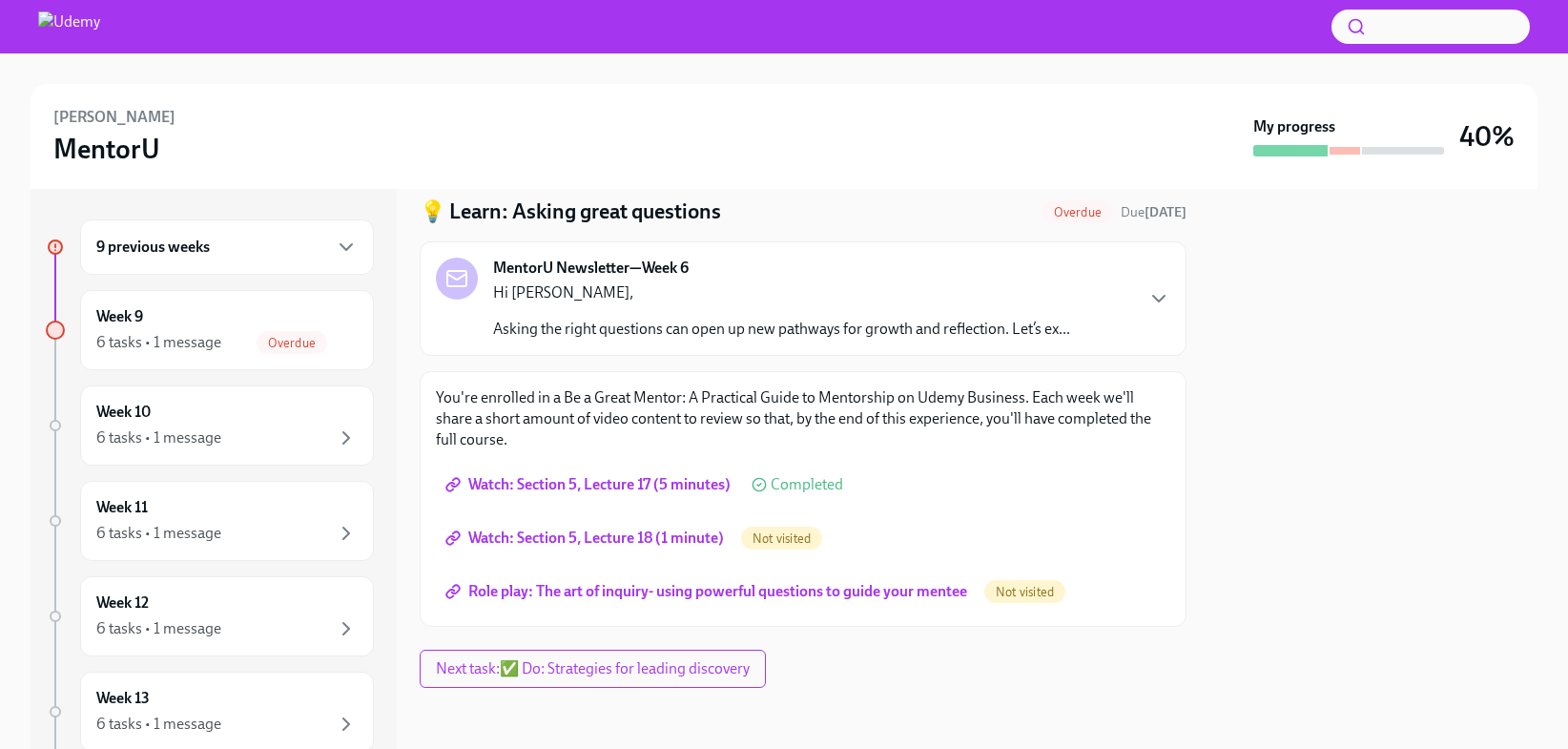
click at [556, 534] on span "Watch: Section 5, Lecture 18 (1 minute)" at bounding box center [586, 538] width 274 height 19
click at [560, 593] on span "Role play: The art of inquiry- using powerful questions to guide your mentee" at bounding box center [708, 591] width 518 height 19
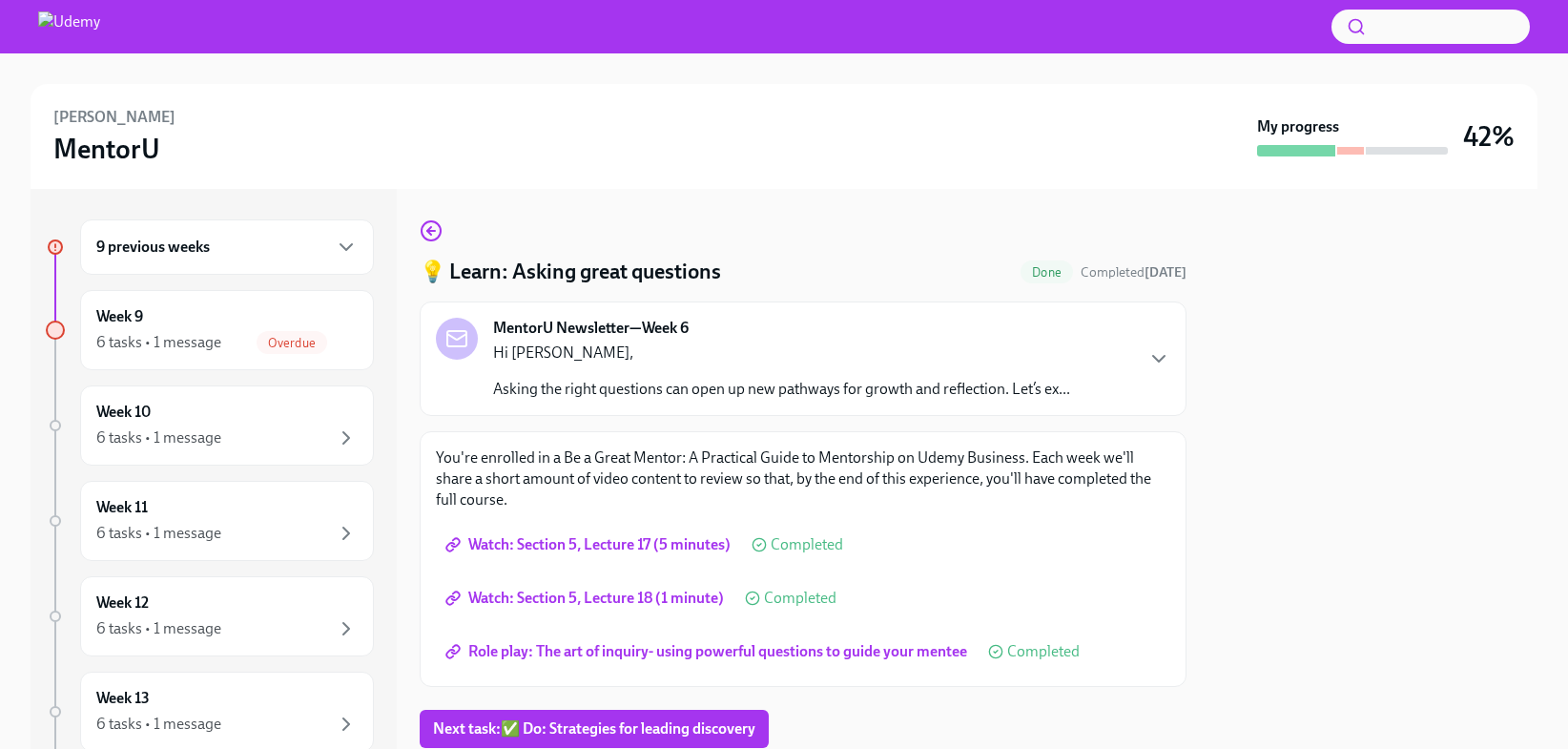
click at [660, 537] on span "Watch: Section 5, Lecture 17 (5 minutes)" at bounding box center [589, 545] width 281 height 19
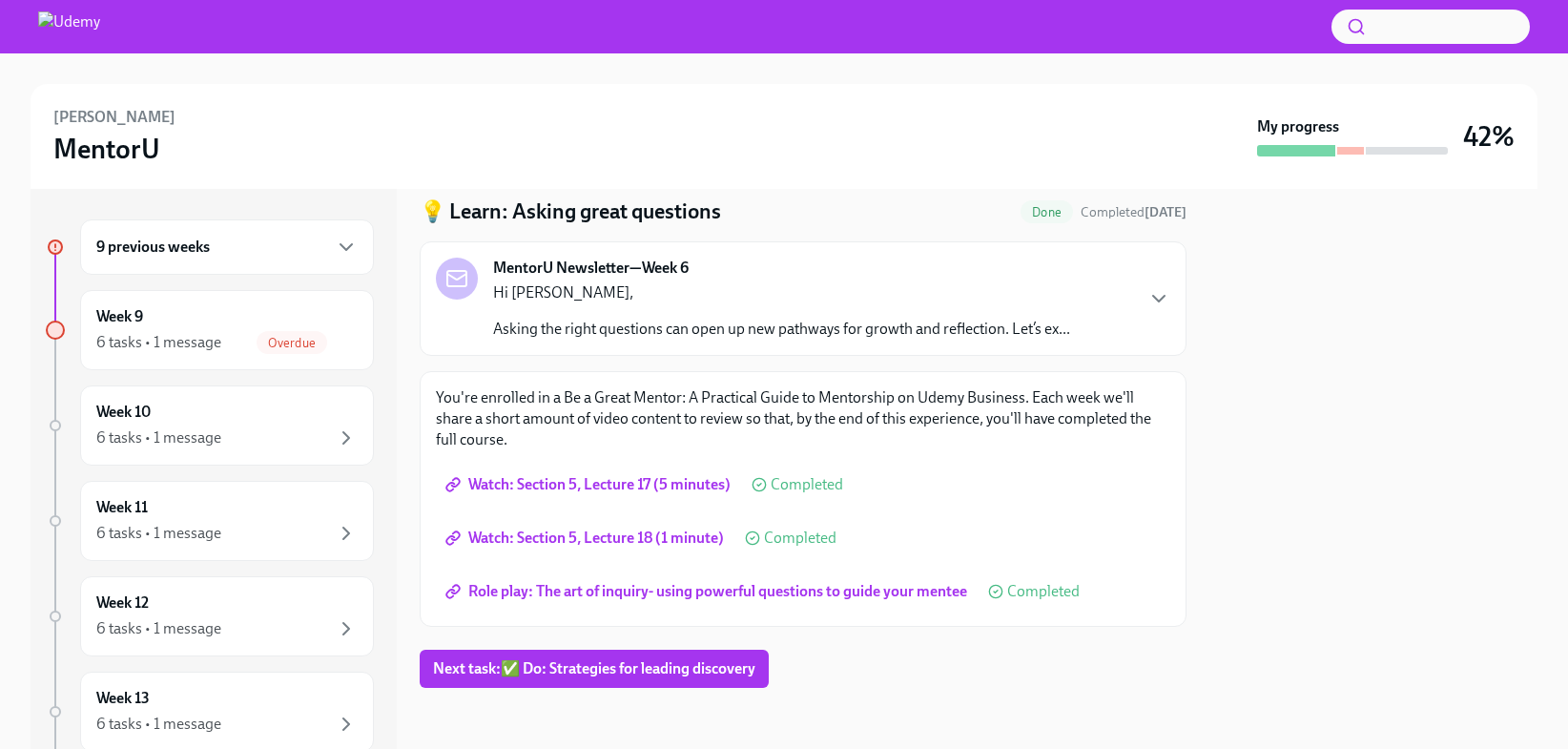
click at [323, 257] on div "9 previous weeks" at bounding box center [227, 247] width 262 height 23
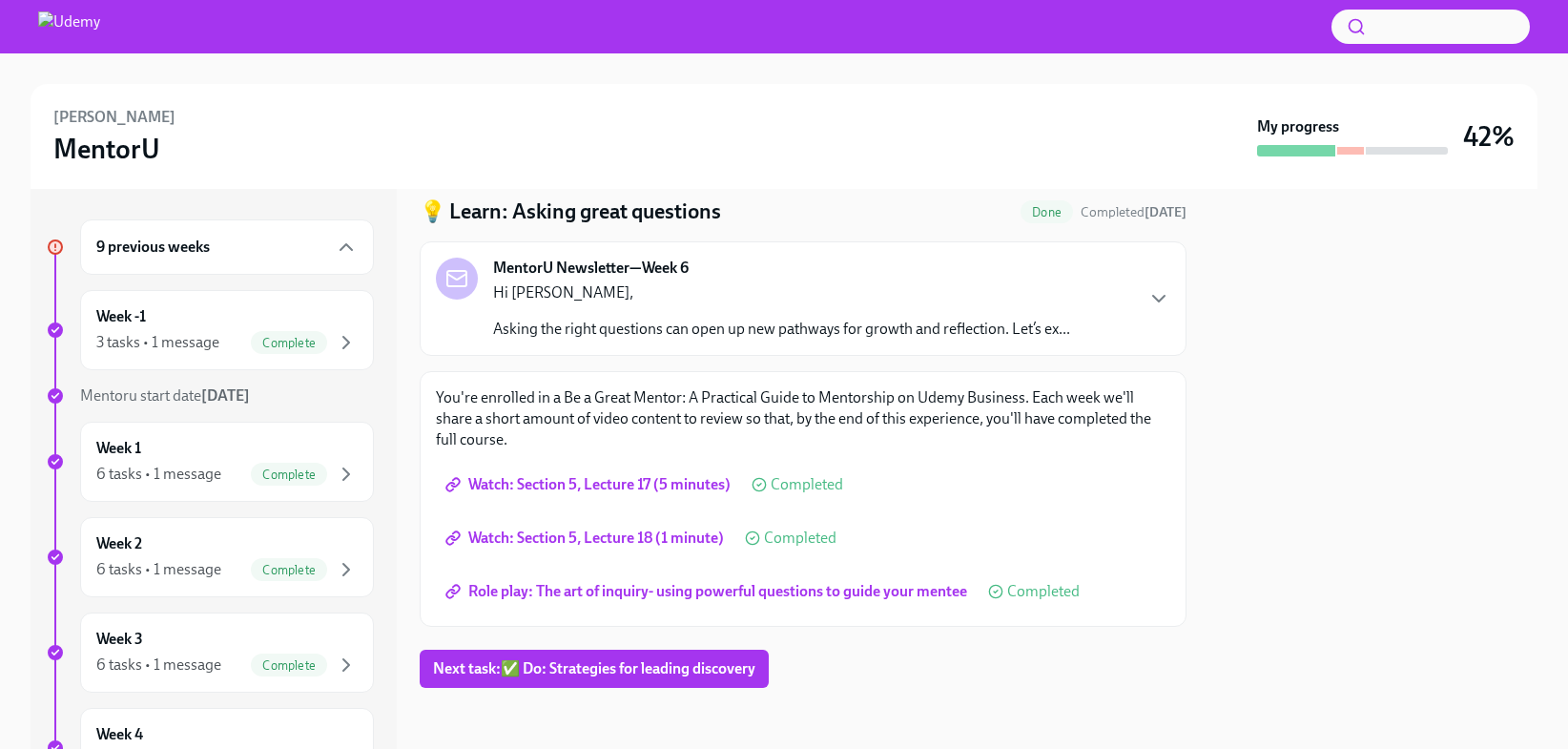
scroll to position [450, 0]
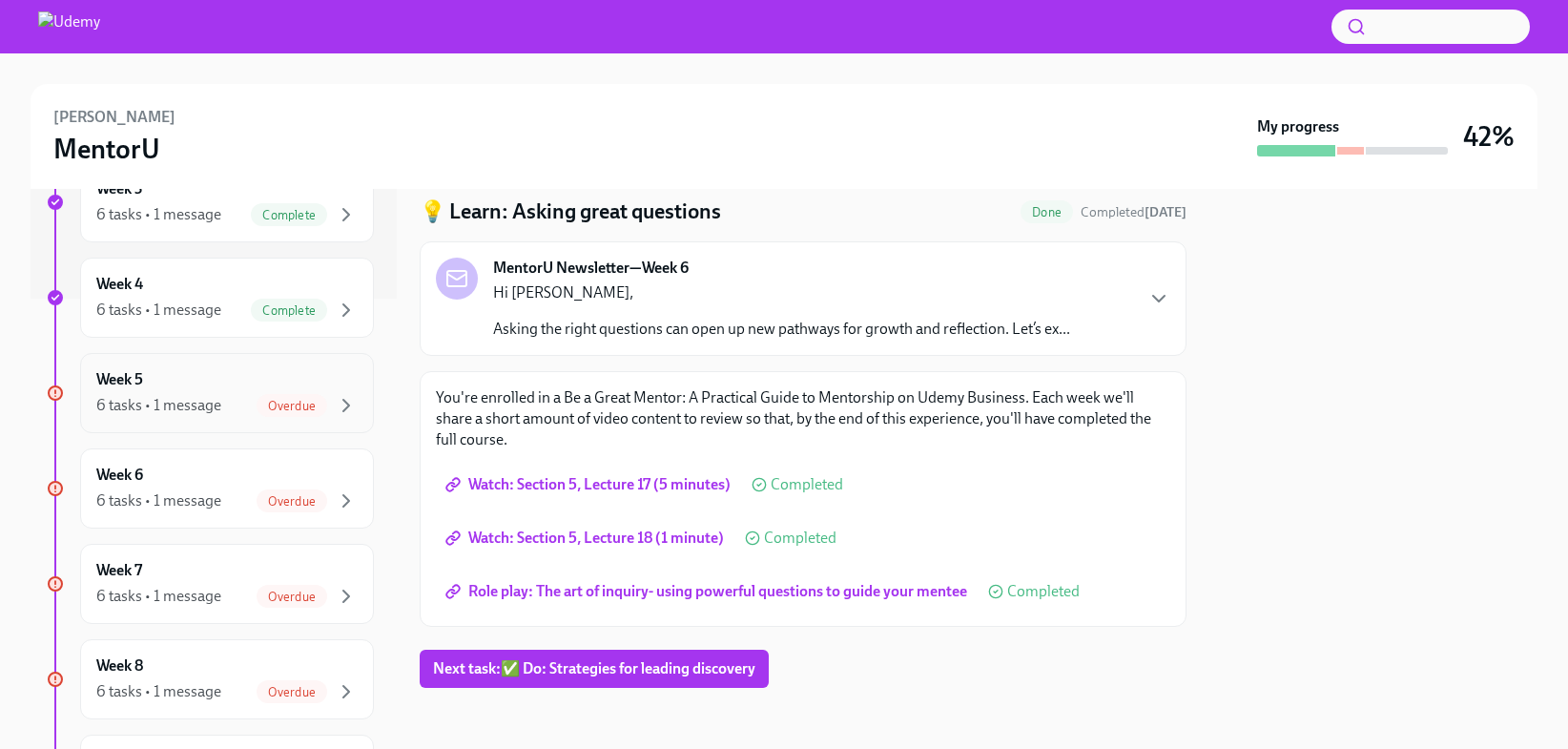
click at [200, 407] on div "6 tasks • 1 message" at bounding box center [158, 406] width 125 height 21
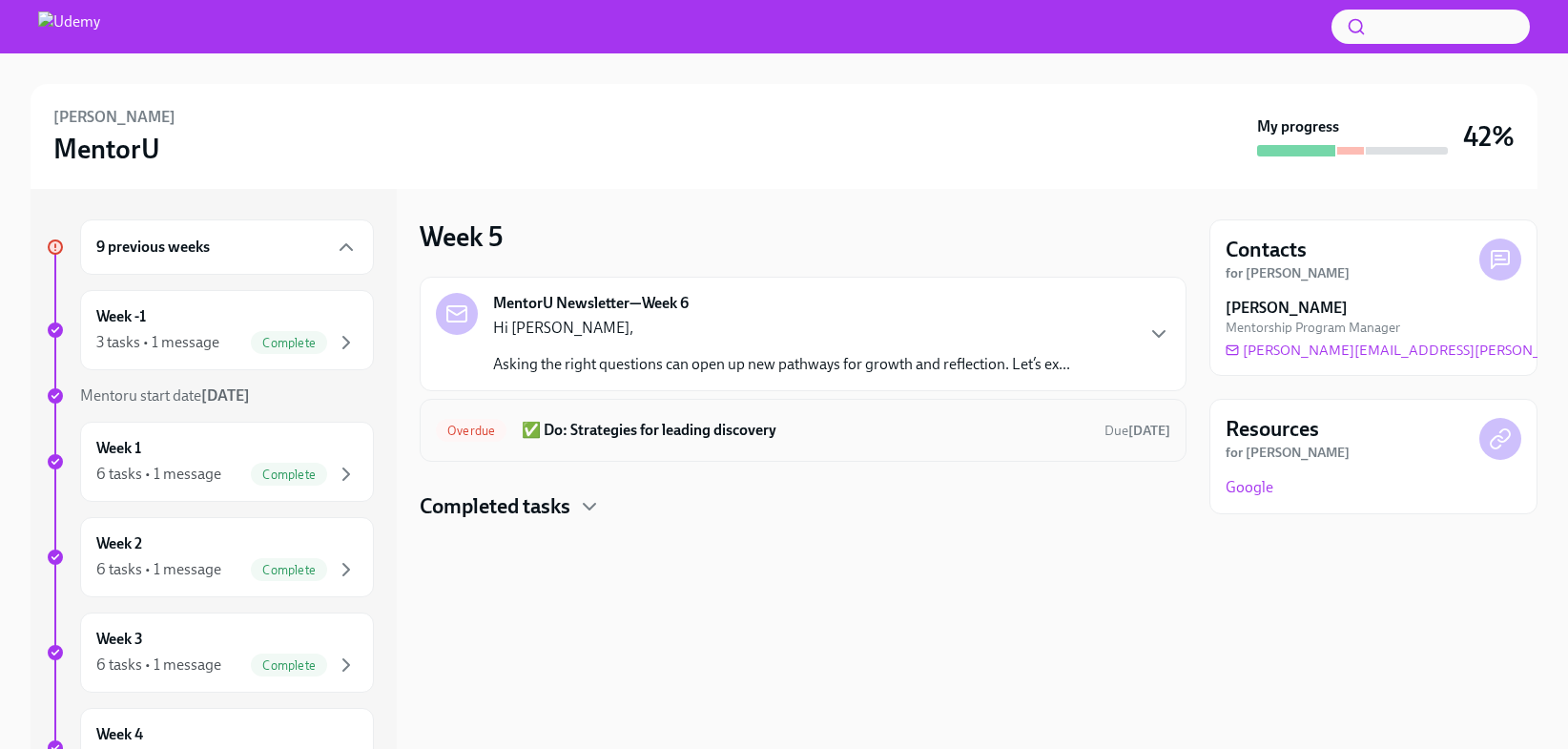
click at [556, 428] on h6 "✅ Do: Strategies for leading discovery" at bounding box center [805, 430] width 567 height 21
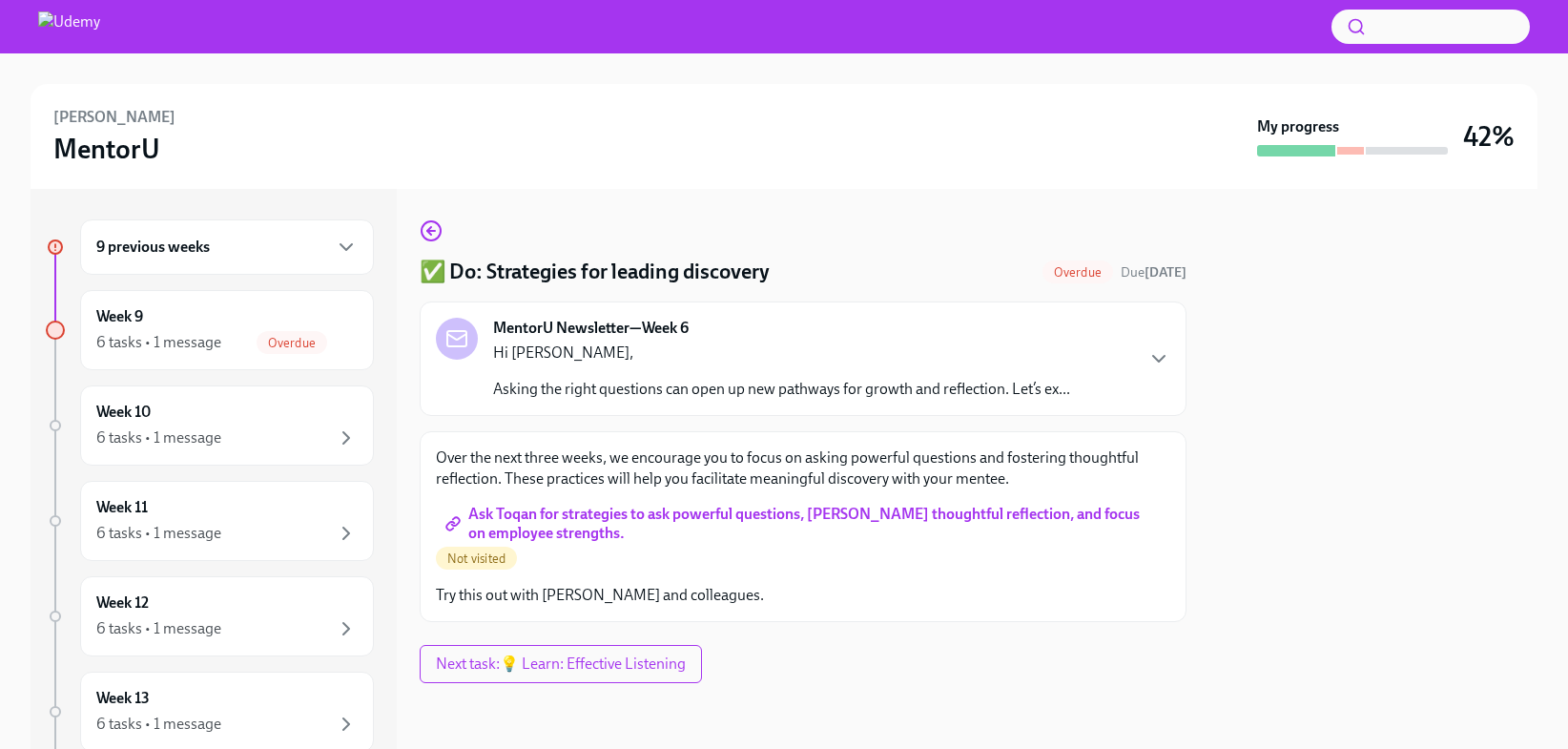
click at [495, 521] on span "Ask Toqan for strategies to ask powerful questions, [PERSON_NAME] thoughtful re…" at bounding box center [803, 524] width 708 height 19
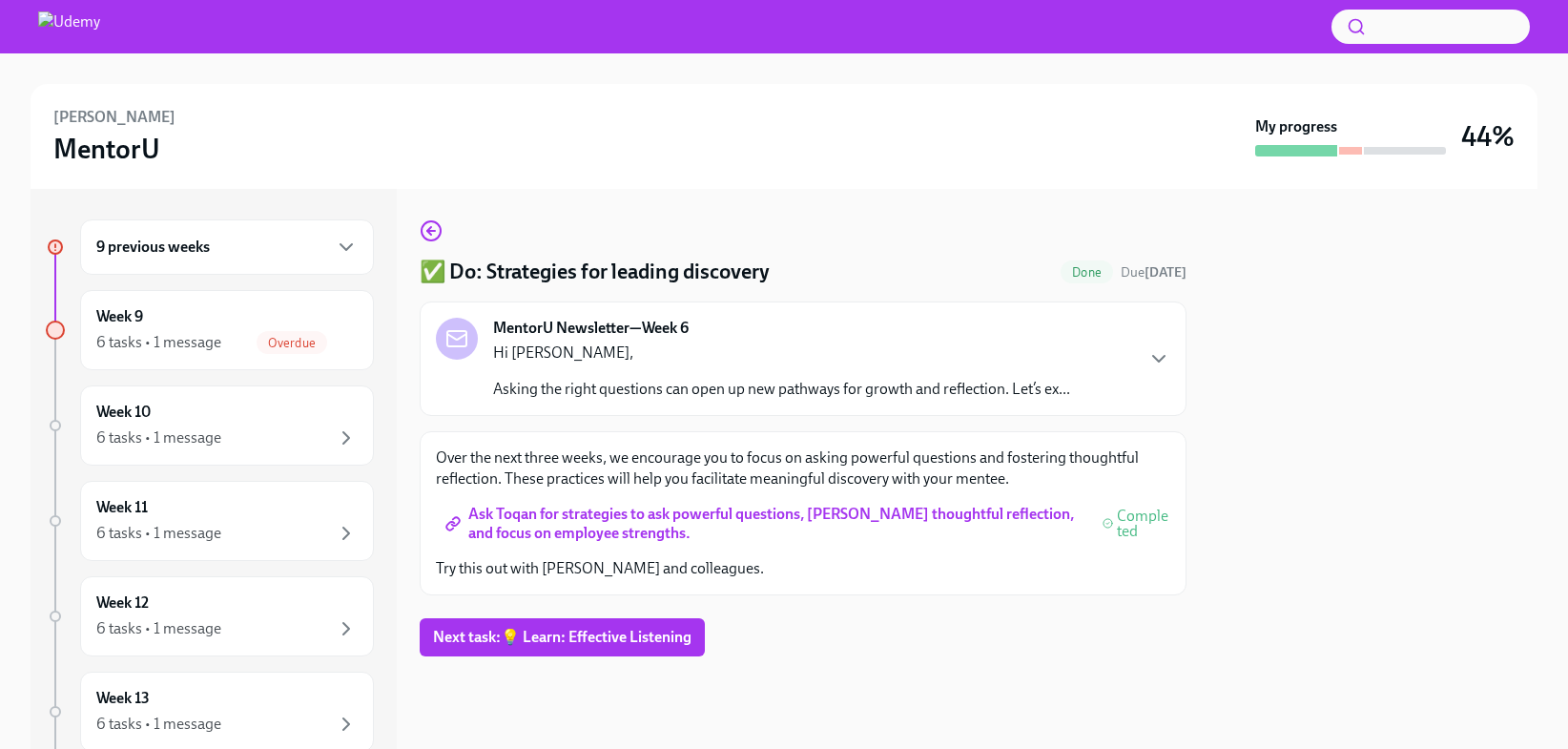
click at [345, 259] on div "9 previous weeks" at bounding box center [227, 246] width 294 height 55
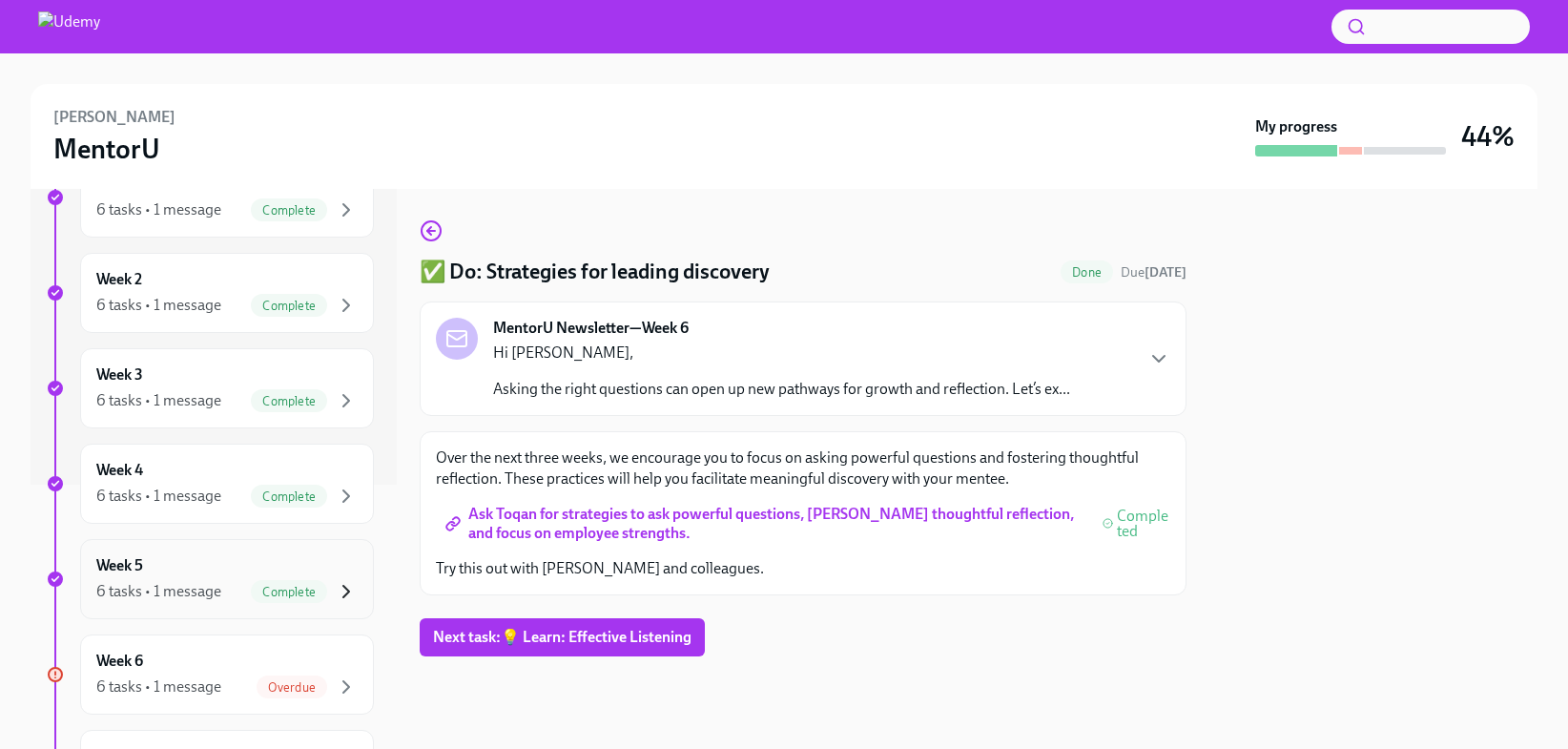
scroll to position [266, 0]
